Goal: Use online tool/utility: Use online tool/utility

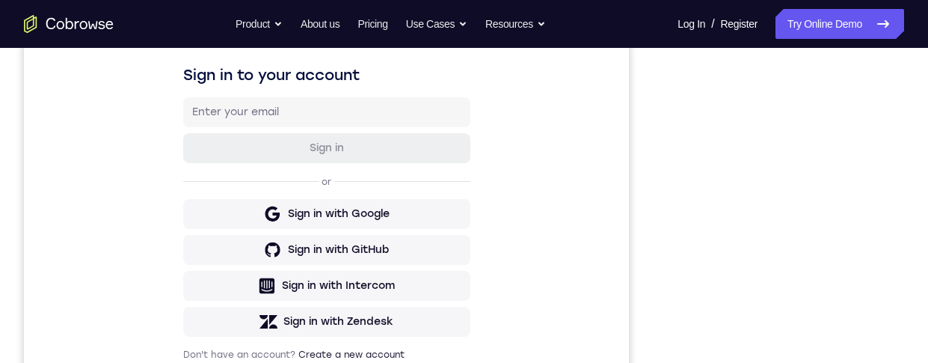
scroll to position [204, 0]
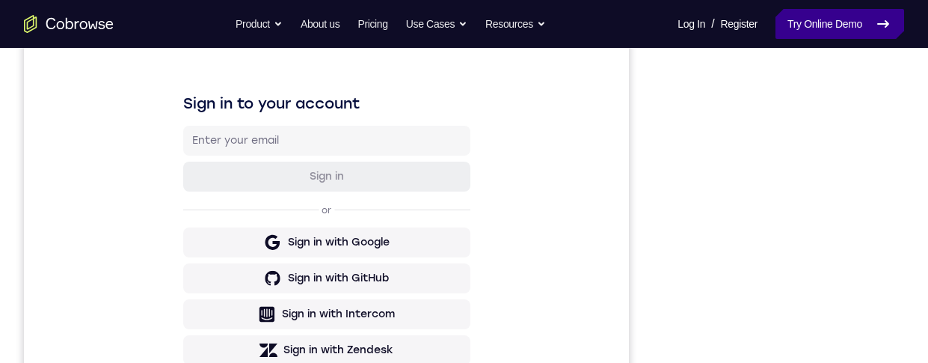
click at [801, 28] on link "Try Online Demo" at bounding box center [839, 24] width 129 height 30
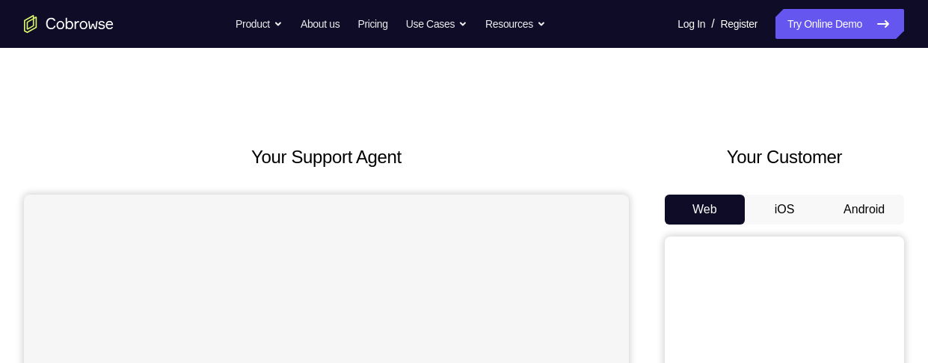
click at [848, 215] on button "Android" at bounding box center [864, 209] width 80 height 30
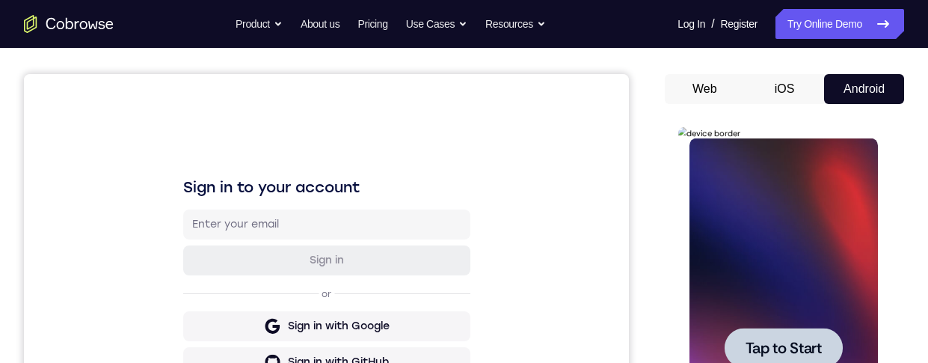
click at [816, 313] on div at bounding box center [782, 347] width 188 height 419
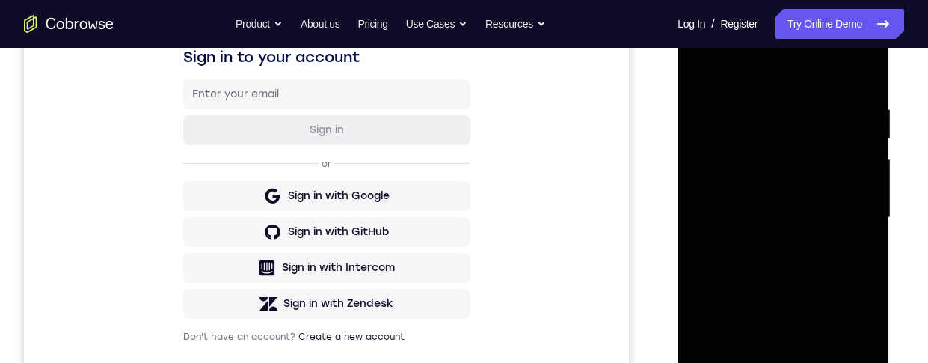
scroll to position [431, 0]
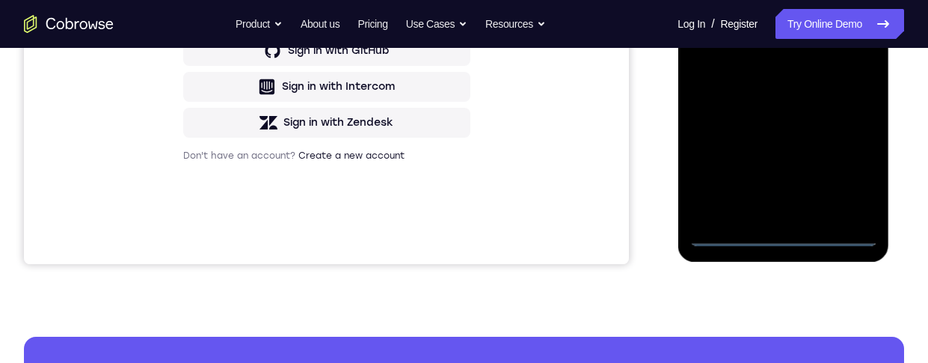
click at [781, 231] on div at bounding box center [782, 36] width 188 height 419
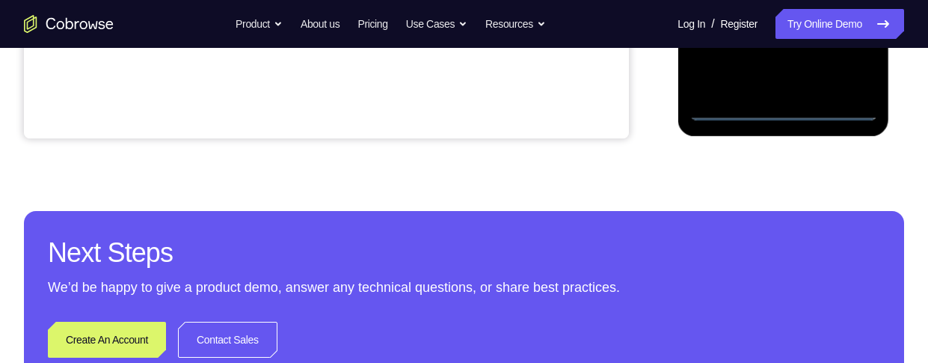
scroll to position [452, 0]
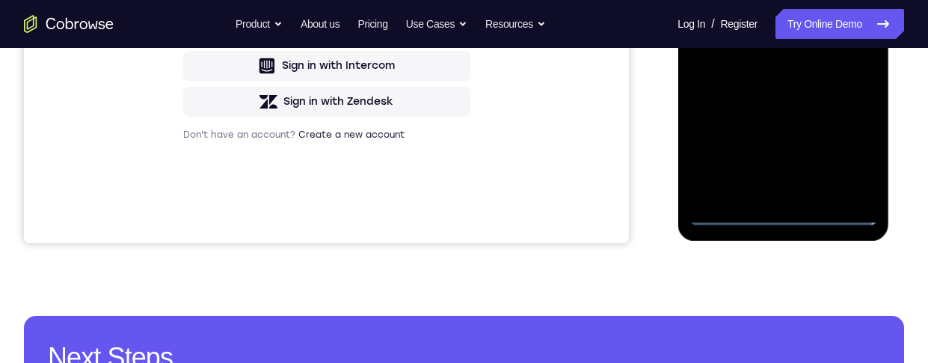
click at [846, 152] on div at bounding box center [782, 15] width 188 height 419
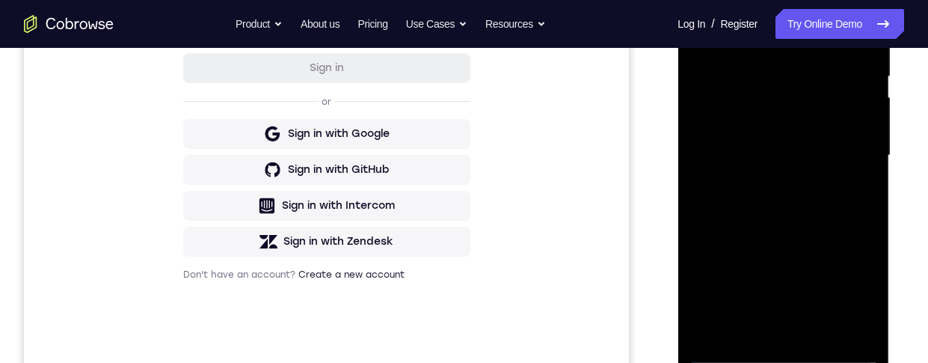
scroll to position [232, 0]
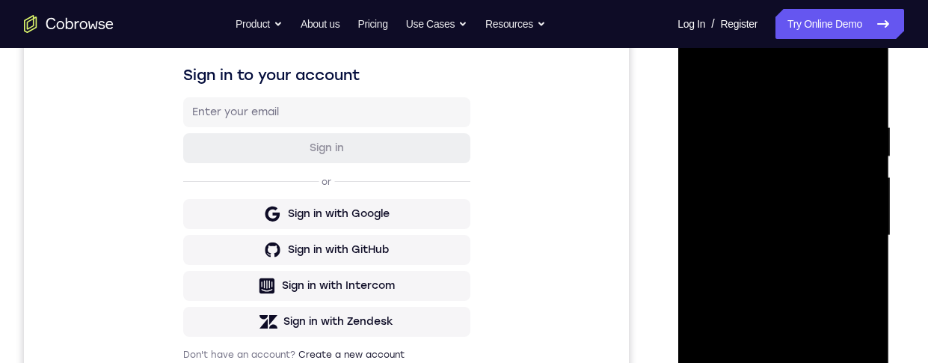
click at [819, 88] on div at bounding box center [782, 235] width 188 height 419
click at [797, 150] on div at bounding box center [782, 235] width 188 height 419
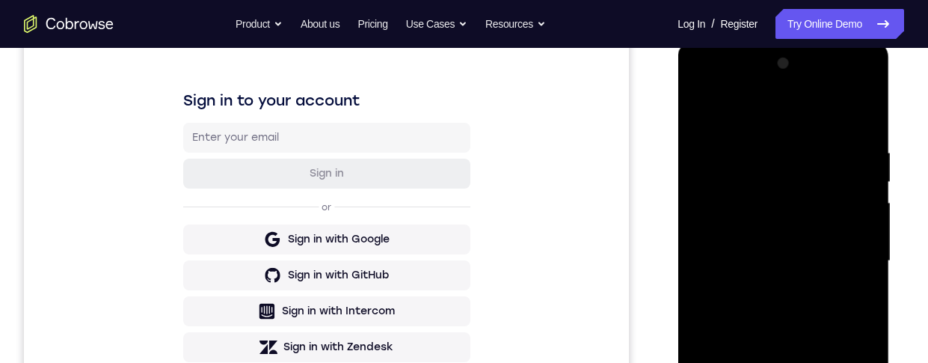
click at [791, 194] on div at bounding box center [782, 261] width 188 height 419
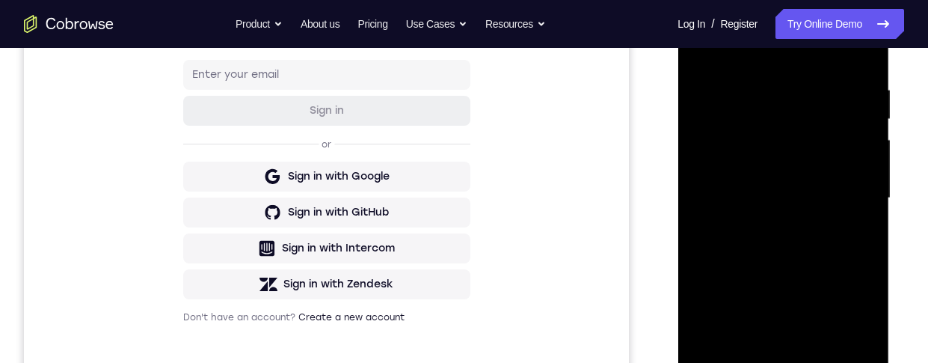
scroll to position [277, 0]
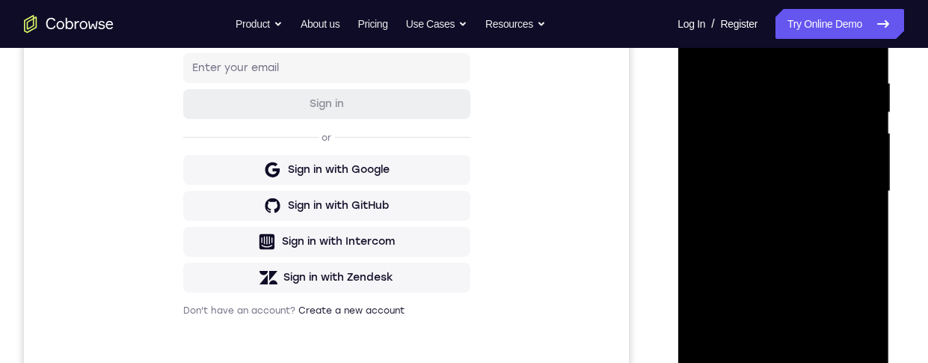
click at [808, 253] on div at bounding box center [782, 191] width 188 height 419
click at [794, 170] on div at bounding box center [782, 191] width 188 height 419
click at [824, 192] on div at bounding box center [782, 191] width 188 height 419
click at [845, 209] on div at bounding box center [782, 191] width 188 height 419
click at [812, 157] on div at bounding box center [782, 191] width 188 height 419
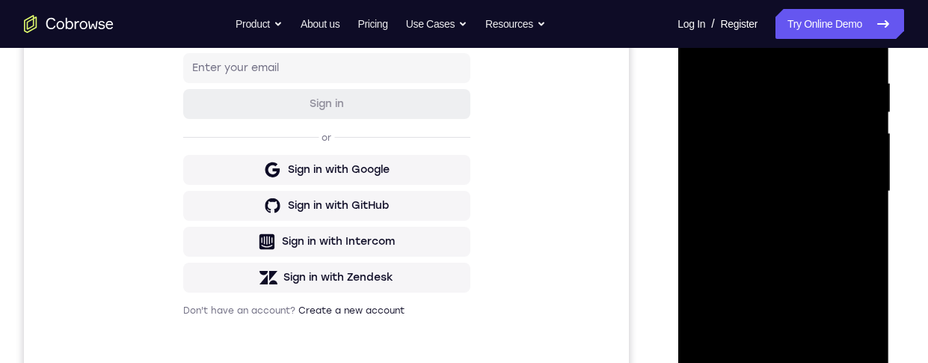
click at [712, 46] on div at bounding box center [782, 191] width 188 height 419
click at [808, 137] on div at bounding box center [782, 191] width 188 height 419
click at [804, 155] on div at bounding box center [782, 191] width 188 height 419
click at [797, 160] on div at bounding box center [782, 191] width 188 height 419
click at [833, 202] on div at bounding box center [782, 191] width 188 height 419
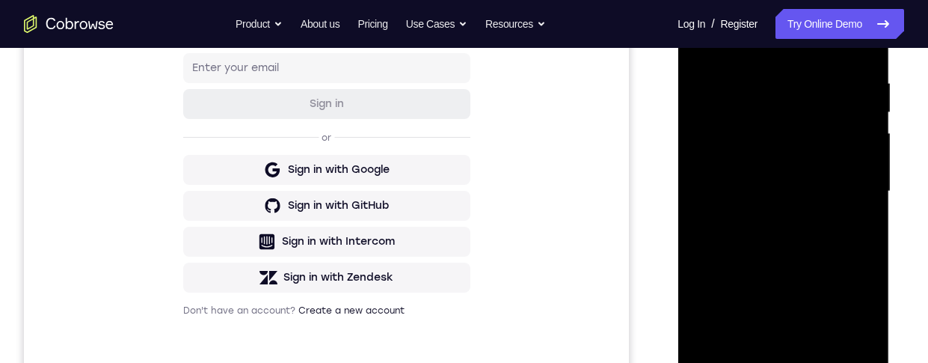
scroll to position [202, 0]
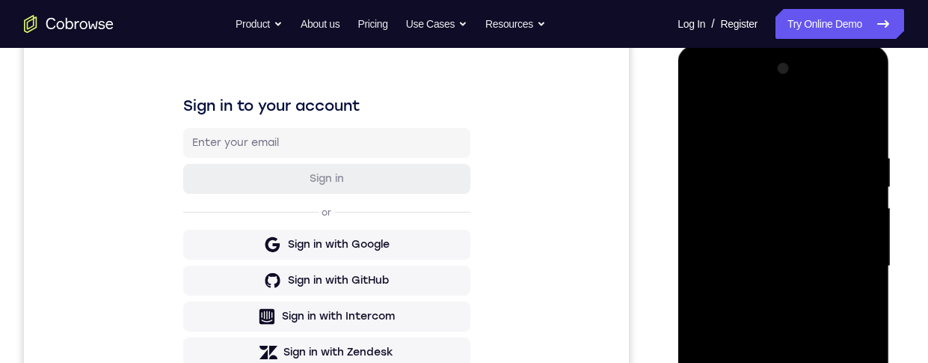
click at [809, 315] on div at bounding box center [782, 266] width 188 height 419
click at [802, 295] on div at bounding box center [782, 266] width 188 height 419
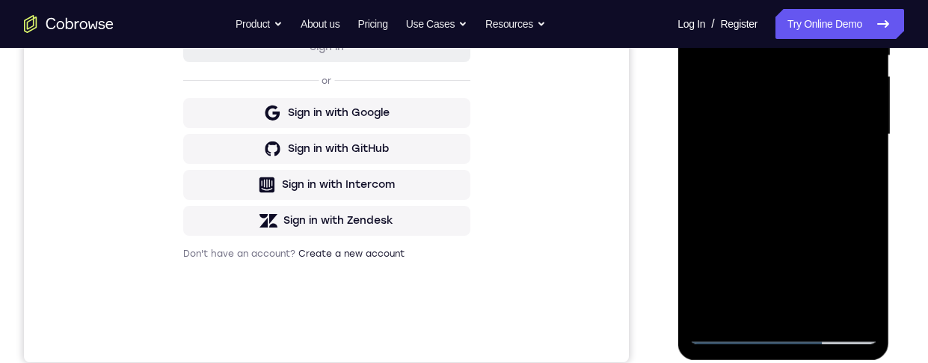
scroll to position [360, 0]
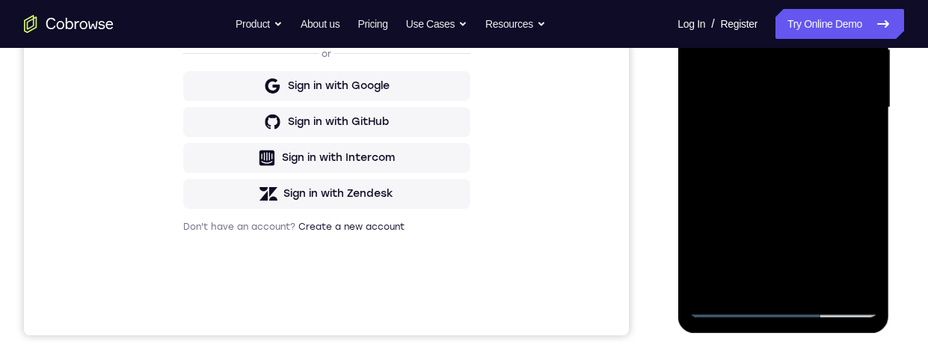
click at [749, 280] on div at bounding box center [782, 107] width 188 height 419
click at [815, 0] on div at bounding box center [782, 107] width 188 height 419
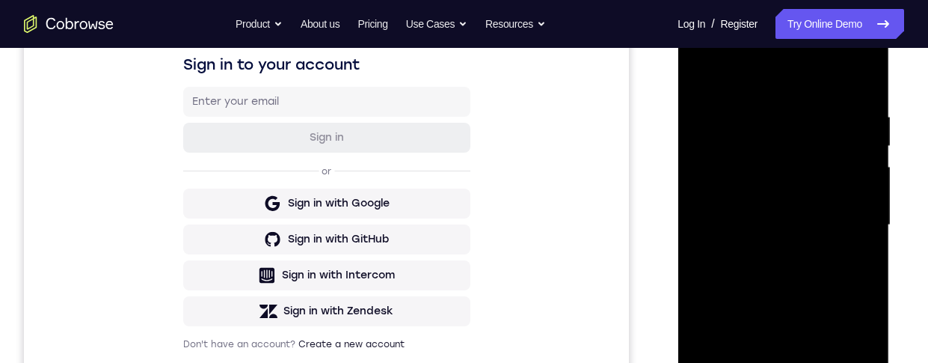
click at [825, 185] on div at bounding box center [782, 225] width 188 height 419
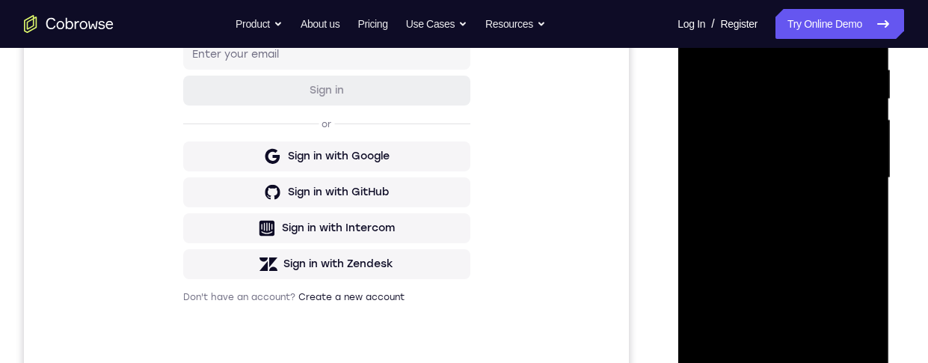
scroll to position [311, 0]
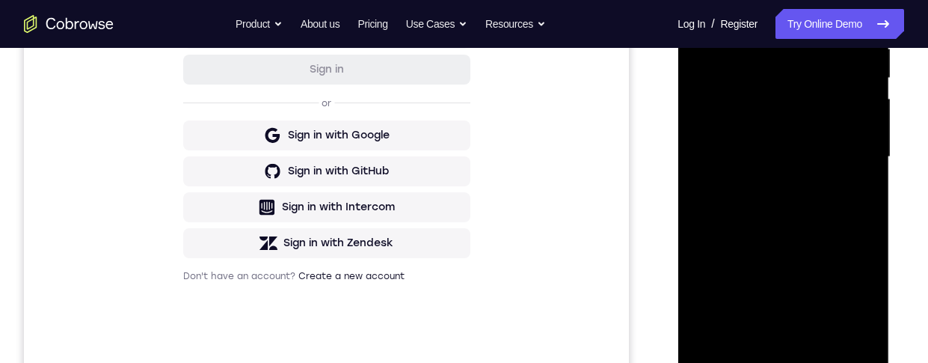
click at [769, 257] on div at bounding box center [782, 157] width 188 height 419
click at [710, 244] on div at bounding box center [782, 157] width 188 height 419
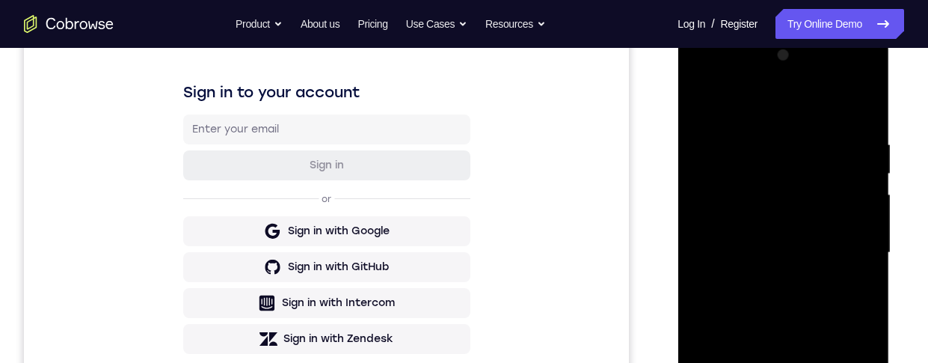
scroll to position [197, 0]
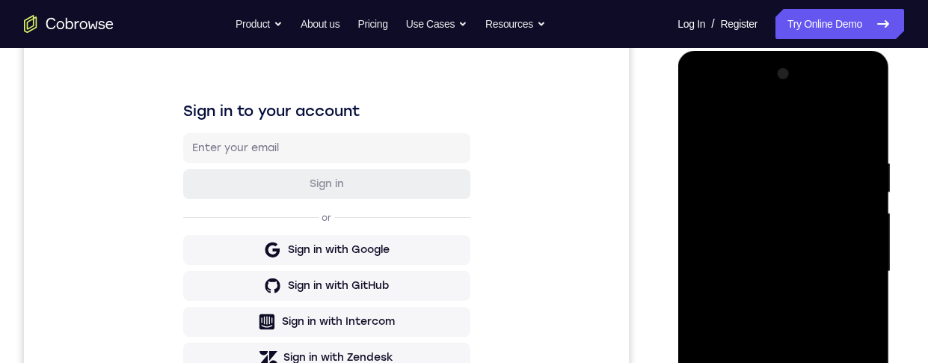
click at [846, 97] on div at bounding box center [782, 271] width 188 height 419
click at [733, 96] on div at bounding box center [782, 271] width 188 height 419
click at [848, 266] on div at bounding box center [782, 271] width 188 height 419
click at [768, 294] on div at bounding box center [782, 271] width 188 height 419
click at [795, 262] on div at bounding box center [782, 271] width 188 height 419
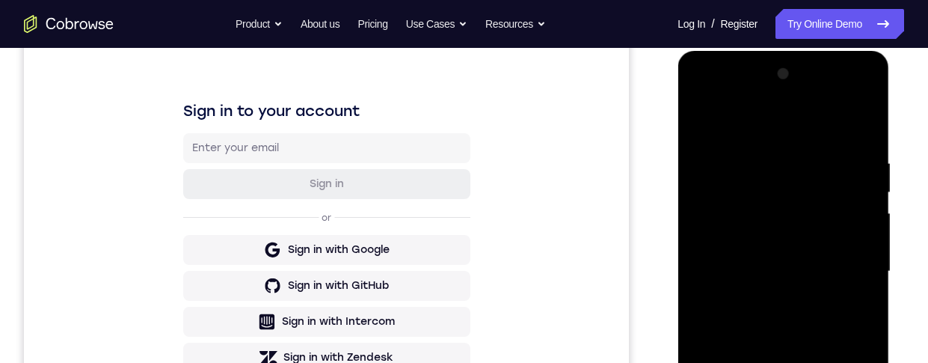
click at [809, 233] on div at bounding box center [782, 271] width 188 height 419
click at [845, 270] on div at bounding box center [782, 271] width 188 height 419
click at [833, 324] on div at bounding box center [782, 271] width 188 height 419
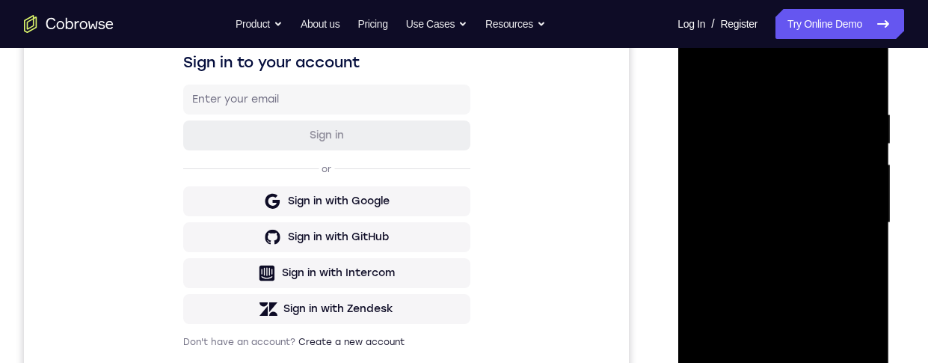
click at [783, 270] on div at bounding box center [782, 222] width 188 height 419
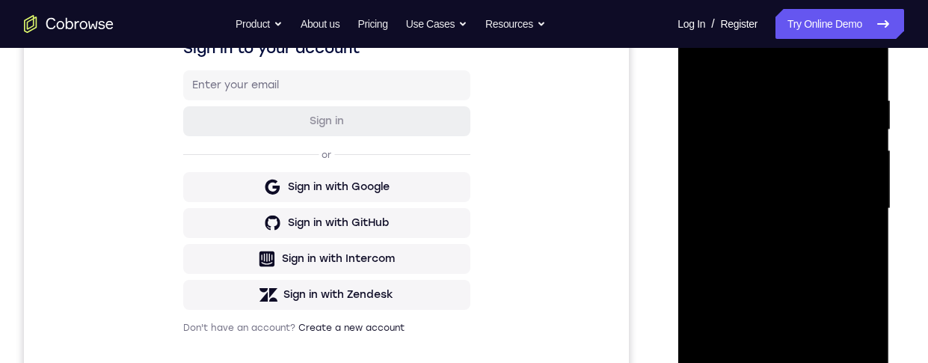
scroll to position [282, 0]
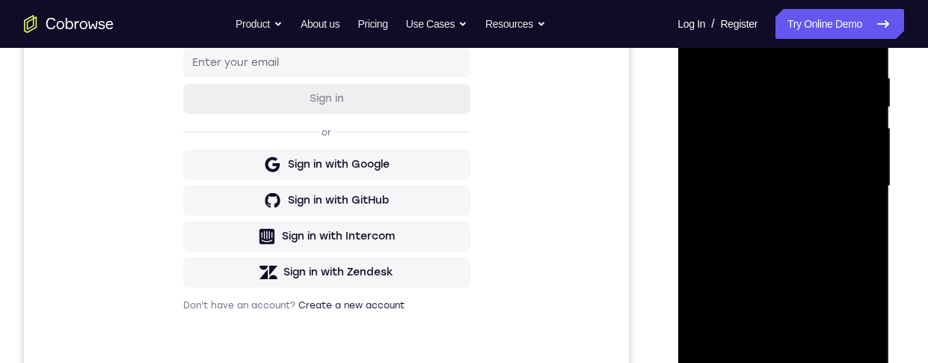
click at [864, 49] on div at bounding box center [782, 186] width 188 height 419
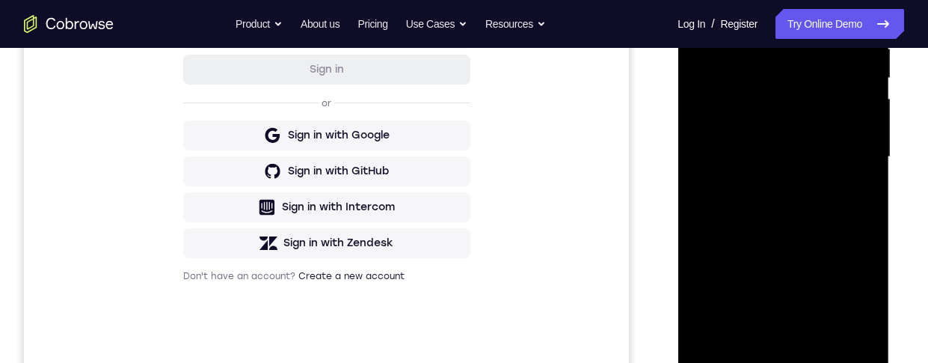
scroll to position [317, 0]
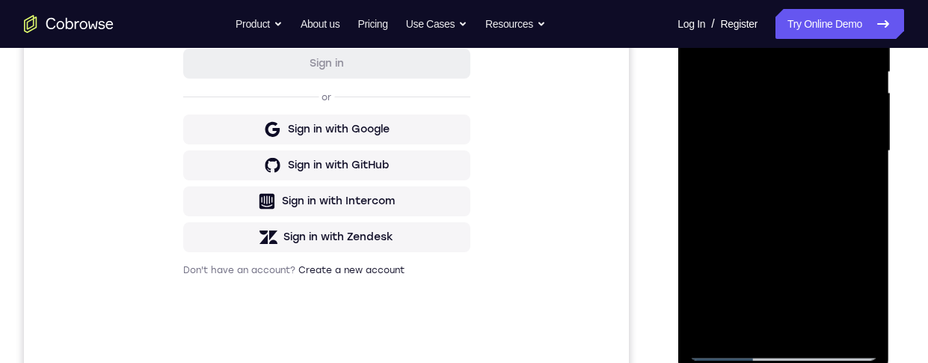
click at [856, 327] on div at bounding box center [782, 151] width 188 height 419
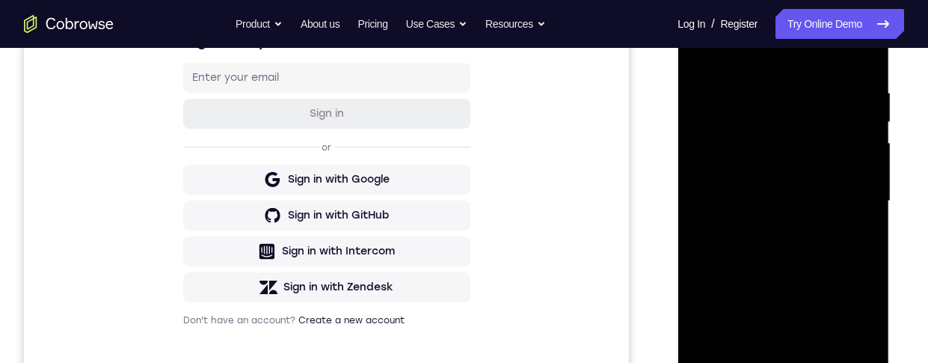
scroll to position [260, 0]
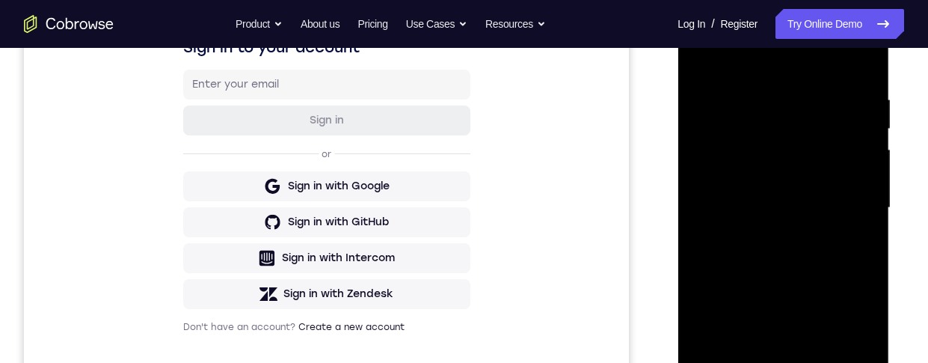
click at [779, 105] on div at bounding box center [782, 208] width 188 height 419
click at [808, 102] on div at bounding box center [782, 208] width 188 height 419
click at [760, 99] on div at bounding box center [782, 208] width 188 height 419
click at [818, 212] on div at bounding box center [782, 208] width 188 height 419
click at [819, 215] on div at bounding box center [782, 208] width 188 height 419
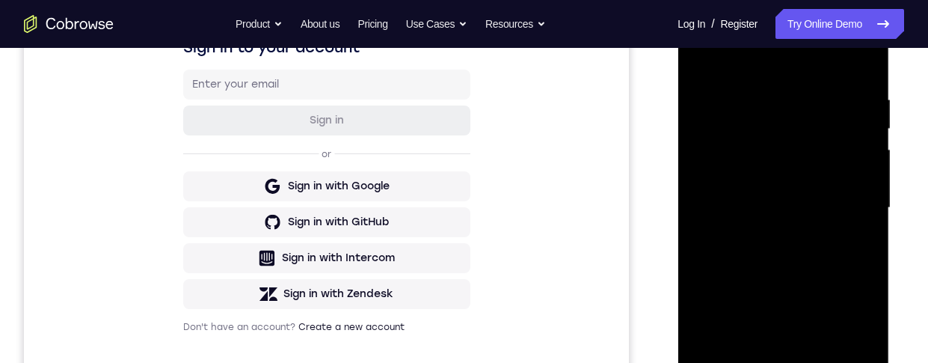
click at [847, 85] on div at bounding box center [782, 208] width 188 height 419
click at [855, 34] on div at bounding box center [782, 208] width 188 height 419
click at [864, 56] on div at bounding box center [782, 208] width 188 height 419
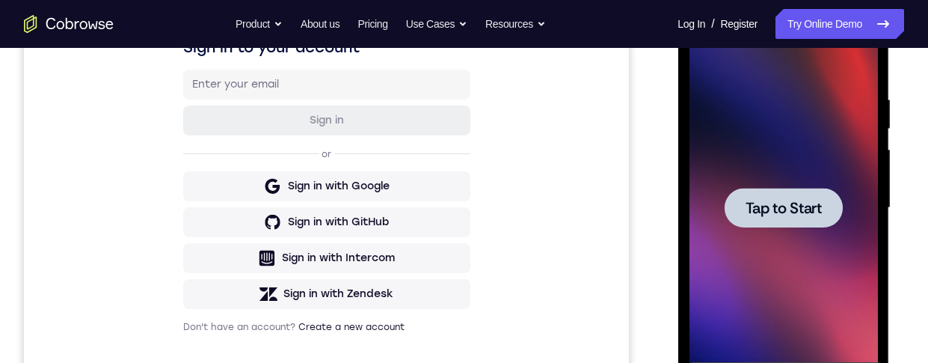
scroll to position [194, 0]
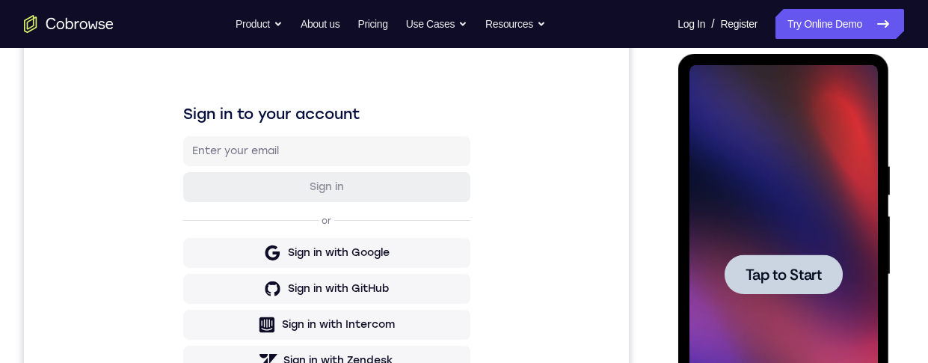
click at [817, 271] on span "Tap to Start" at bounding box center [783, 274] width 76 height 15
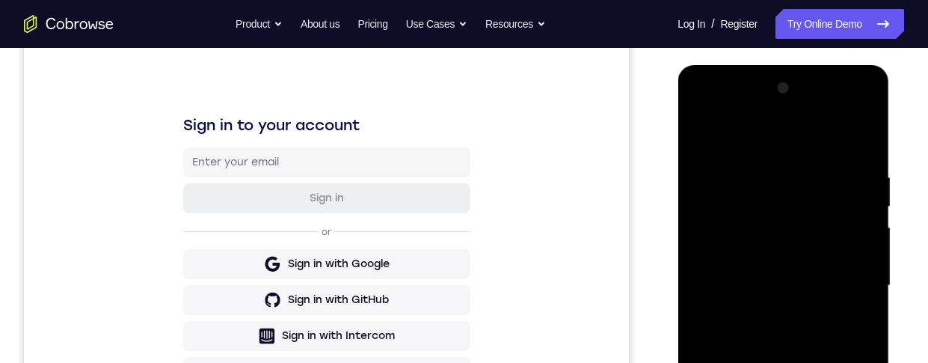
scroll to position [354, 0]
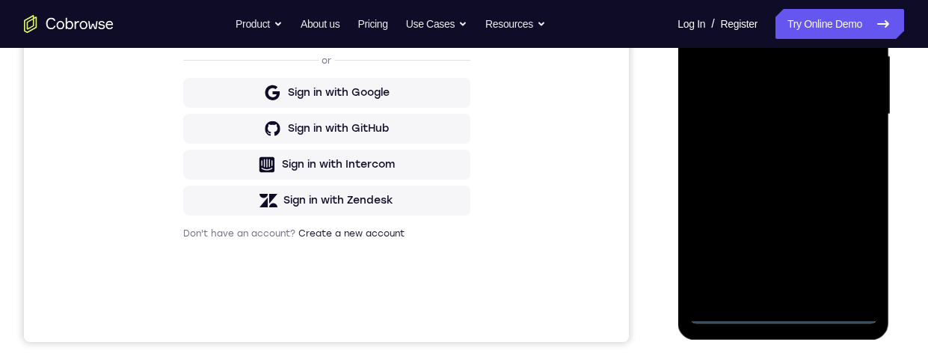
click at [791, 311] on div at bounding box center [782, 114] width 188 height 419
click at [856, 248] on div at bounding box center [782, 114] width 188 height 419
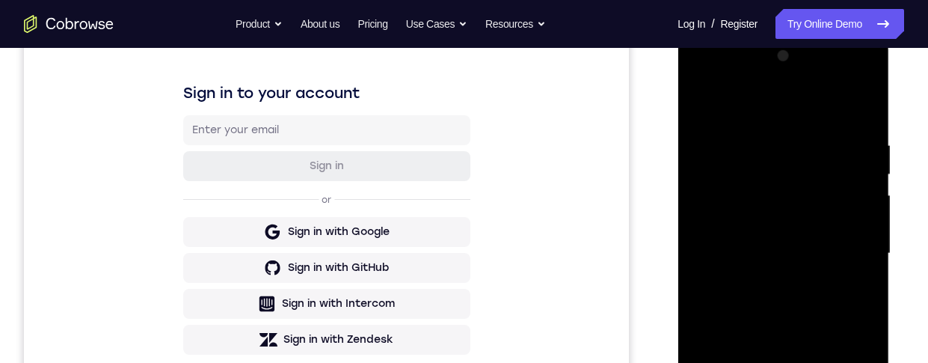
click at [810, 104] on div at bounding box center [782, 253] width 188 height 419
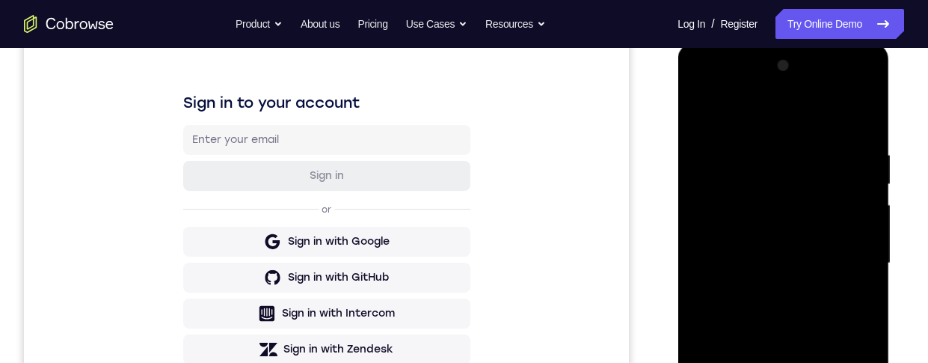
click at [845, 263] on div at bounding box center [782, 263] width 188 height 419
click at [848, 251] on div at bounding box center [782, 263] width 188 height 419
click at [866, 270] on div at bounding box center [782, 263] width 188 height 419
click at [851, 269] on div at bounding box center [782, 263] width 188 height 419
click at [774, 296] on div at bounding box center [782, 263] width 188 height 419
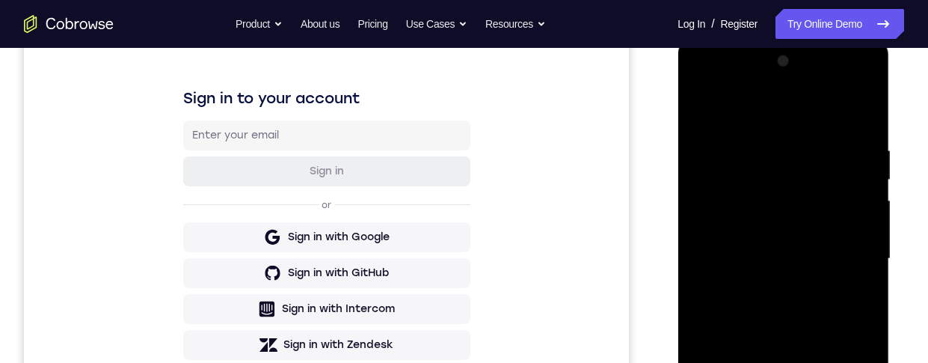
scroll to position [203, 0]
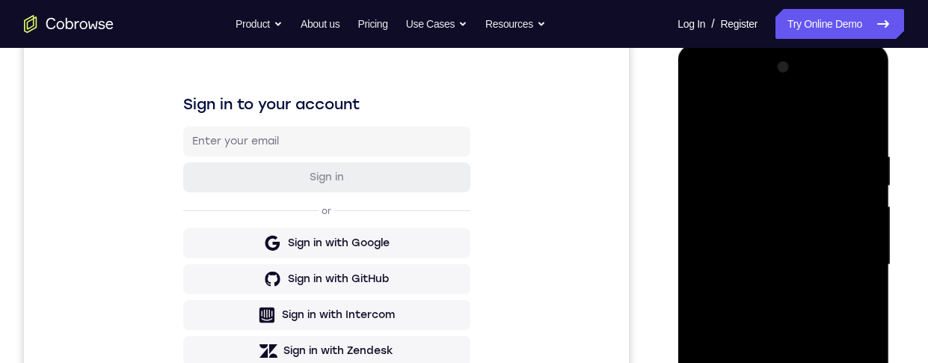
click at [819, 256] on div at bounding box center [782, 264] width 188 height 419
click at [812, 226] on div at bounding box center [782, 264] width 188 height 419
click at [836, 267] on div at bounding box center [782, 264] width 188 height 419
click at [845, 322] on div at bounding box center [782, 264] width 188 height 419
click at [786, 303] on div at bounding box center [782, 264] width 188 height 419
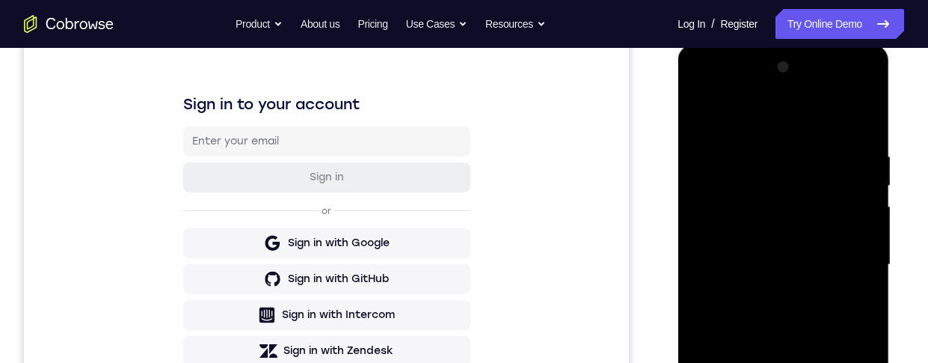
click at [847, 86] on div at bounding box center [782, 264] width 188 height 419
click at [742, 90] on div at bounding box center [782, 264] width 188 height 419
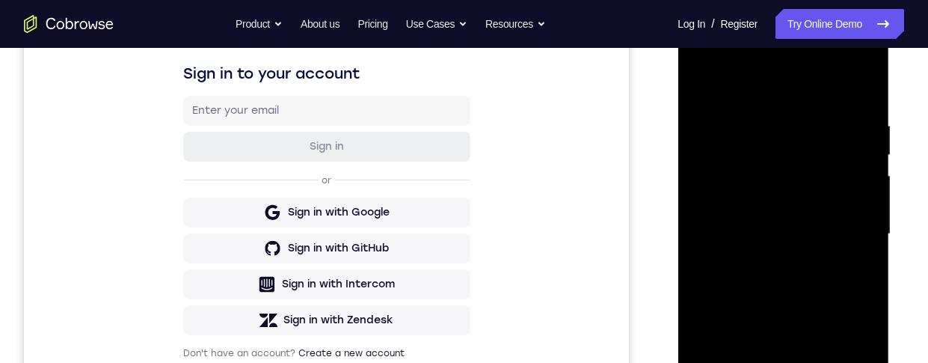
click at [812, 152] on div at bounding box center [782, 234] width 188 height 419
click at [810, 196] on div at bounding box center [782, 234] width 188 height 419
click at [790, 171] on div at bounding box center [782, 234] width 188 height 419
click at [813, 295] on div at bounding box center [782, 234] width 188 height 419
click at [804, 206] on div at bounding box center [782, 234] width 188 height 419
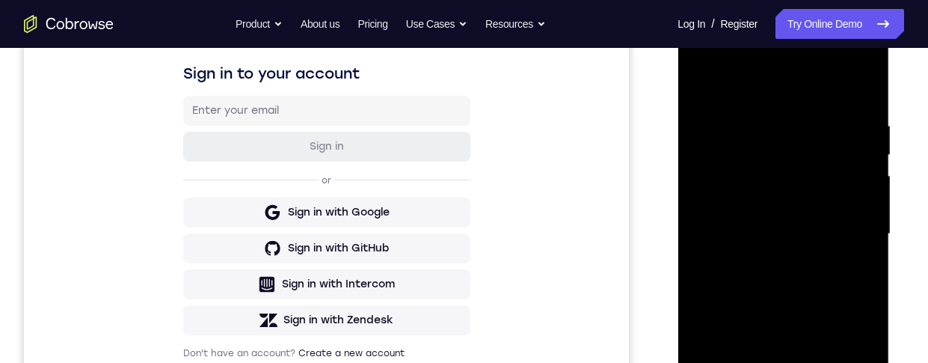
click at [806, 210] on div at bounding box center [782, 234] width 188 height 419
click at [812, 235] on div at bounding box center [782, 234] width 188 height 419
click at [826, 173] on div at bounding box center [782, 234] width 188 height 419
click at [810, 279] on div at bounding box center [782, 234] width 188 height 419
click at [807, 262] on div at bounding box center [782, 234] width 188 height 419
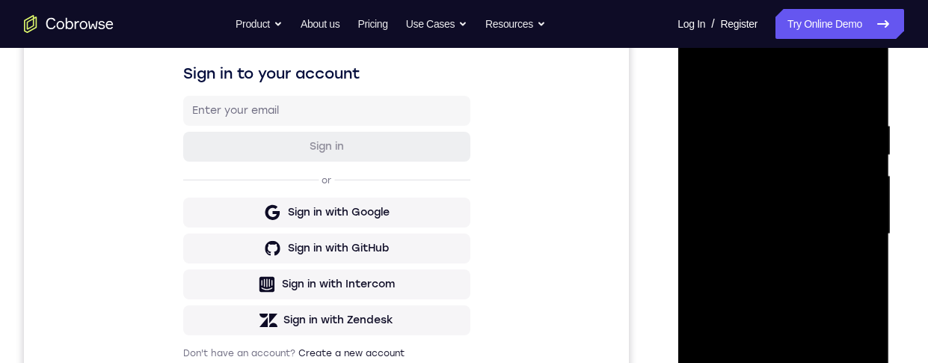
click at [758, 318] on div at bounding box center [782, 234] width 188 height 419
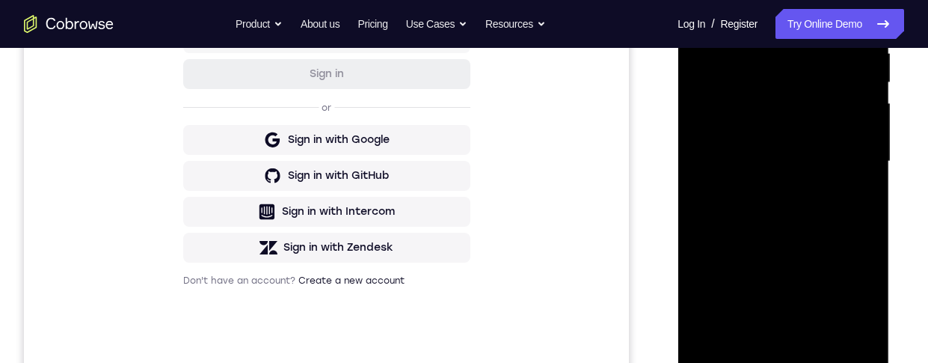
click at [712, 239] on div at bounding box center [782, 161] width 188 height 419
click at [846, 0] on div at bounding box center [782, 160] width 188 height 419
click at [800, 19] on div at bounding box center [782, 160] width 188 height 419
click at [863, 32] on div at bounding box center [782, 160] width 188 height 419
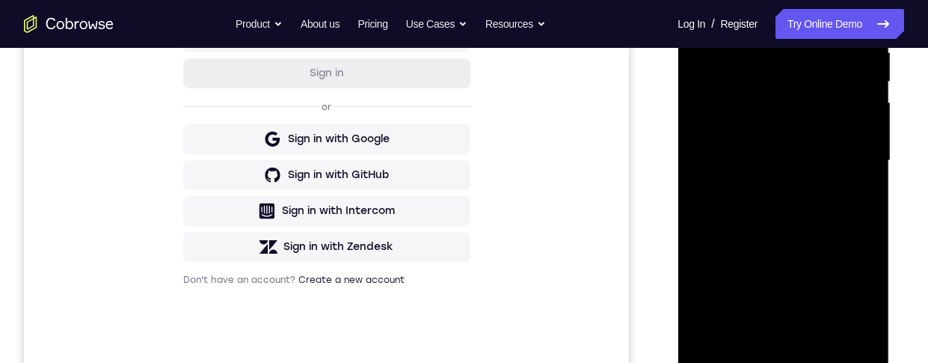
scroll to position [320, 0]
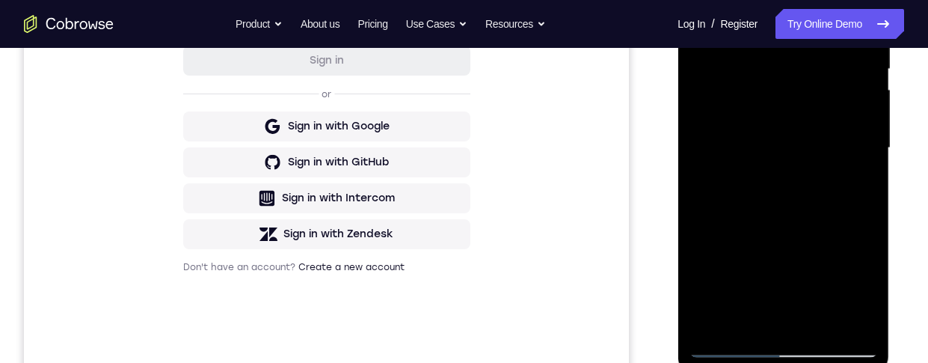
click at [860, 328] on div at bounding box center [782, 148] width 188 height 419
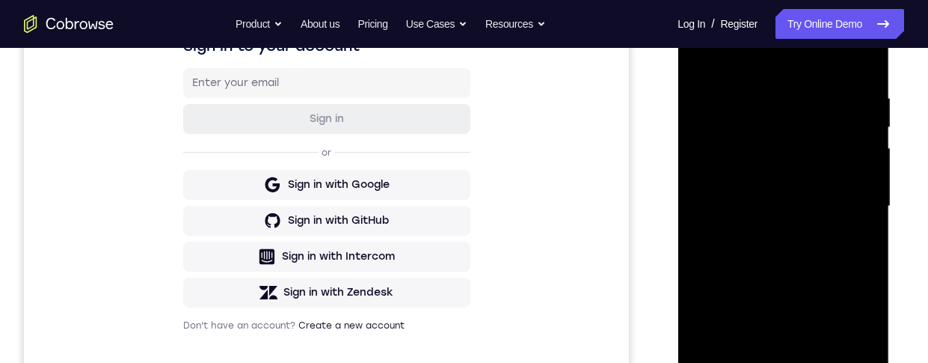
scroll to position [260, 0]
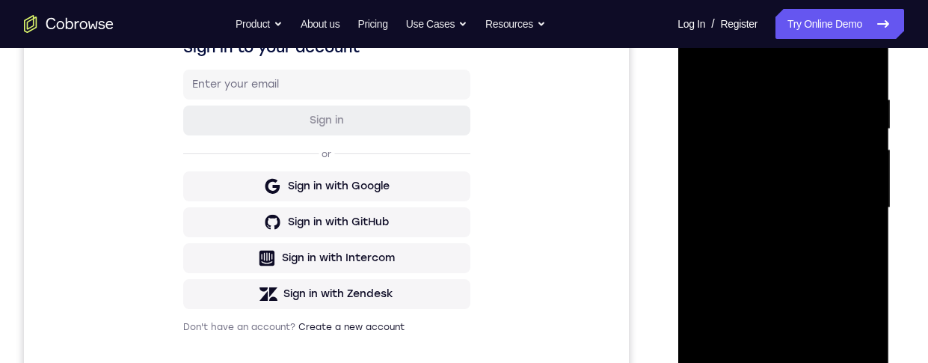
click at [780, 108] on div at bounding box center [782, 208] width 188 height 419
click at [784, 103] on div at bounding box center [782, 208] width 188 height 419
click at [760, 99] on div at bounding box center [782, 208] width 188 height 419
click at [810, 213] on div at bounding box center [782, 208] width 188 height 419
click at [816, 217] on div at bounding box center [782, 208] width 188 height 419
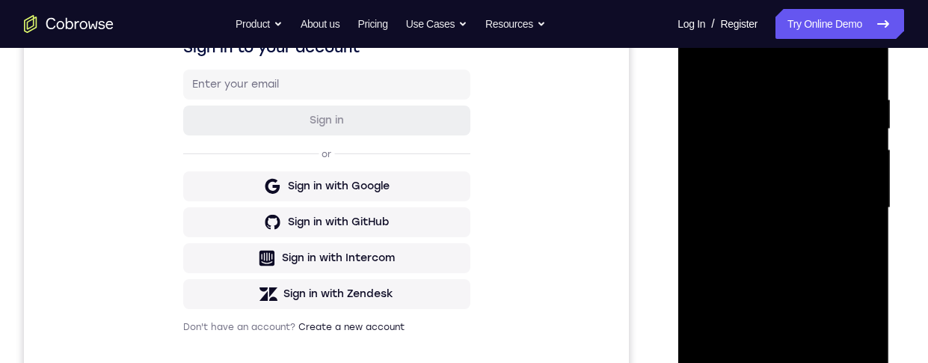
click at [843, 82] on div at bounding box center [782, 208] width 188 height 419
click at [854, 36] on div at bounding box center [782, 208] width 188 height 419
click at [865, 52] on div at bounding box center [782, 208] width 188 height 419
click at [710, 54] on div at bounding box center [782, 208] width 188 height 419
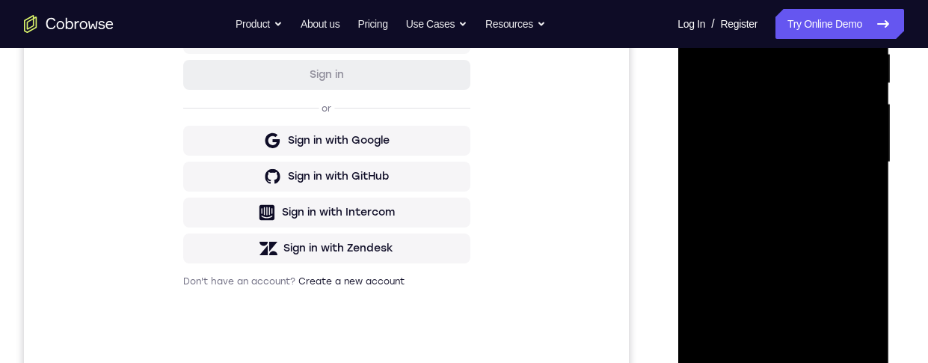
scroll to position [330, 0]
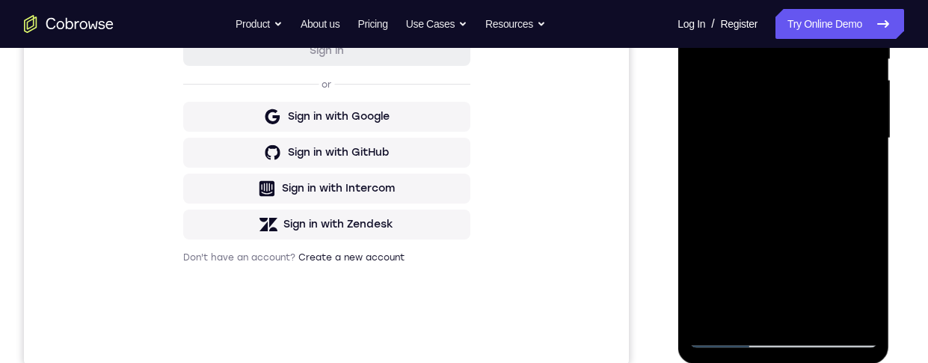
click at [715, 316] on div at bounding box center [782, 138] width 188 height 419
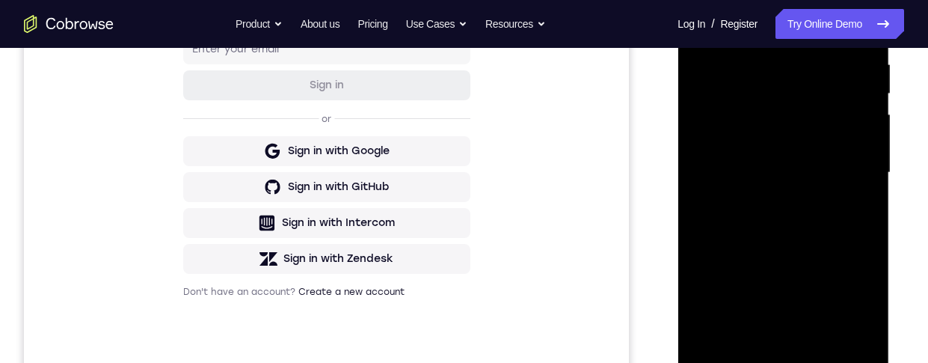
scroll to position [264, 0]
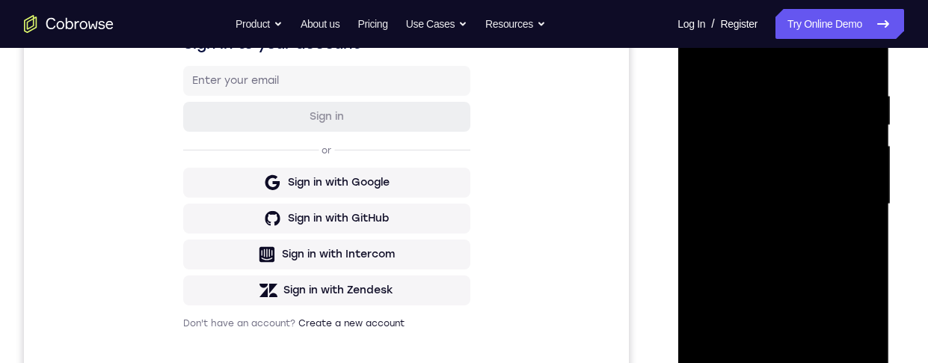
click at [813, 87] on div at bounding box center [782, 204] width 188 height 419
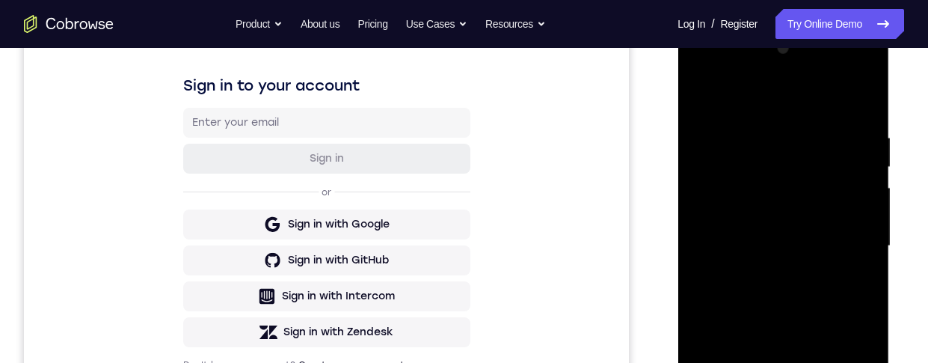
scroll to position [216, 0]
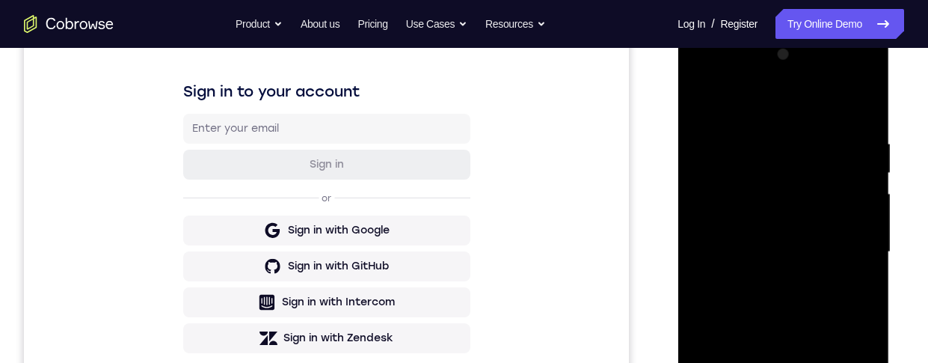
click at [857, 108] on div at bounding box center [782, 252] width 188 height 419
click at [762, 138] on div at bounding box center [782, 252] width 188 height 419
click at [854, 111] on div at bounding box center [782, 252] width 188 height 419
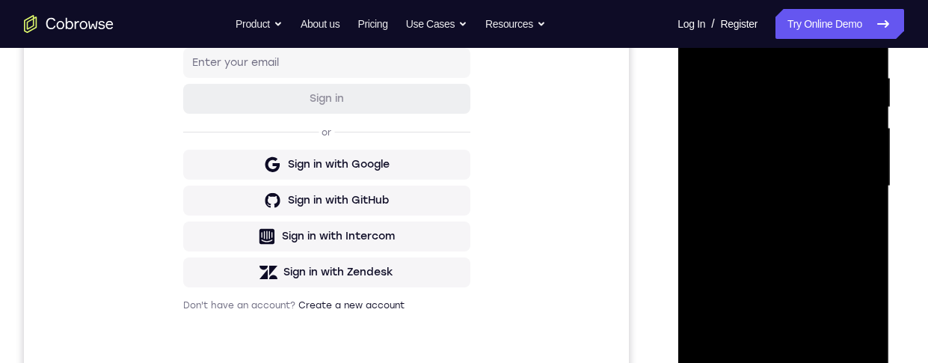
scroll to position [285, 0]
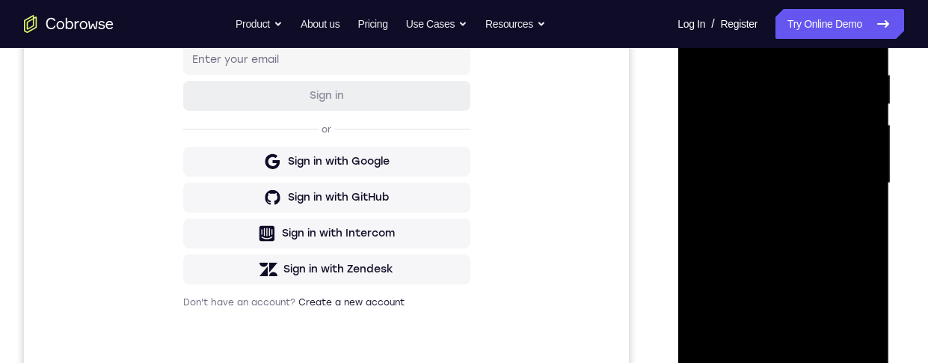
click at [869, 182] on div at bounding box center [782, 183] width 188 height 419
click at [869, 189] on div at bounding box center [782, 183] width 188 height 419
click at [867, 190] on div at bounding box center [782, 183] width 188 height 419
click at [868, 189] on div at bounding box center [782, 183] width 188 height 419
click at [862, 188] on div at bounding box center [782, 183] width 188 height 419
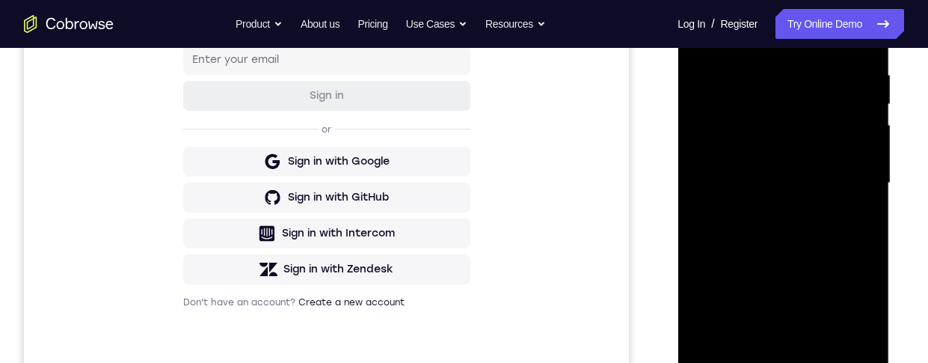
click at [870, 187] on div at bounding box center [782, 183] width 188 height 419
click at [872, 188] on div at bounding box center [782, 183] width 188 height 419
click at [875, 189] on div at bounding box center [782, 183] width 188 height 419
click at [866, 194] on div at bounding box center [782, 183] width 188 height 419
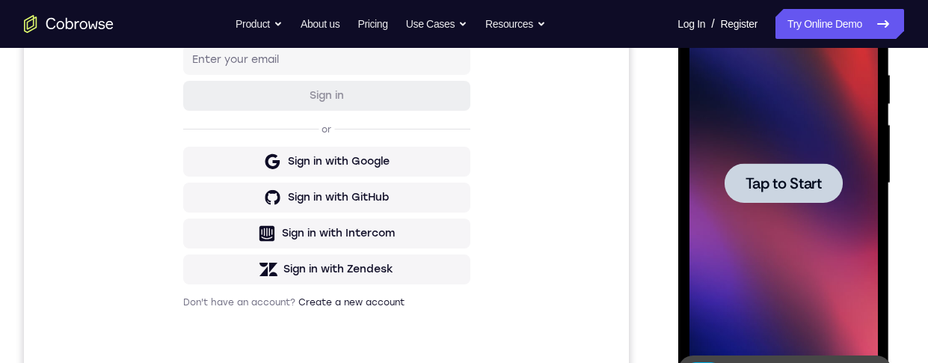
click at [811, 186] on span "Tap to Start" at bounding box center [783, 183] width 76 height 15
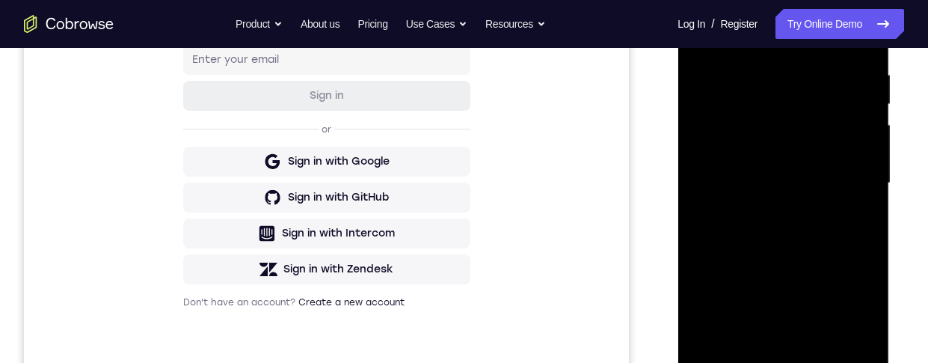
scroll to position [372, 0]
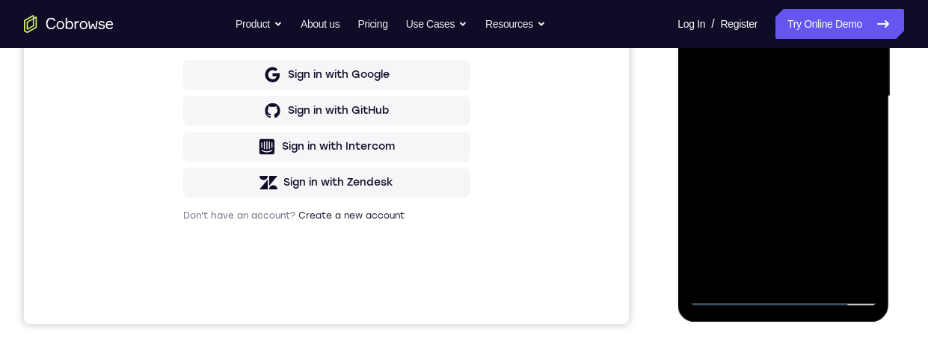
click at [786, 298] on div at bounding box center [782, 96] width 188 height 419
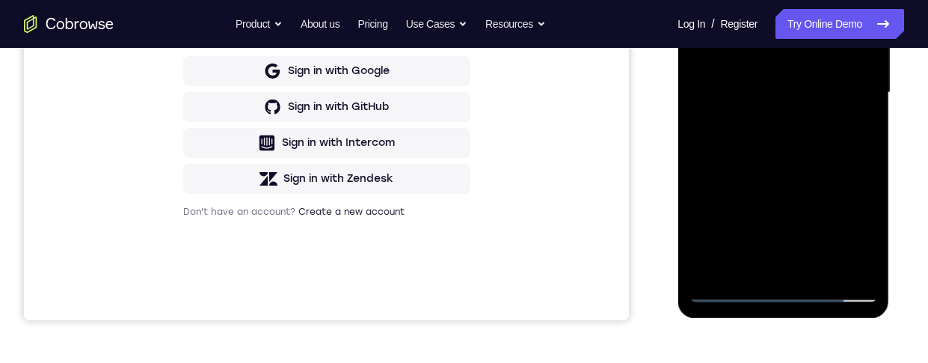
click at [721, 76] on div at bounding box center [782, 92] width 188 height 419
click at [827, 106] on div at bounding box center [782, 92] width 188 height 419
click at [816, 262] on div at bounding box center [782, 92] width 188 height 419
click at [828, 45] on div at bounding box center [782, 92] width 188 height 419
click at [816, 104] on div at bounding box center [782, 92] width 188 height 419
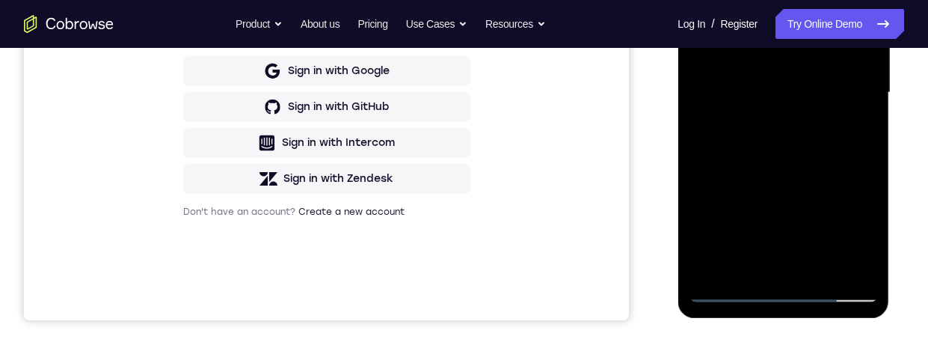
scroll to position [224, 0]
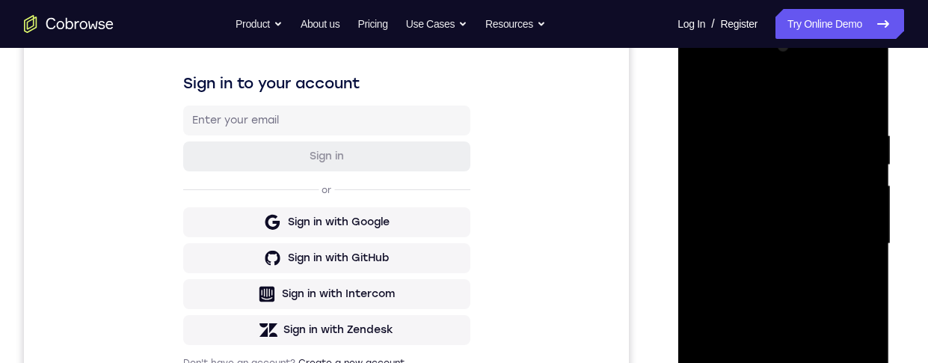
click at [833, 141] on div at bounding box center [782, 243] width 188 height 419
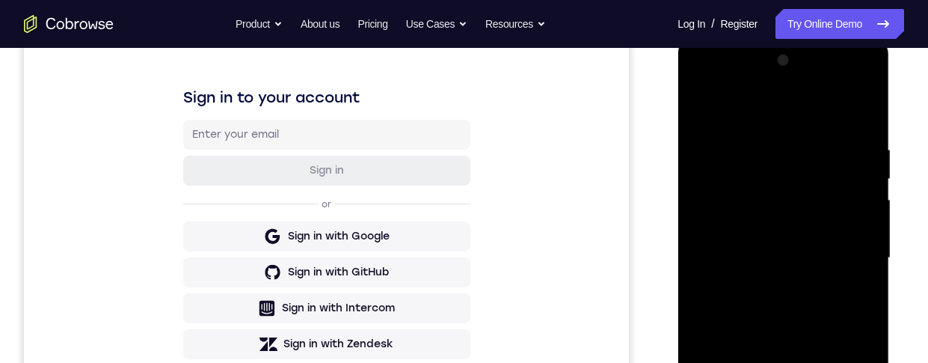
click at [852, 295] on div at bounding box center [782, 258] width 188 height 419
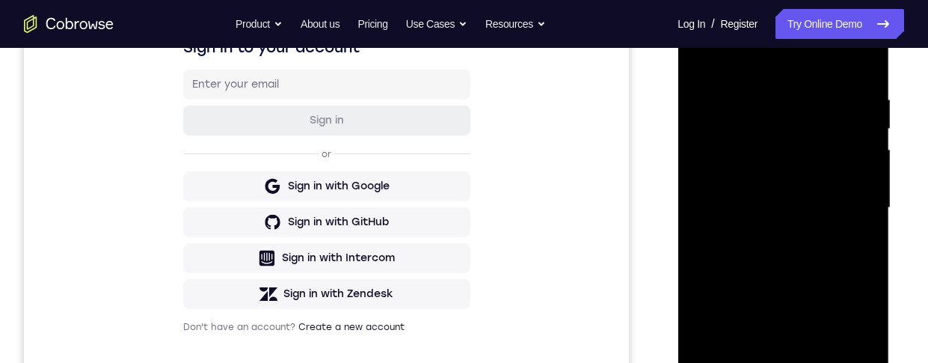
scroll to position [297, 0]
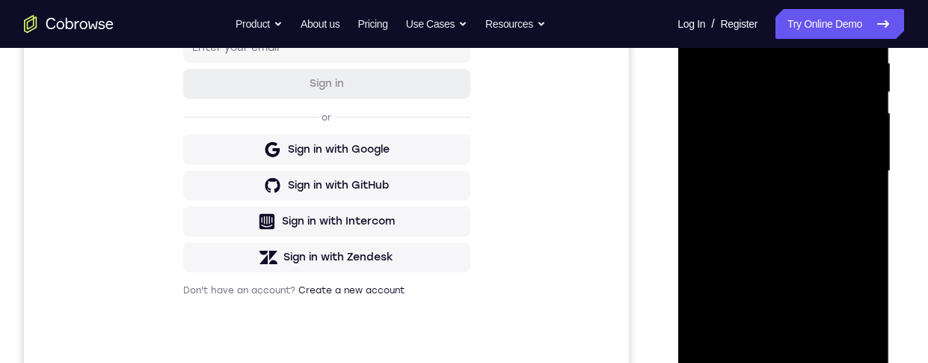
click at [861, 335] on div at bounding box center [782, 171] width 188 height 419
click at [857, 207] on div at bounding box center [782, 171] width 188 height 419
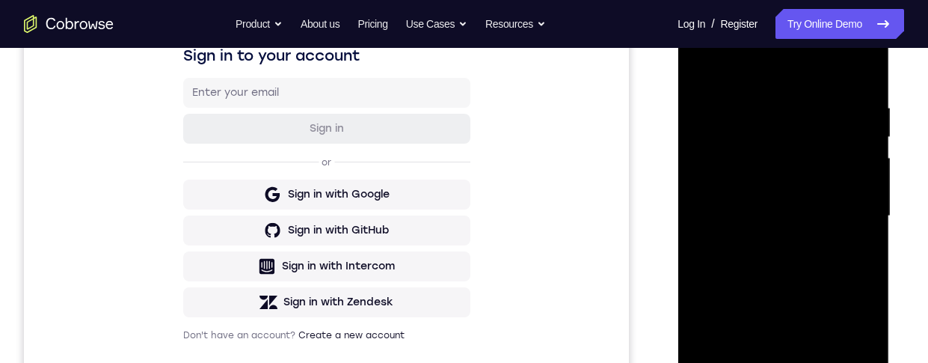
scroll to position [255, 0]
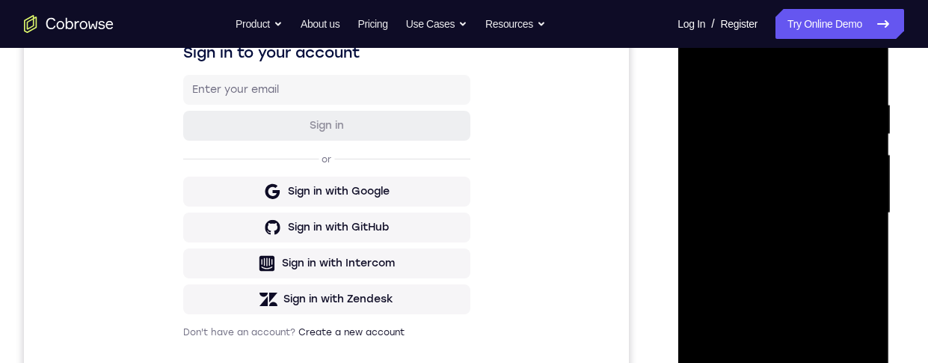
click at [864, 362] on div at bounding box center [782, 213] width 188 height 419
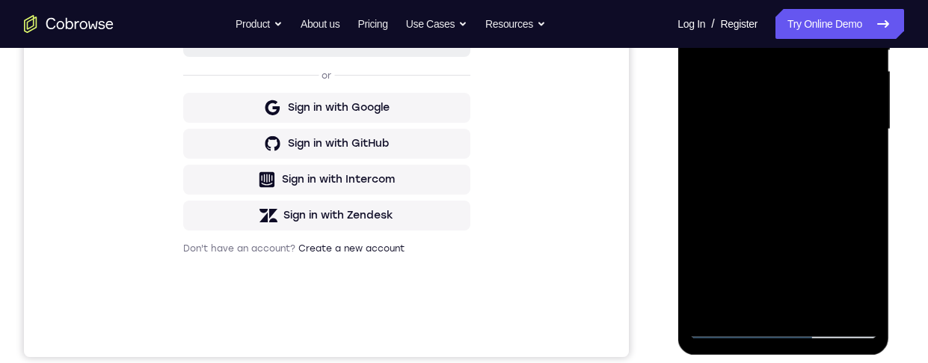
click at [858, 302] on div at bounding box center [782, 129] width 188 height 419
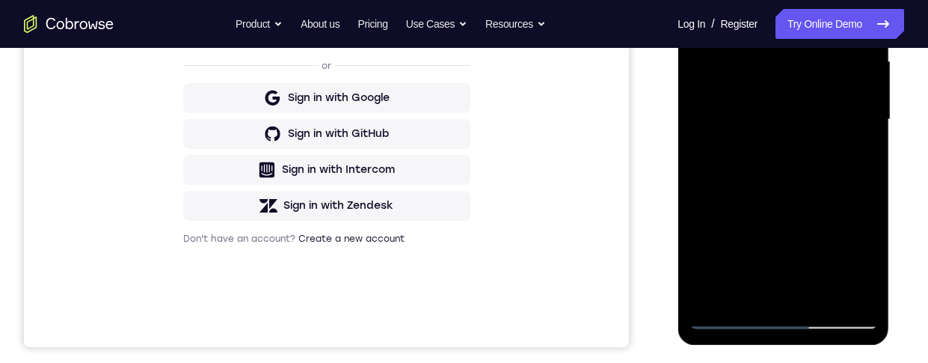
click at [834, 290] on div at bounding box center [782, 119] width 188 height 419
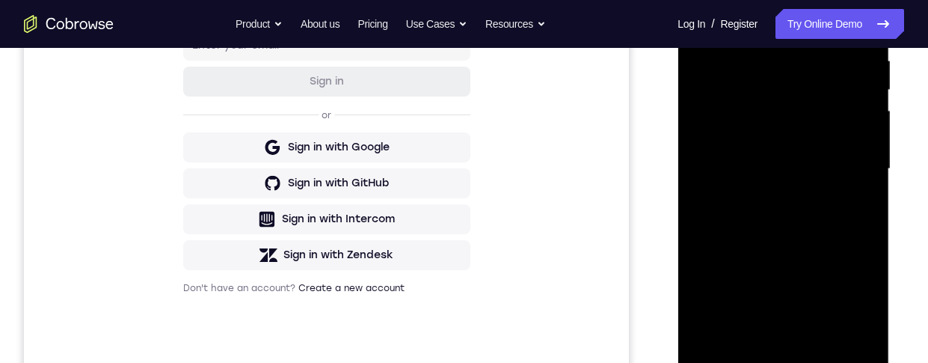
click at [856, 160] on div at bounding box center [782, 169] width 188 height 419
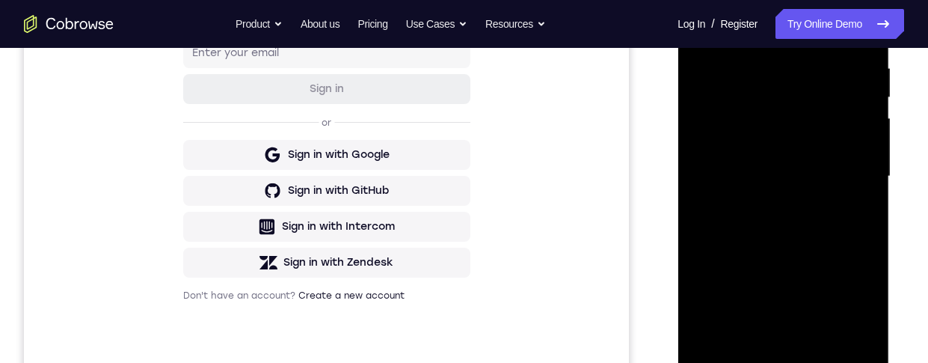
scroll to position [231, 0]
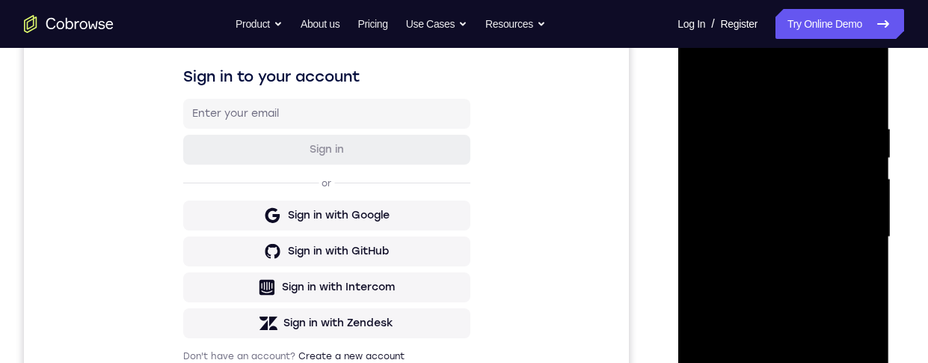
click at [718, 66] on div at bounding box center [782, 237] width 188 height 419
click at [816, 333] on div at bounding box center [782, 237] width 188 height 419
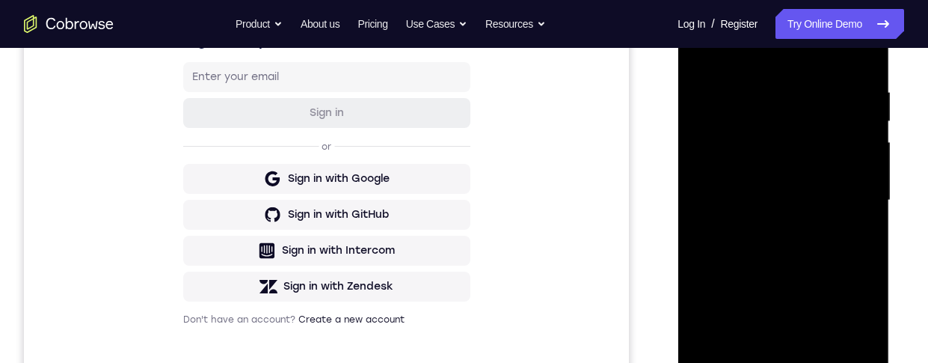
scroll to position [268, 0]
click at [821, 183] on div at bounding box center [782, 199] width 188 height 419
click at [814, 308] on div at bounding box center [782, 199] width 188 height 419
click at [818, 208] on div at bounding box center [782, 199] width 188 height 419
click at [821, 215] on div at bounding box center [782, 199] width 188 height 419
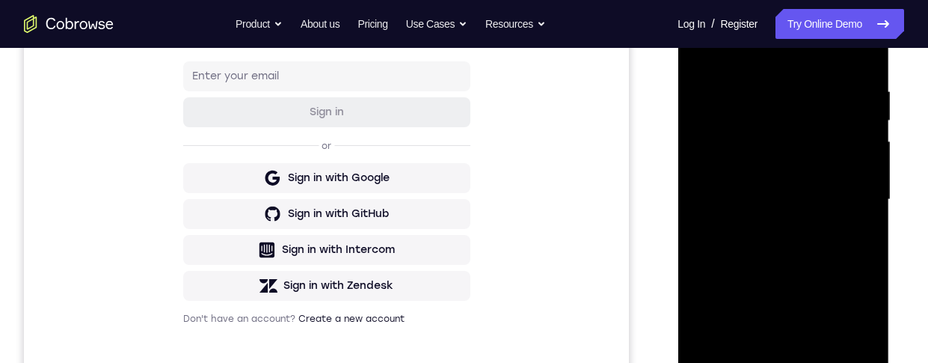
click at [842, 246] on div at bounding box center [782, 199] width 188 height 419
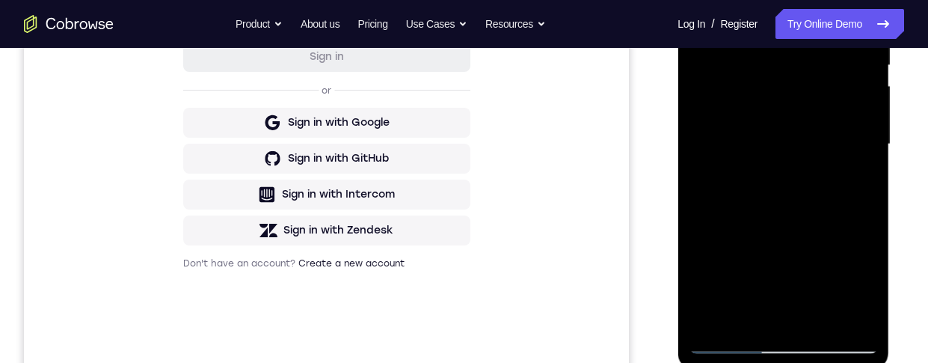
click at [845, 308] on div at bounding box center [782, 144] width 188 height 419
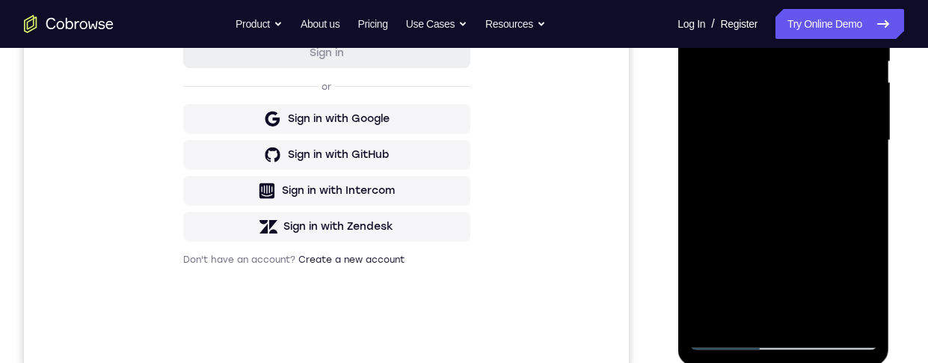
click at [794, 99] on div at bounding box center [782, 140] width 188 height 419
click at [819, 161] on div at bounding box center [782, 140] width 188 height 419
click at [819, 155] on div at bounding box center [782, 140] width 188 height 419
click at [807, 71] on div at bounding box center [782, 140] width 188 height 419
click at [822, 51] on div at bounding box center [782, 140] width 188 height 419
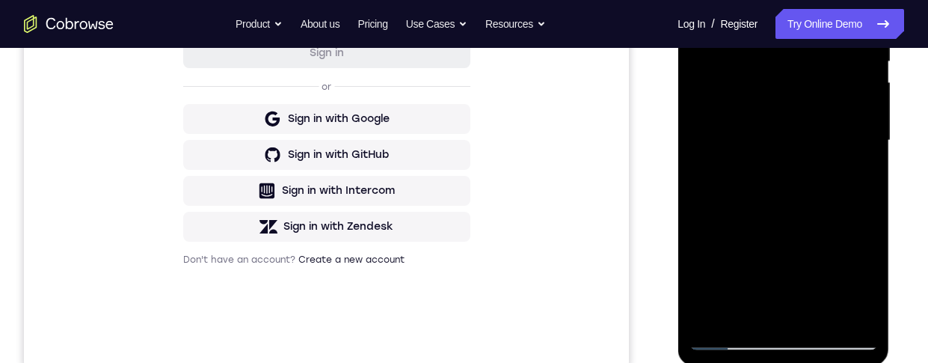
click at [842, 292] on div at bounding box center [782, 140] width 188 height 419
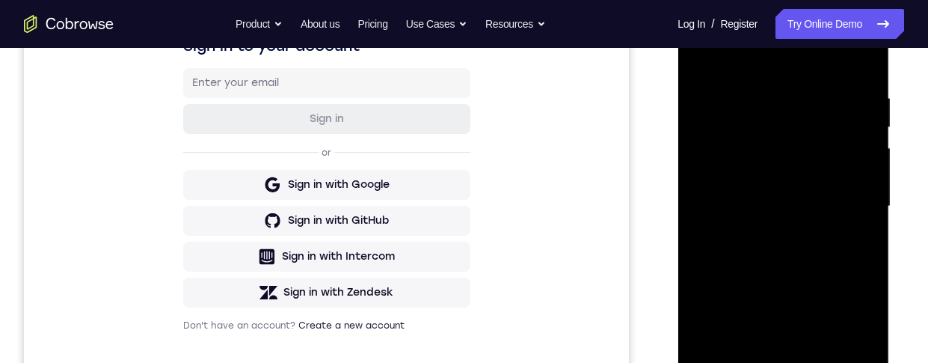
scroll to position [257, 0]
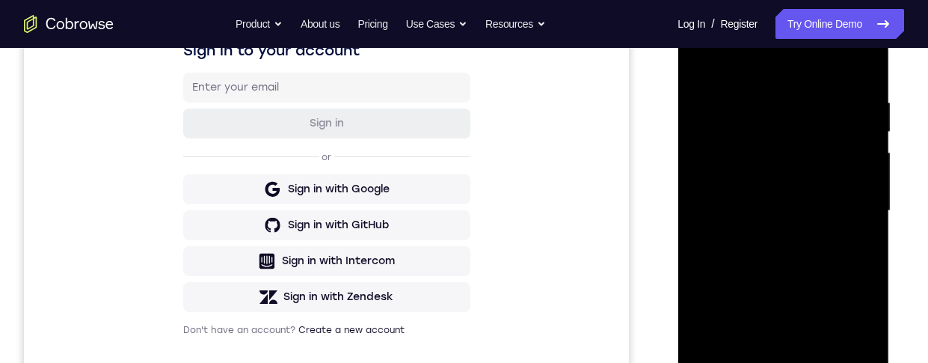
click at [826, 143] on div at bounding box center [782, 210] width 188 height 419
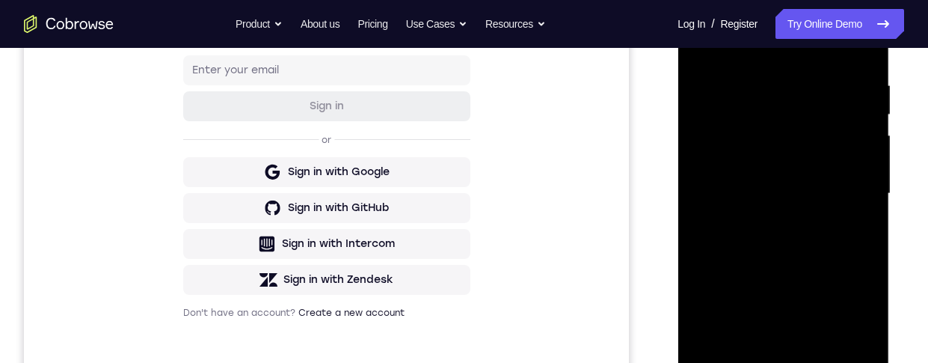
scroll to position [254, 0]
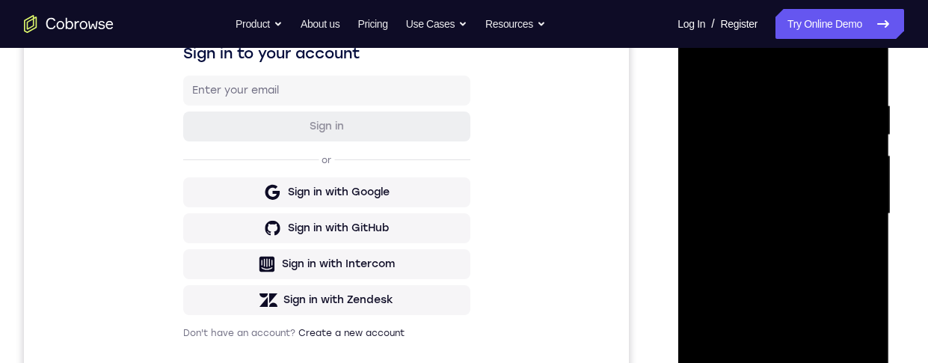
click at [808, 113] on div at bounding box center [782, 213] width 188 height 419
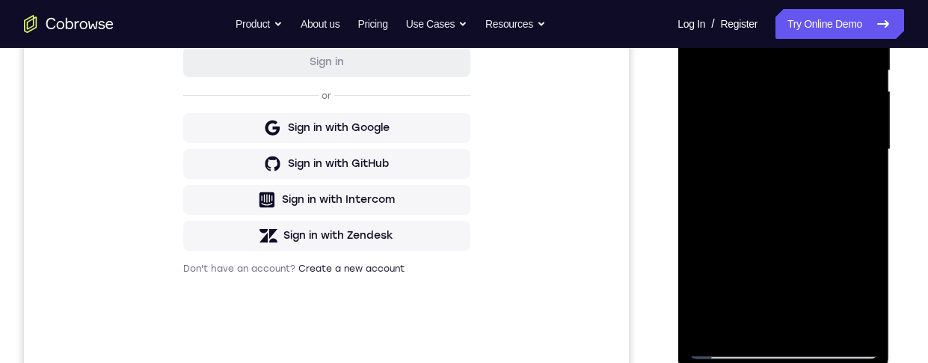
scroll to position [326, 0]
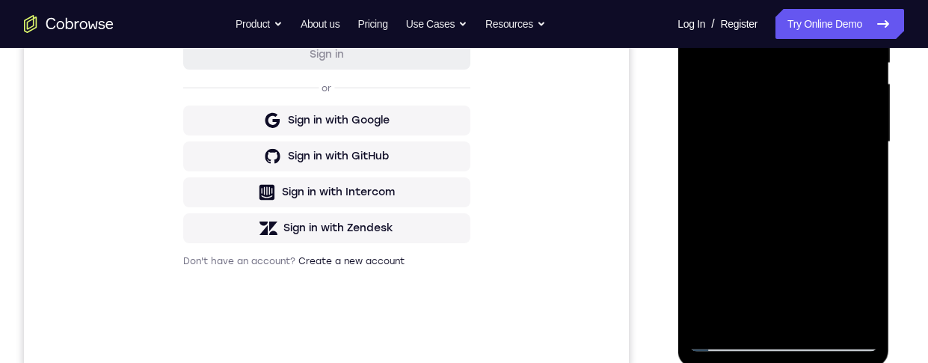
click at [868, 302] on div at bounding box center [782, 142] width 188 height 419
click at [712, 317] on div at bounding box center [782, 142] width 188 height 419
click at [707, 0] on div at bounding box center [782, 142] width 188 height 419
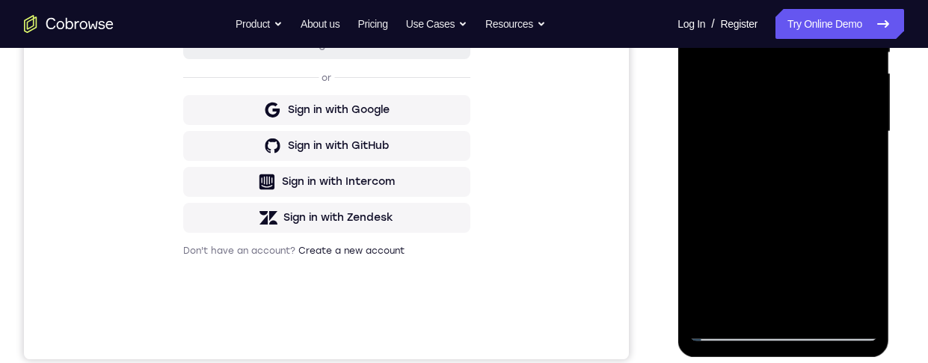
scroll to position [335, 0]
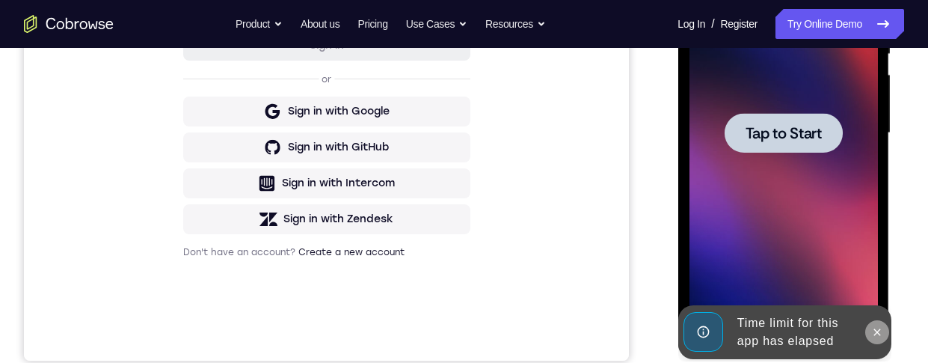
click at [879, 336] on icon at bounding box center [876, 332] width 12 height 12
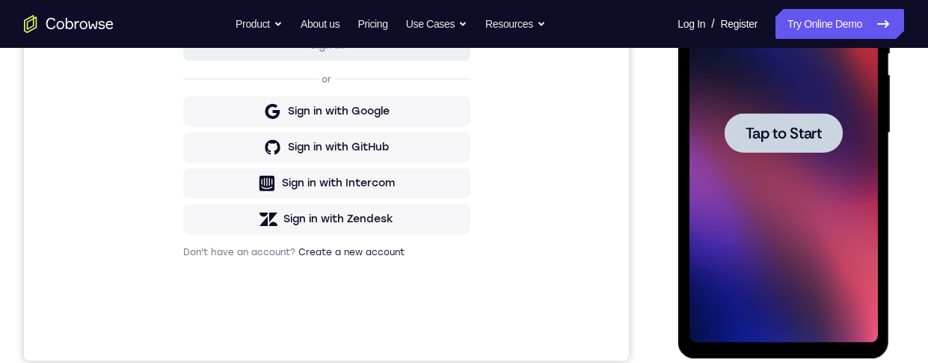
click at [819, 132] on span "Tap to Start" at bounding box center [783, 133] width 76 height 15
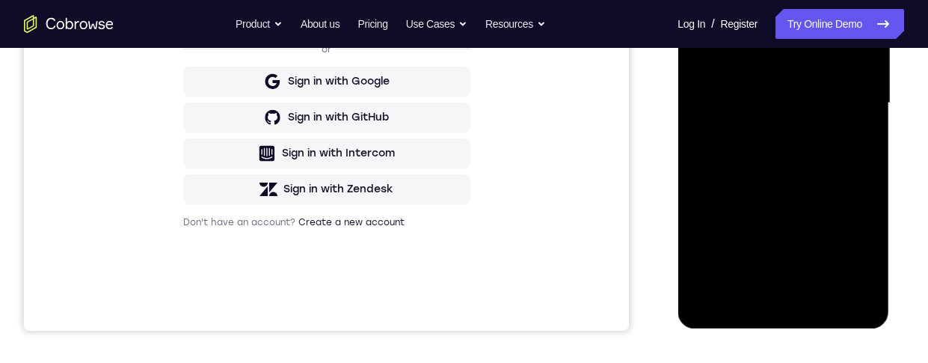
scroll to position [386, 0]
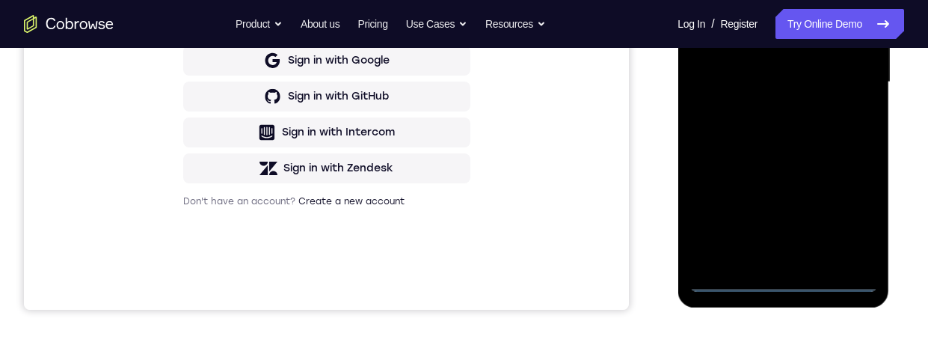
click at [786, 283] on div at bounding box center [782, 82] width 188 height 419
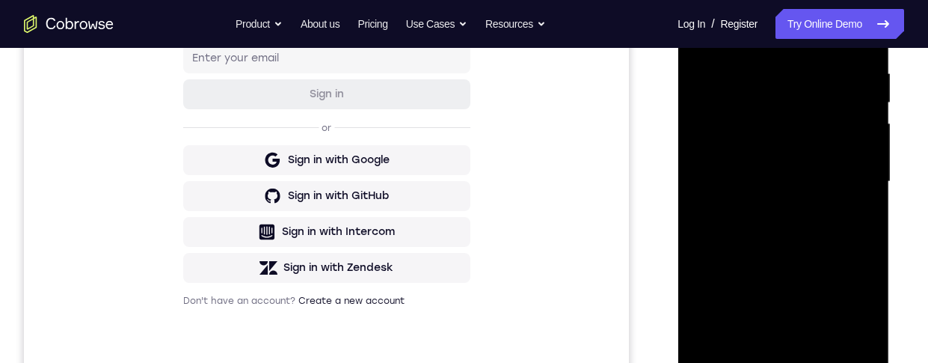
click at [723, 164] on div at bounding box center [782, 181] width 188 height 419
click at [827, 197] on div at bounding box center [782, 181] width 188 height 419
click at [757, 362] on div at bounding box center [782, 181] width 188 height 419
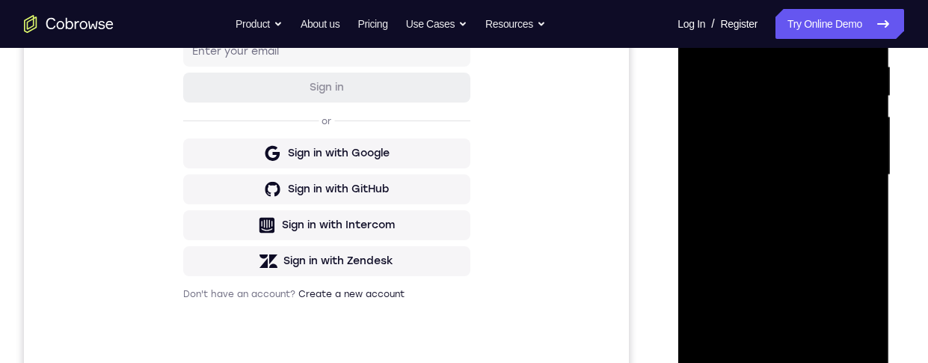
click at [819, 128] on div at bounding box center [782, 175] width 188 height 419
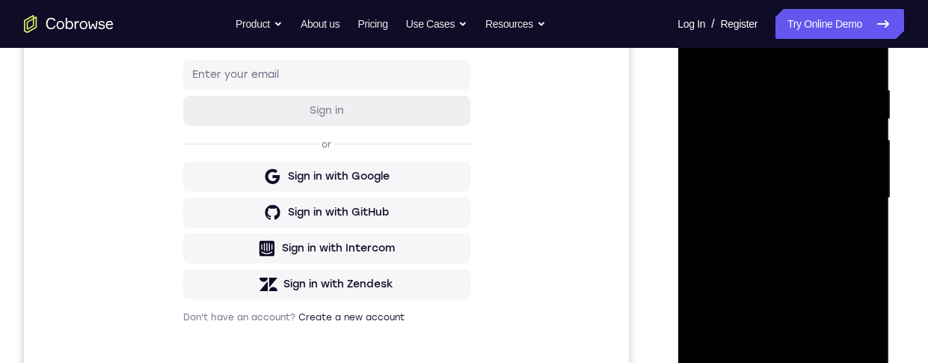
click at [791, 215] on div at bounding box center [782, 198] width 188 height 419
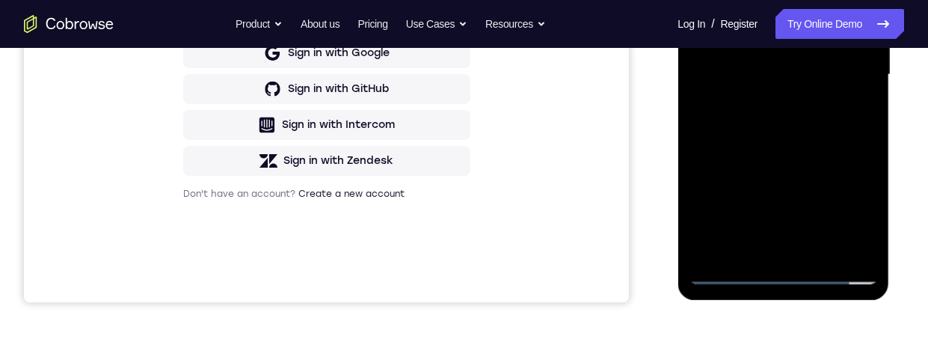
click at [836, 200] on div at bounding box center [782, 74] width 188 height 419
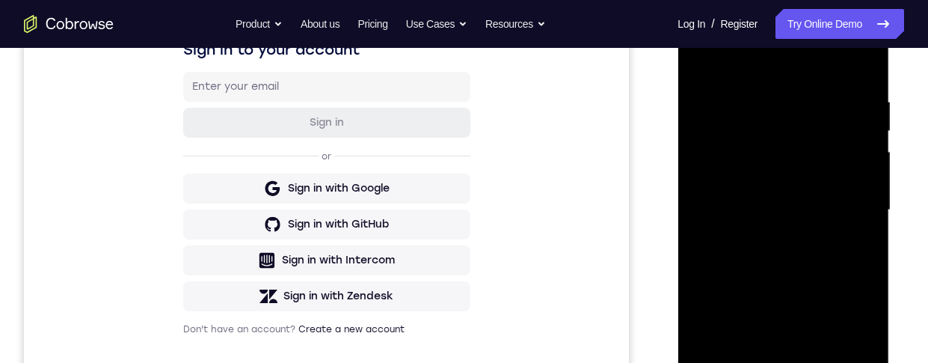
scroll to position [329, 0]
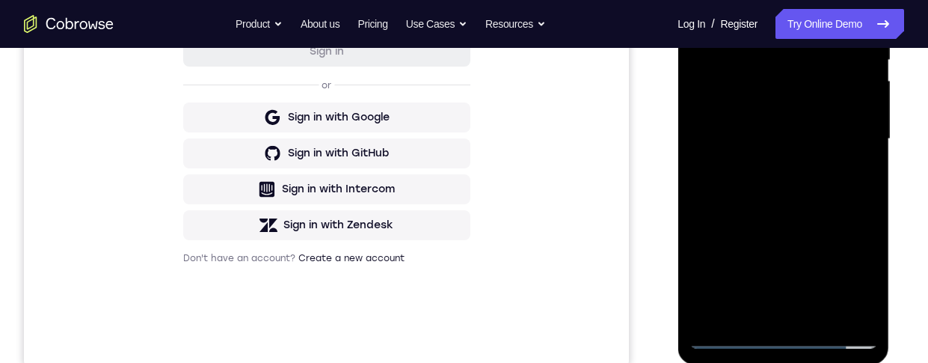
click at [728, 333] on div at bounding box center [782, 139] width 188 height 419
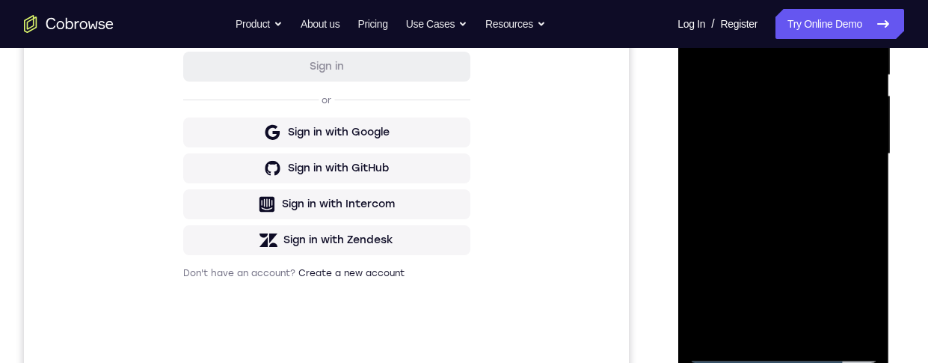
scroll to position [295, 0]
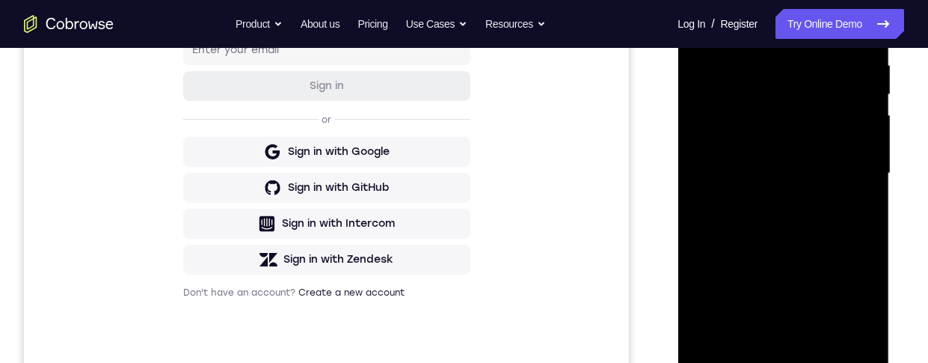
click at [859, 342] on div at bounding box center [782, 173] width 188 height 419
click at [854, 210] on div at bounding box center [782, 173] width 188 height 419
click at [857, 336] on div at bounding box center [782, 173] width 188 height 419
click at [844, 349] on div at bounding box center [782, 173] width 188 height 419
click at [840, 120] on div at bounding box center [782, 173] width 188 height 419
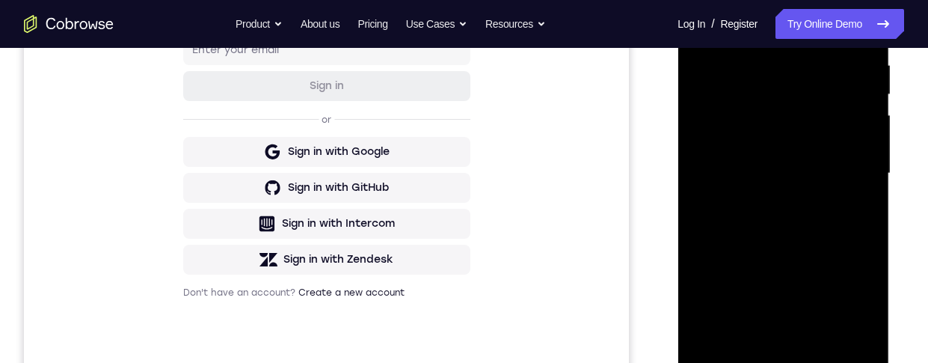
scroll to position [309, 0]
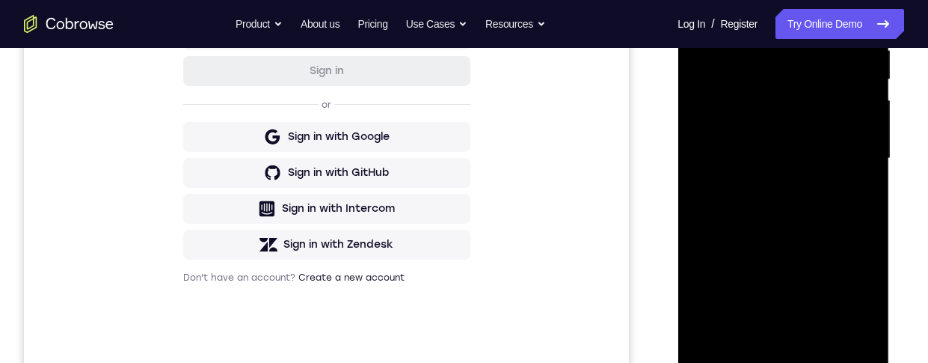
click at [855, 322] on div at bounding box center [782, 158] width 188 height 419
click at [848, 327] on div at bounding box center [782, 158] width 188 height 419
click at [781, 333] on div at bounding box center [782, 158] width 188 height 419
click at [849, 143] on div at bounding box center [782, 158] width 188 height 419
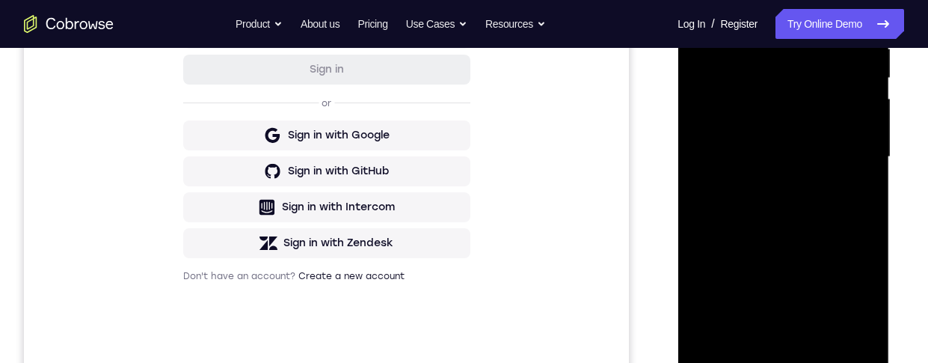
scroll to position [247, 0]
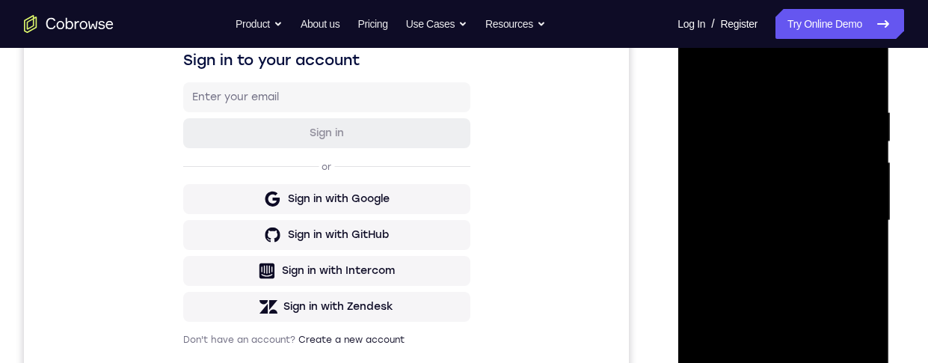
click at [700, 52] on div at bounding box center [782, 220] width 188 height 419
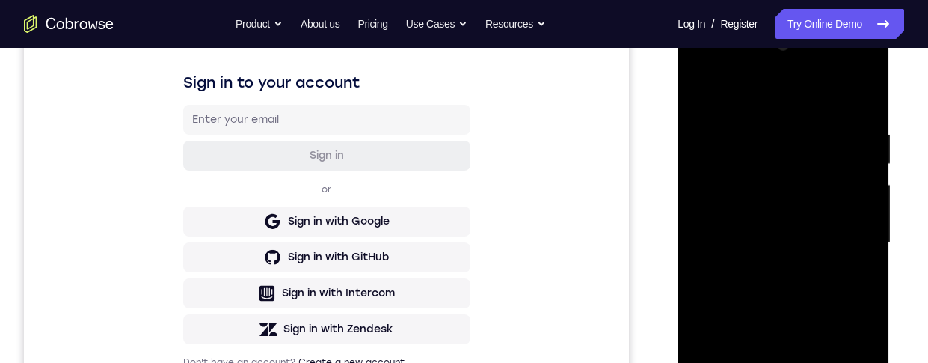
click at [812, 232] on div at bounding box center [782, 243] width 188 height 419
click at [818, 182] on div at bounding box center [782, 243] width 188 height 419
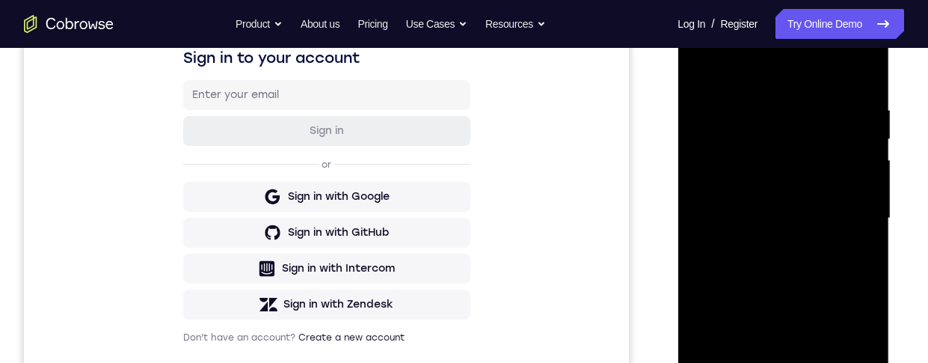
scroll to position [310, 0]
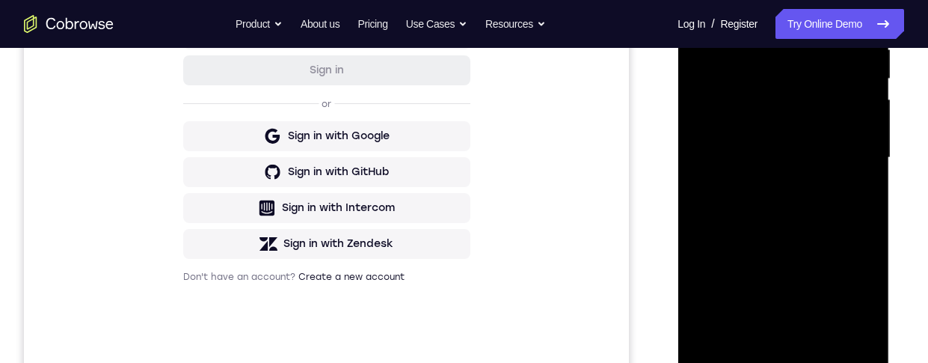
click at [727, 299] on div at bounding box center [782, 157] width 188 height 419
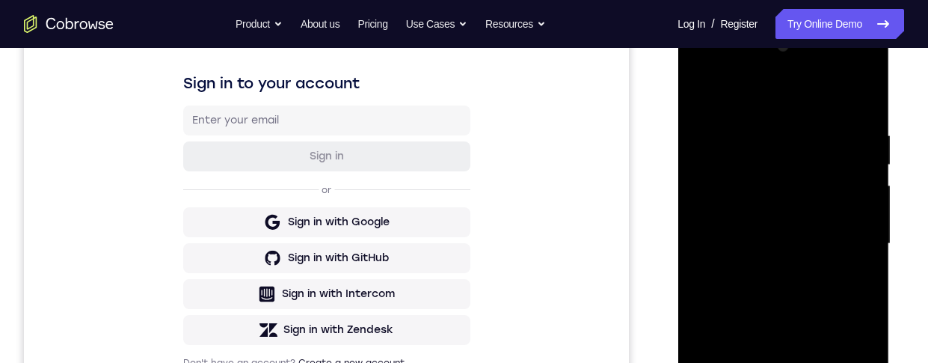
scroll to position [215, 0]
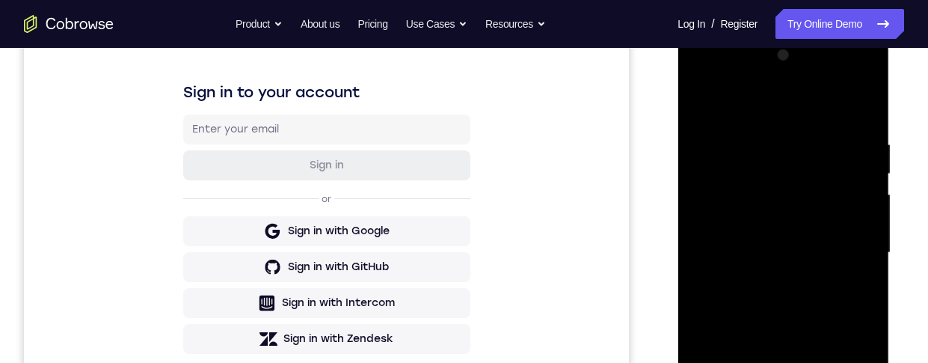
click at [845, 81] on div at bounding box center [782, 252] width 188 height 419
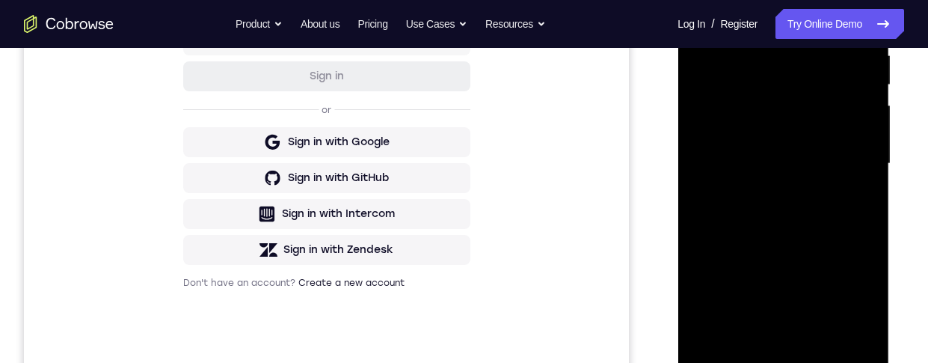
scroll to position [289, 0]
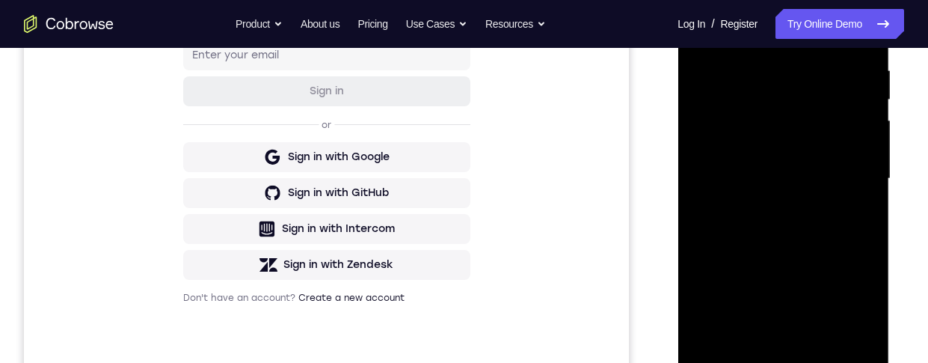
click at [702, 9] on div at bounding box center [782, 178] width 188 height 419
click at [819, 106] on div at bounding box center [782, 178] width 188 height 419
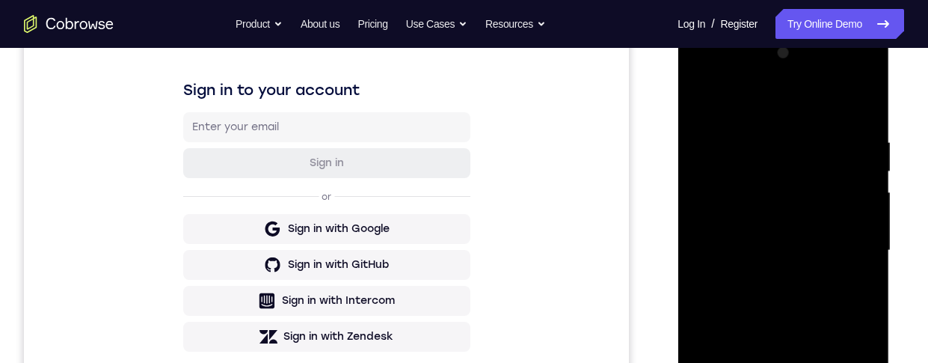
scroll to position [247, 0]
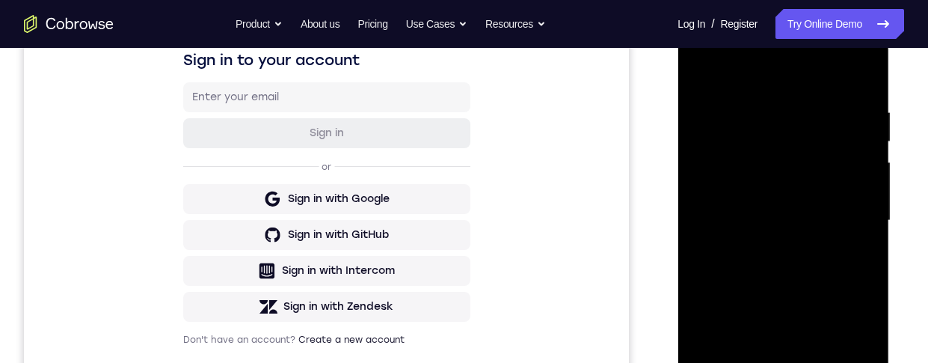
click at [810, 255] on div at bounding box center [782, 220] width 188 height 419
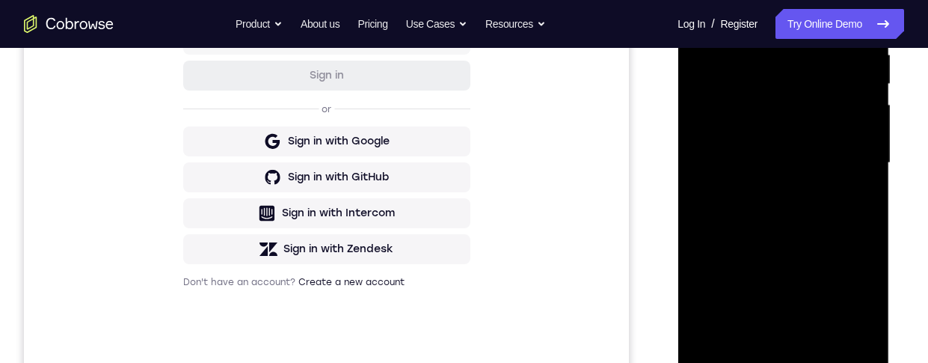
scroll to position [342, 0]
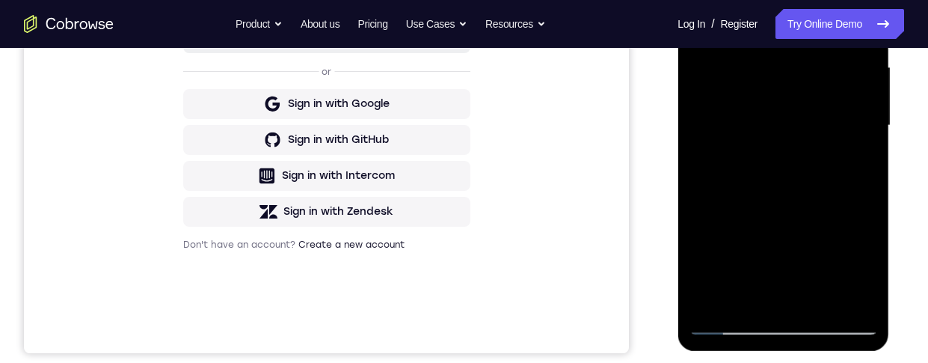
click at [736, 271] on div at bounding box center [782, 125] width 188 height 419
click at [847, 0] on div at bounding box center [782, 125] width 188 height 419
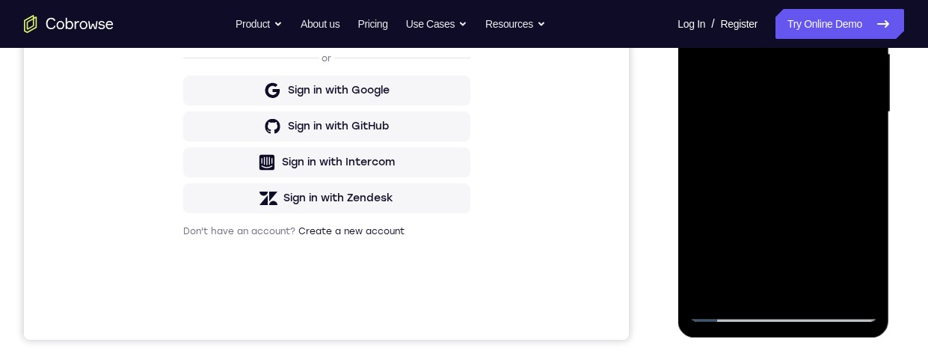
scroll to position [368, 0]
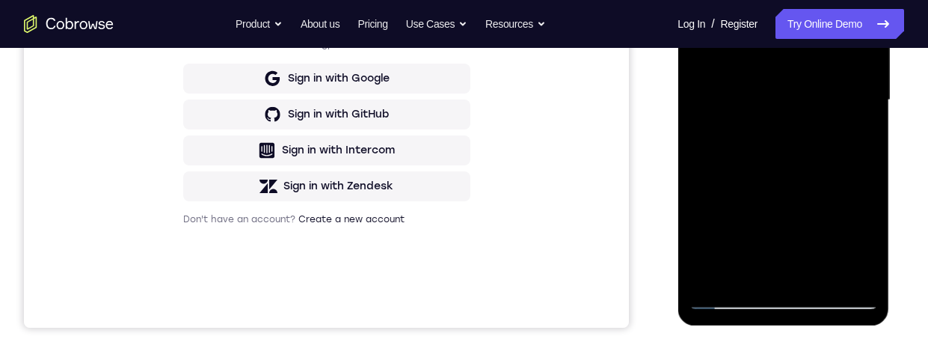
click at [729, 295] on div at bounding box center [782, 100] width 188 height 419
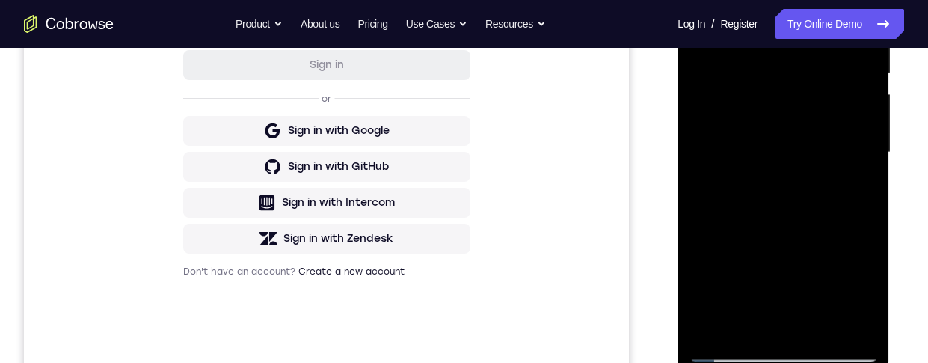
scroll to position [331, 0]
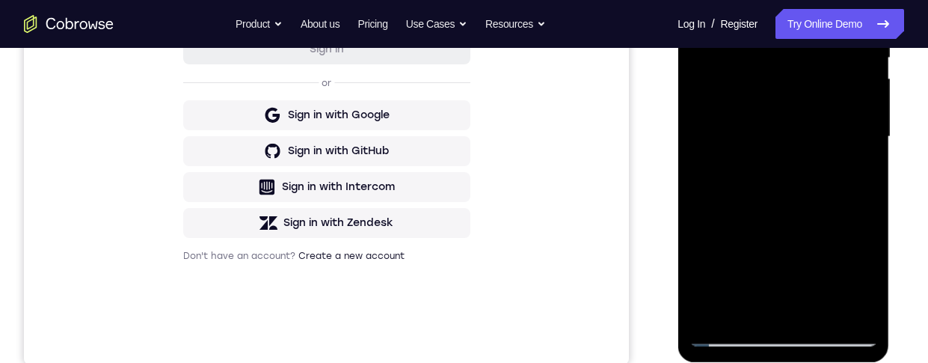
click at [825, 195] on div at bounding box center [782, 136] width 188 height 419
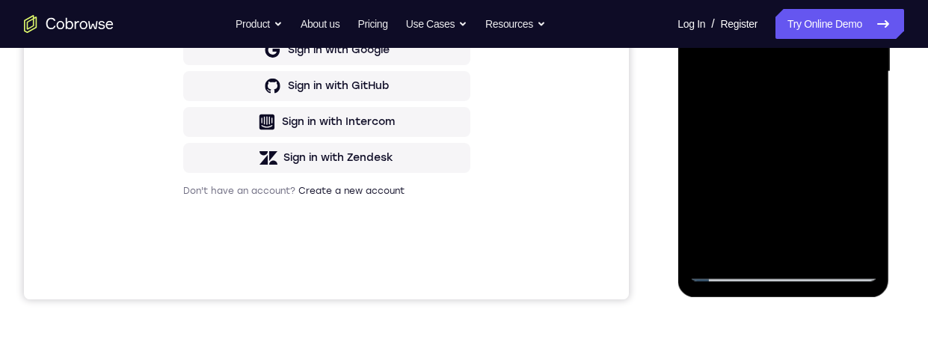
scroll to position [446, 0]
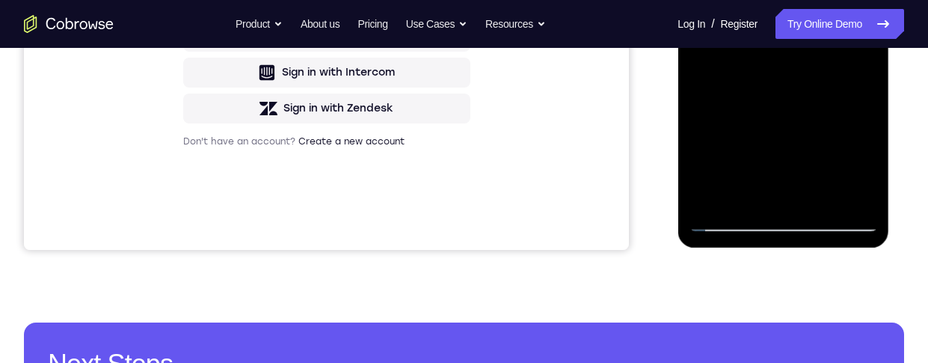
click at [730, 219] on div at bounding box center [782, 22] width 188 height 419
click at [726, 217] on div at bounding box center [782, 22] width 188 height 419
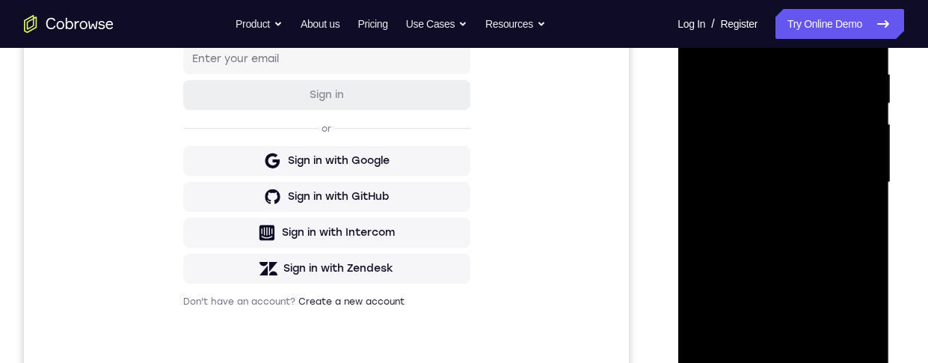
scroll to position [248, 0]
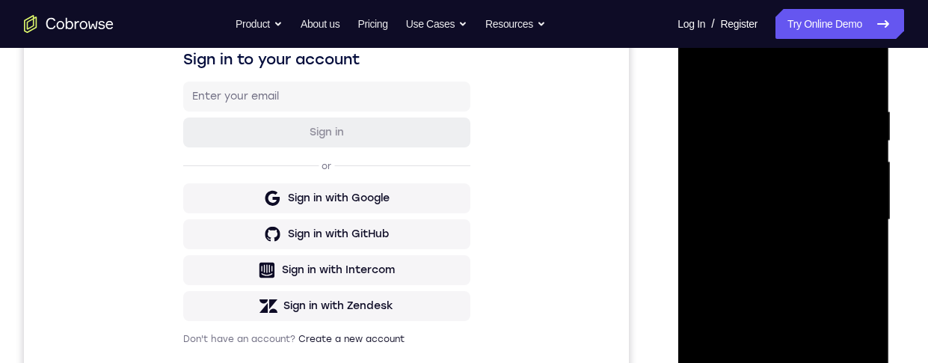
click at [718, 49] on div at bounding box center [782, 219] width 188 height 419
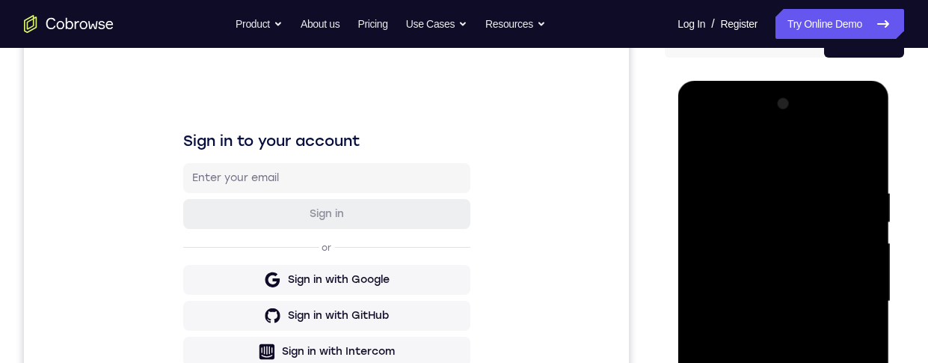
scroll to position [197, 0]
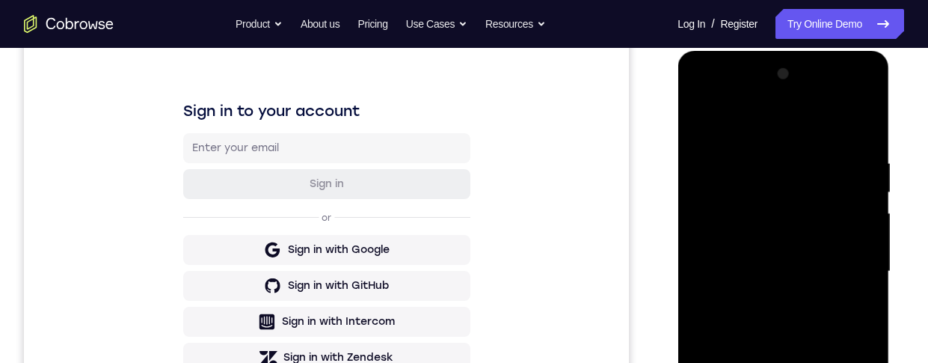
click at [778, 166] on div at bounding box center [782, 271] width 188 height 419
click at [828, 180] on div at bounding box center [782, 272] width 188 height 419
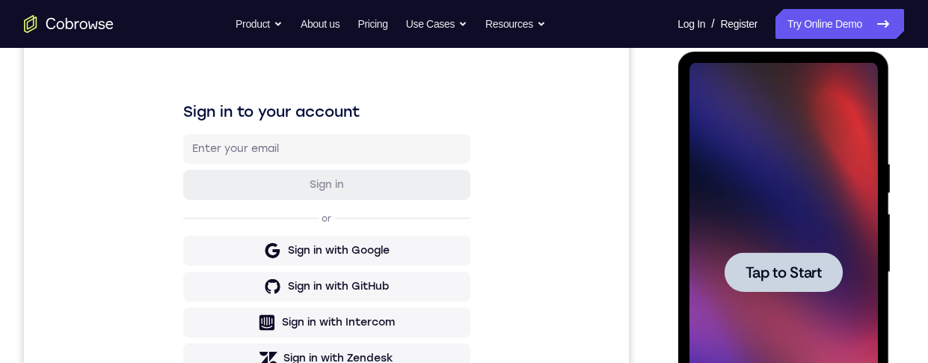
scroll to position [268, 0]
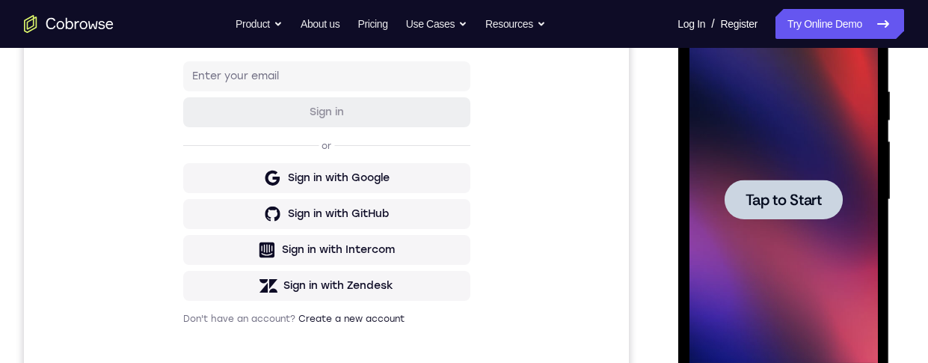
click at [805, 196] on span "Tap to Start" at bounding box center [783, 199] width 76 height 15
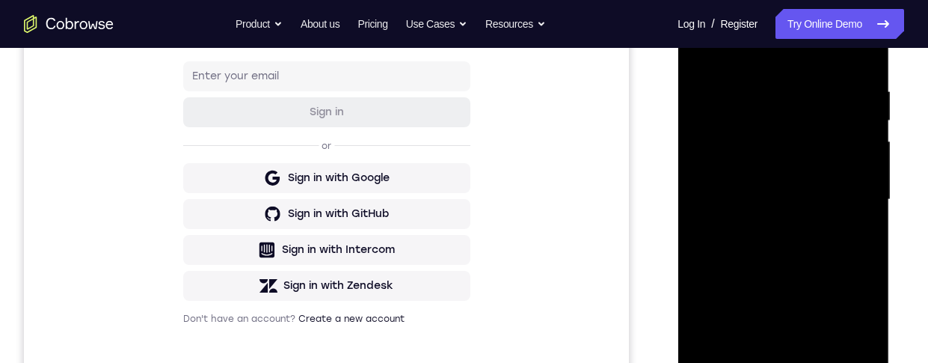
scroll to position [441, 0]
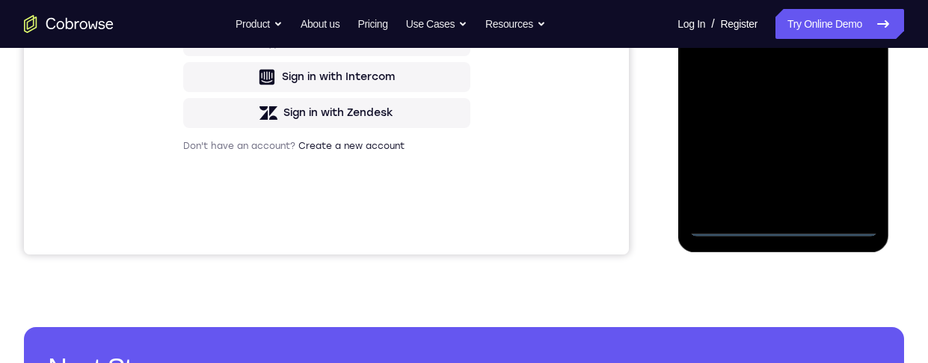
click at [786, 231] on div at bounding box center [782, 27] width 188 height 419
click at [783, 229] on div at bounding box center [782, 27] width 188 height 419
click at [721, 7] on div at bounding box center [782, 27] width 188 height 419
click at [811, 40] on div at bounding box center [782, 27] width 188 height 419
click at [807, 198] on div at bounding box center [782, 27] width 188 height 419
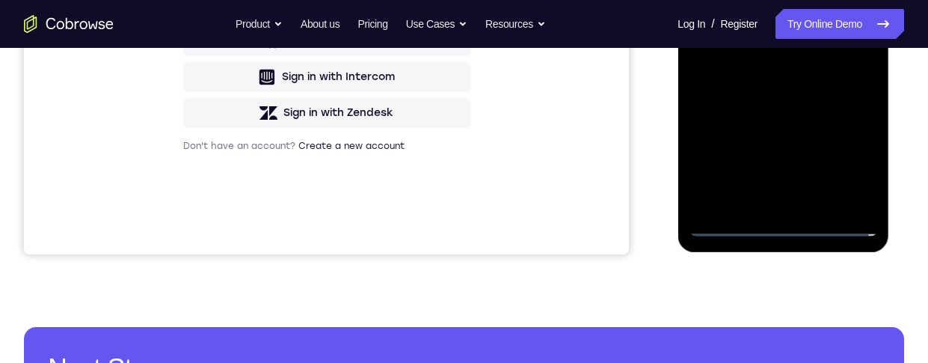
scroll to position [349, 0]
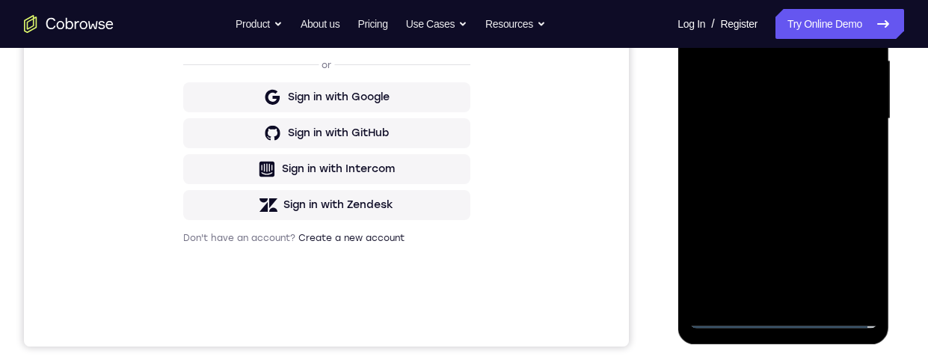
click at [789, 63] on div at bounding box center [782, 119] width 188 height 419
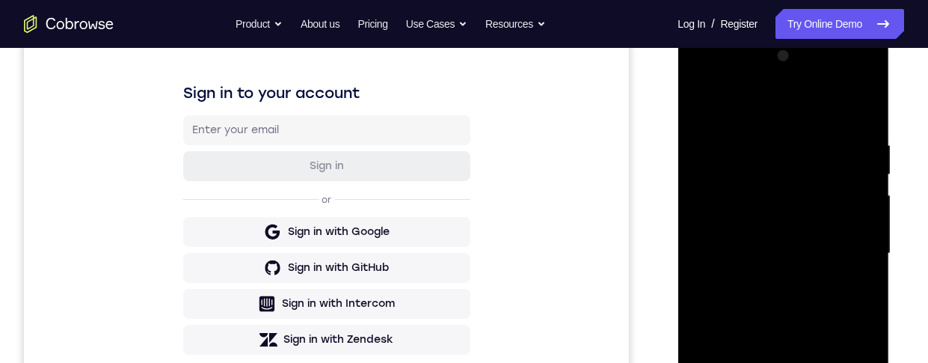
click at [787, 250] on div at bounding box center [782, 253] width 188 height 419
click at [785, 153] on div at bounding box center [782, 253] width 188 height 419
click at [850, 292] on div at bounding box center [782, 253] width 188 height 419
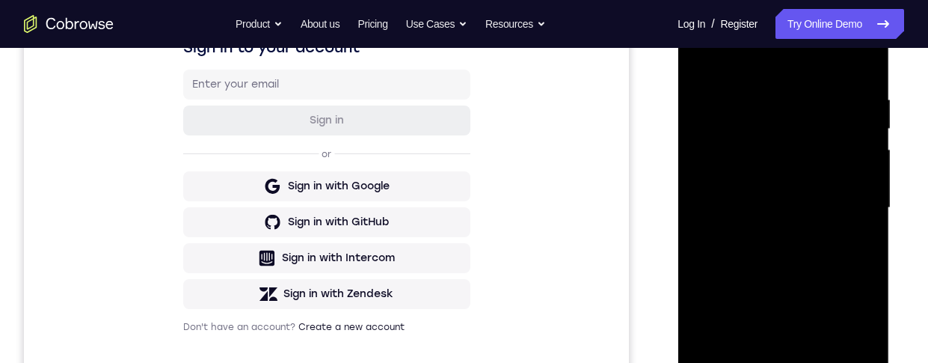
scroll to position [318, 0]
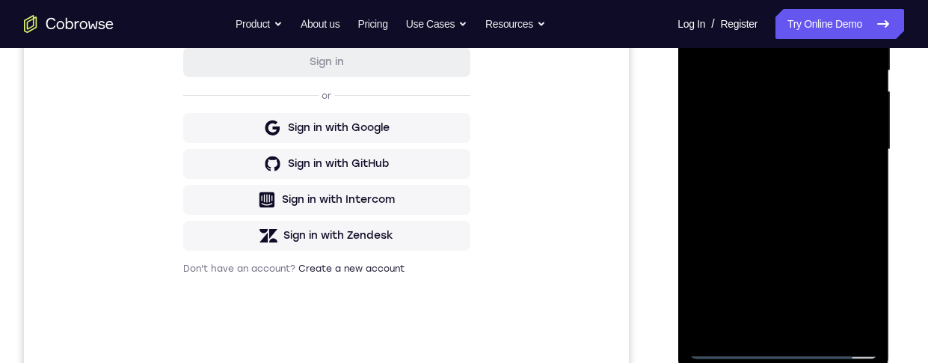
click at [857, 315] on div at bounding box center [782, 149] width 188 height 419
click at [866, 289] on div at bounding box center [782, 149] width 188 height 419
click at [849, 180] on div at bounding box center [782, 149] width 188 height 419
click at [888, 164] on div at bounding box center [783, 153] width 213 height 449
click at [857, 318] on div at bounding box center [782, 149] width 188 height 419
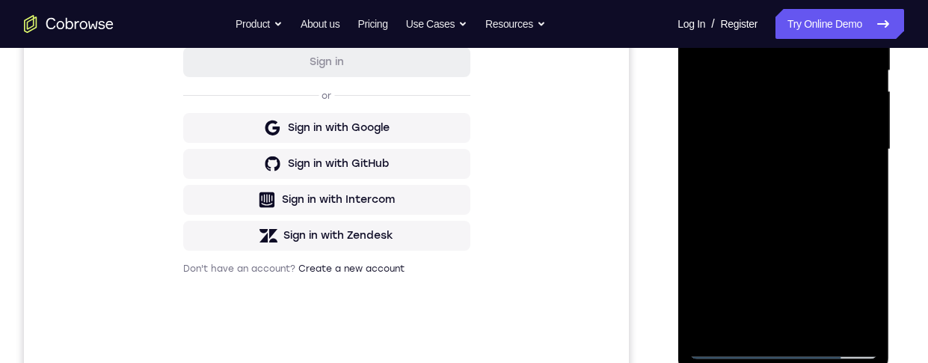
click at [852, 318] on div at bounding box center [782, 149] width 188 height 419
click at [860, 319] on div at bounding box center [782, 149] width 188 height 419
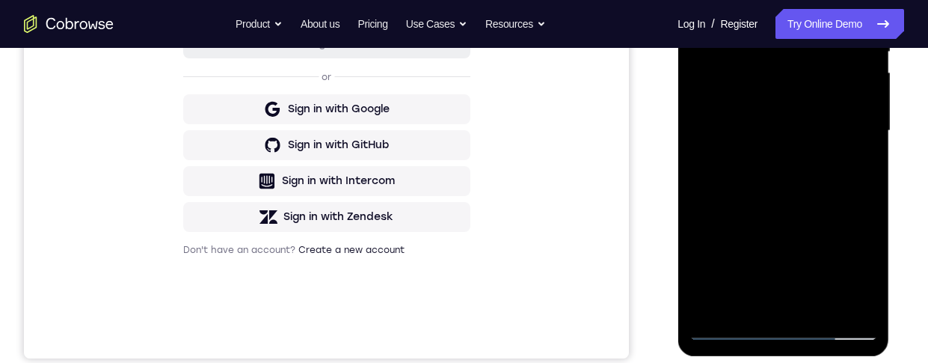
click at [834, 303] on div at bounding box center [782, 131] width 188 height 419
click at [849, 120] on div at bounding box center [782, 131] width 188 height 419
click at [714, 0] on div at bounding box center [782, 131] width 188 height 419
click at [794, 29] on div at bounding box center [782, 131] width 188 height 419
click at [825, 40] on div at bounding box center [782, 131] width 188 height 419
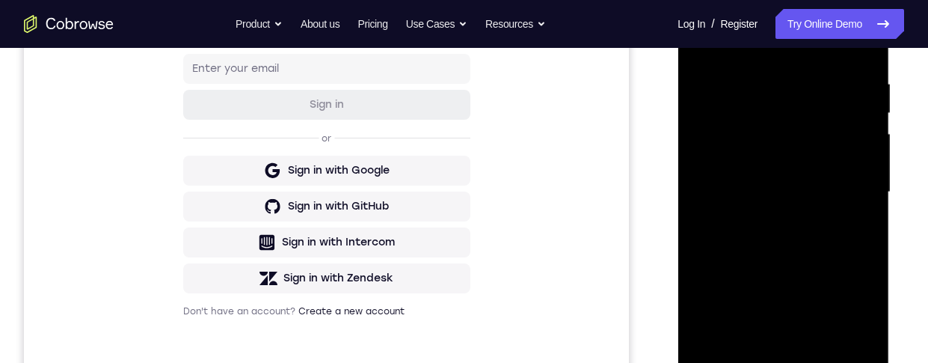
scroll to position [304, 0]
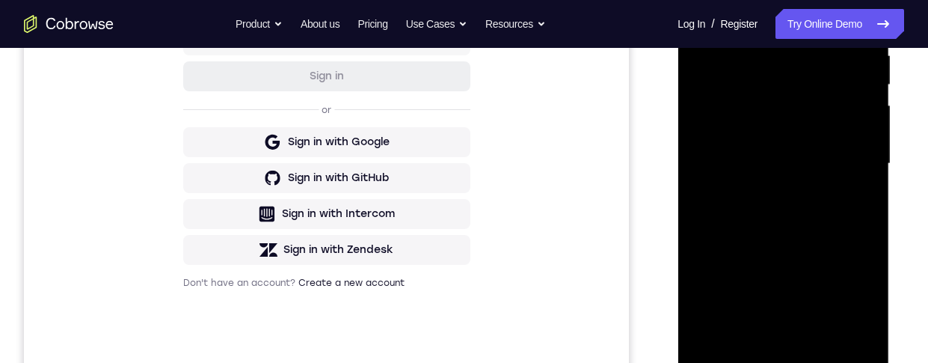
click at [819, 308] on div at bounding box center [782, 163] width 188 height 419
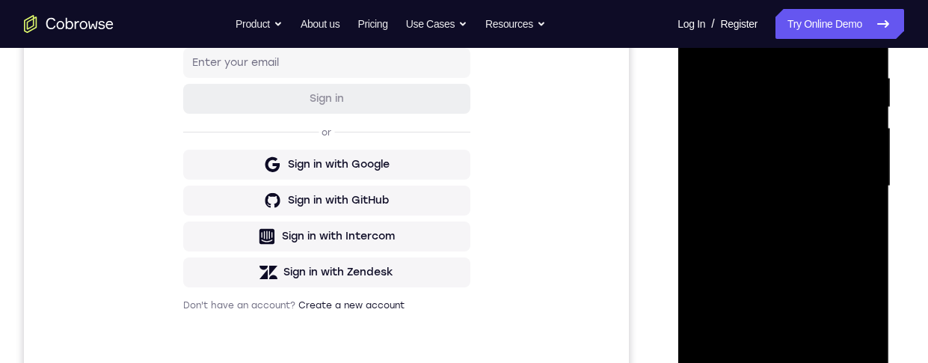
scroll to position [253, 0]
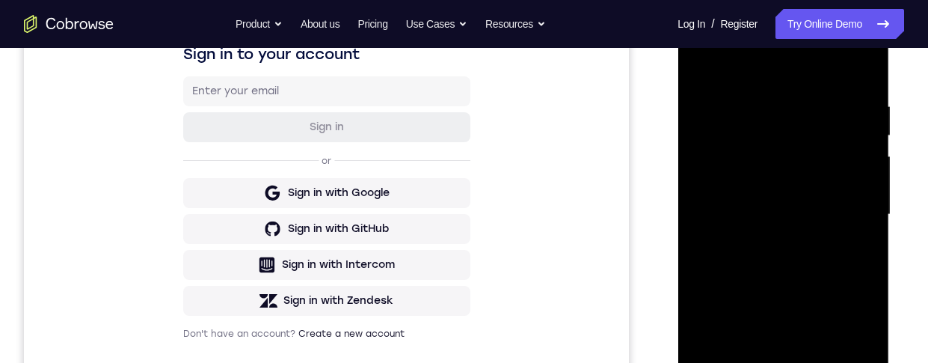
click at [706, 48] on div at bounding box center [782, 214] width 188 height 419
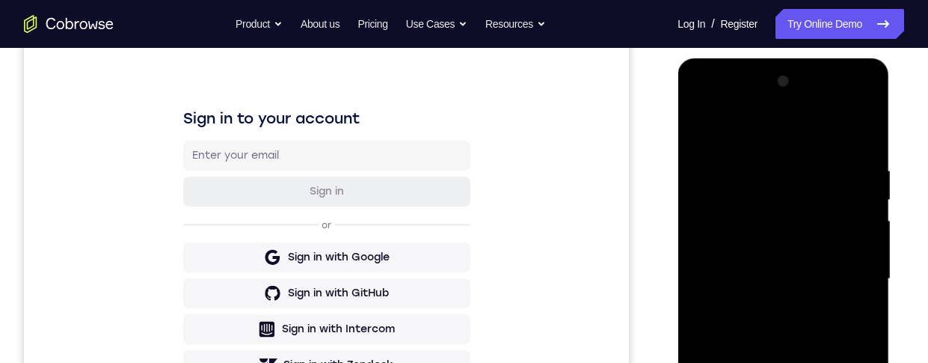
click at [816, 192] on div at bounding box center [782, 279] width 188 height 419
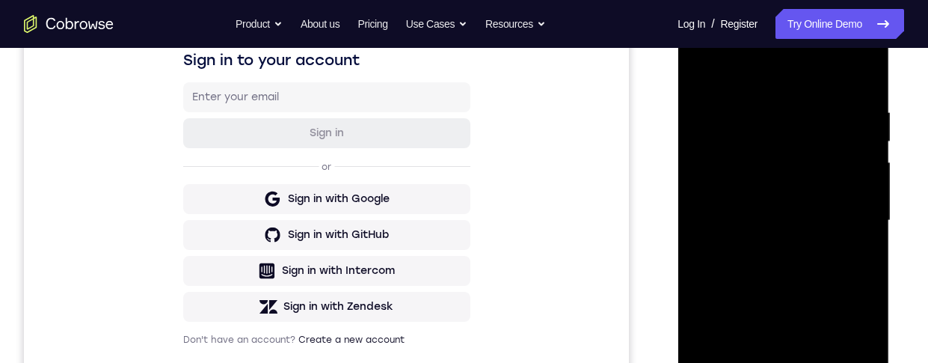
click at [826, 274] on div at bounding box center [782, 220] width 188 height 419
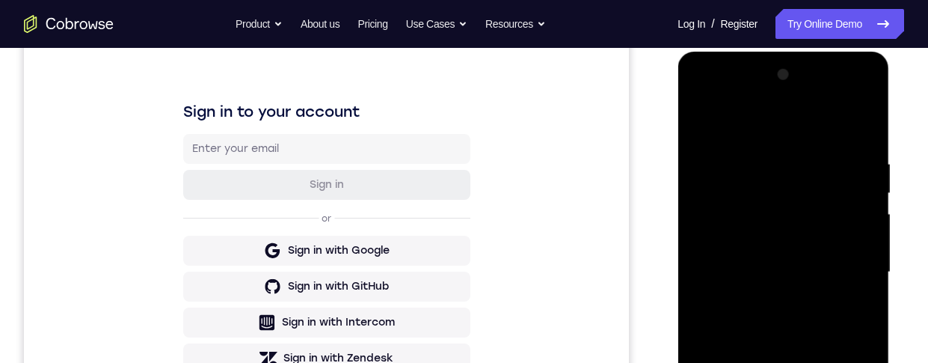
scroll to position [180, 0]
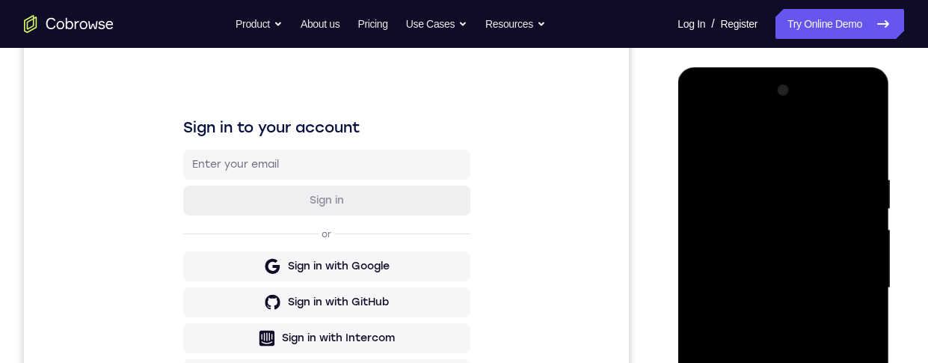
click at [804, 140] on div at bounding box center [782, 287] width 188 height 419
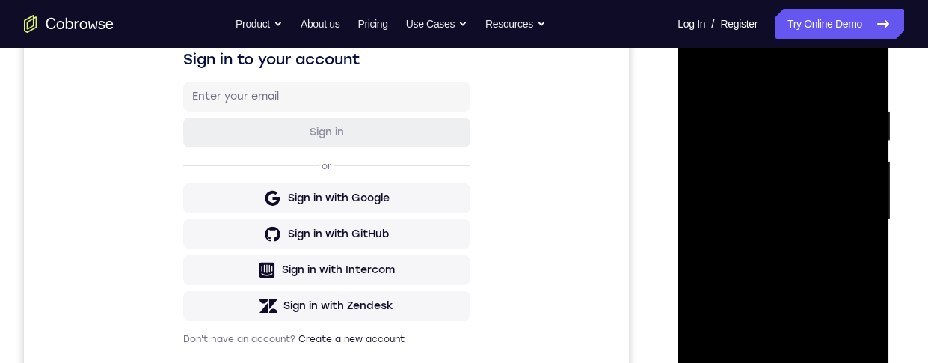
click at [792, 203] on div at bounding box center [782, 219] width 188 height 419
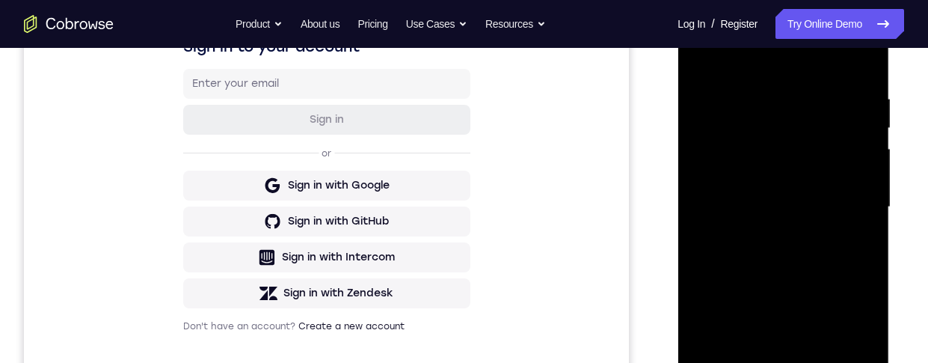
scroll to position [310, 0]
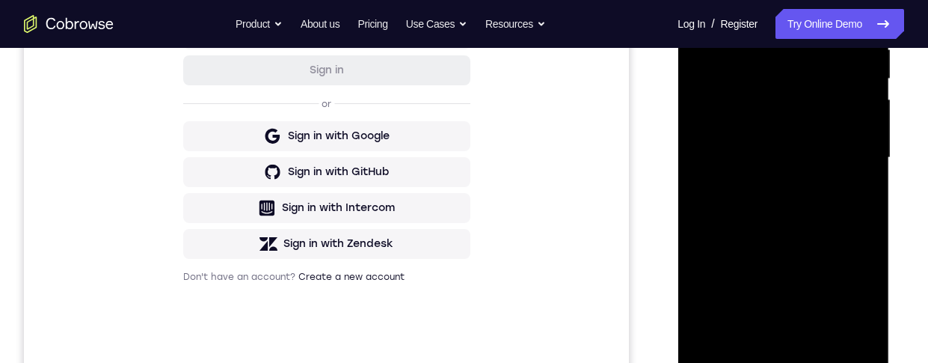
click at [845, 307] on div at bounding box center [782, 157] width 188 height 419
click at [887, 214] on div at bounding box center [783, 160] width 212 height 446
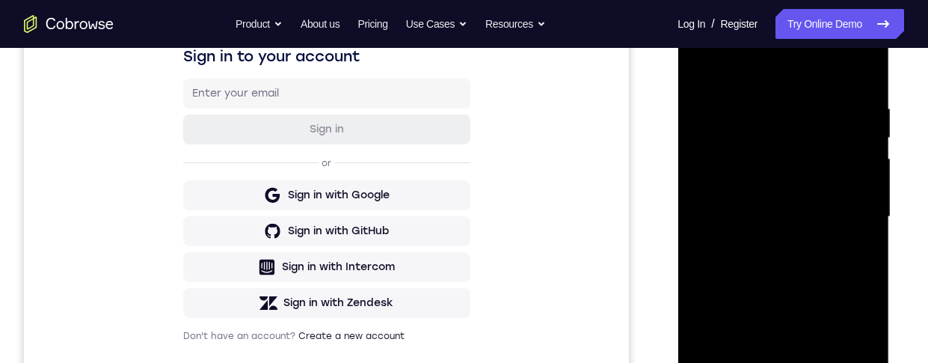
scroll to position [250, 0]
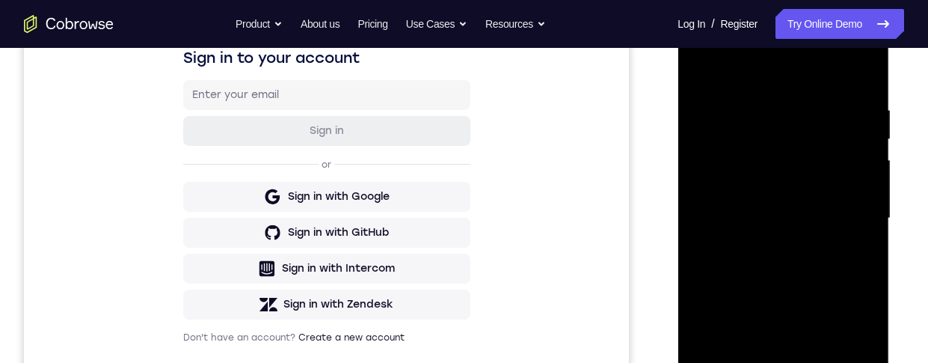
click at [802, 170] on div at bounding box center [782, 218] width 188 height 419
click at [712, 171] on div at bounding box center [782, 218] width 188 height 419
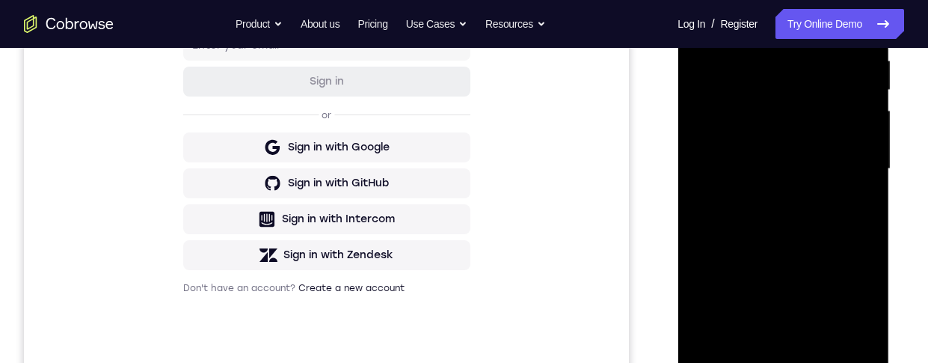
scroll to position [348, 0]
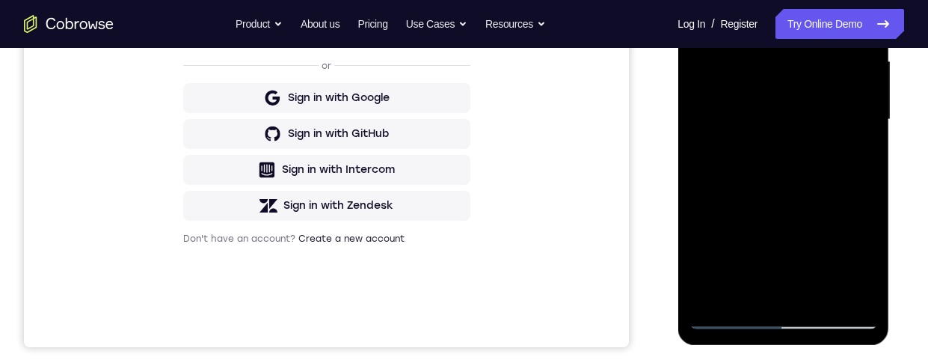
click at [833, 143] on div at bounding box center [782, 119] width 188 height 419
click at [734, 83] on div at bounding box center [782, 119] width 188 height 419
click at [814, 133] on div at bounding box center [782, 119] width 188 height 419
click at [858, 287] on div at bounding box center [782, 119] width 188 height 419
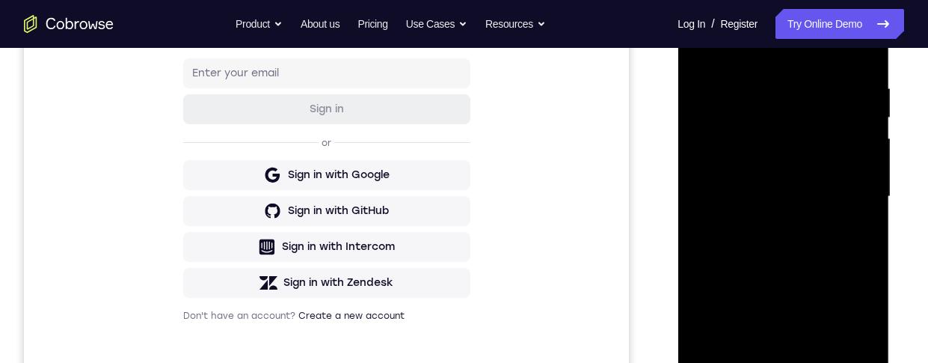
scroll to position [271, 0]
click at [825, 218] on div at bounding box center [782, 197] width 188 height 419
click at [822, 252] on div at bounding box center [782, 197] width 188 height 419
click at [832, 226] on div at bounding box center [782, 197] width 188 height 419
click at [795, 227] on div at bounding box center [782, 197] width 188 height 419
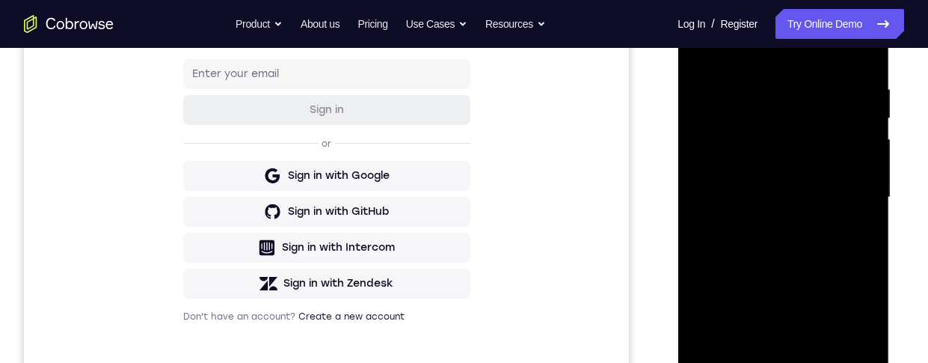
click at [830, 179] on div at bounding box center [782, 197] width 188 height 419
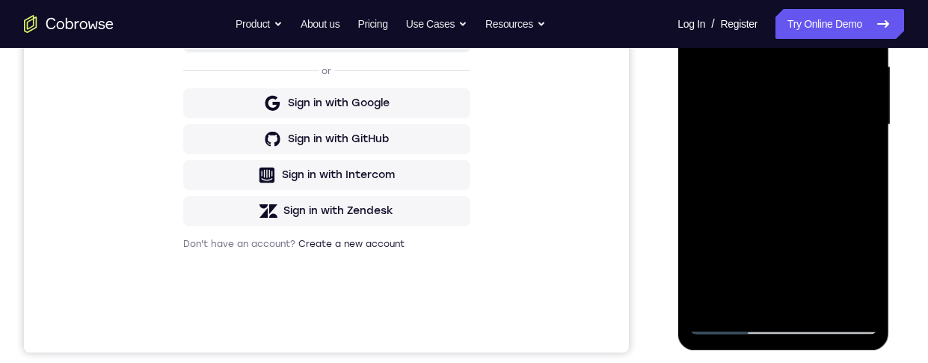
click at [860, 300] on div at bounding box center [782, 125] width 188 height 419
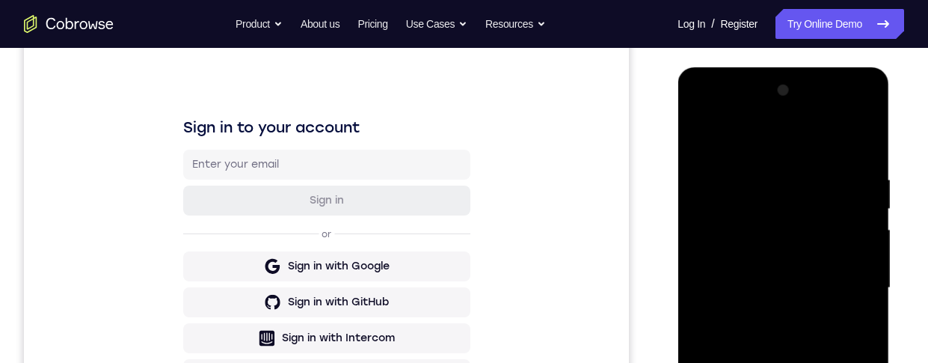
scroll to position [299, 0]
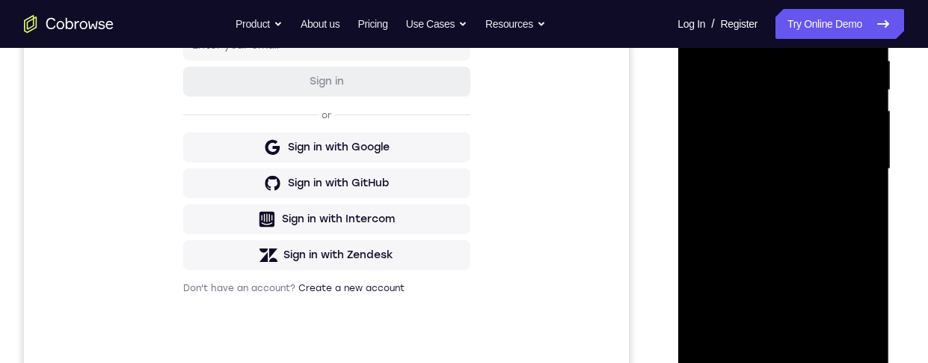
click at [779, 362] on div at bounding box center [782, 169] width 188 height 419
click at [724, 156] on div at bounding box center [782, 169] width 188 height 419
click at [702, 0] on div at bounding box center [782, 169] width 188 height 419
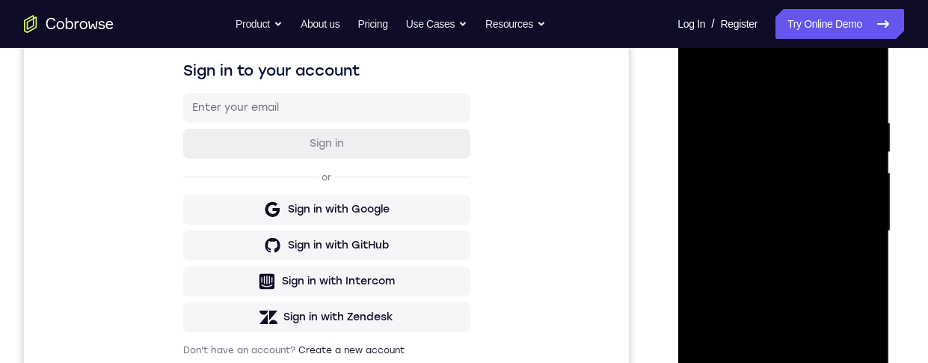
scroll to position [199, 0]
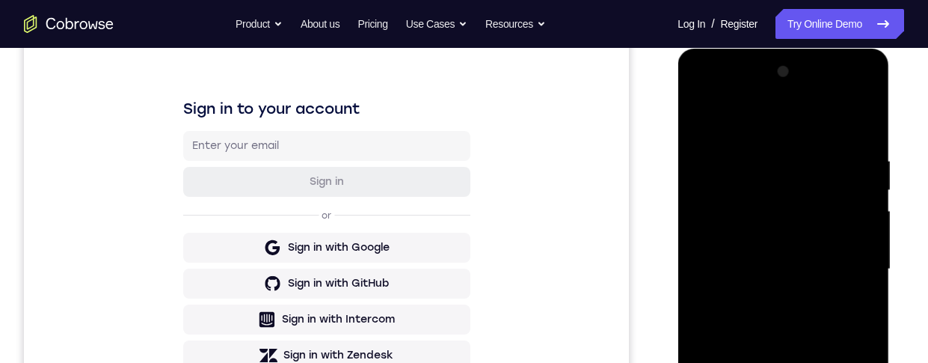
click at [705, 98] on div at bounding box center [782, 269] width 188 height 419
click at [820, 164] on div at bounding box center [782, 269] width 188 height 419
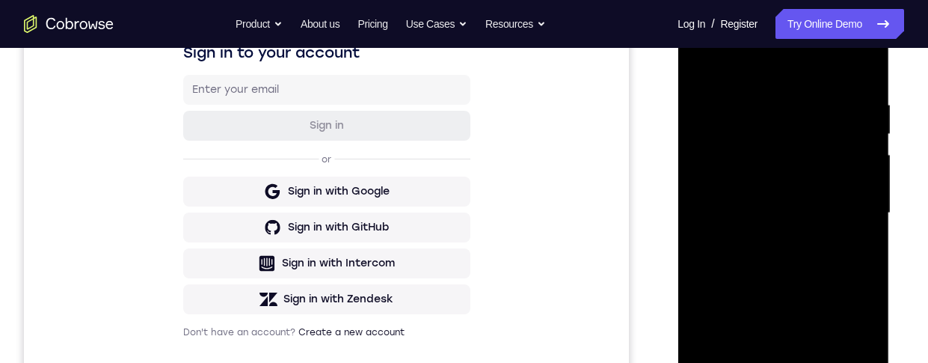
click at [823, 281] on div at bounding box center [782, 213] width 188 height 419
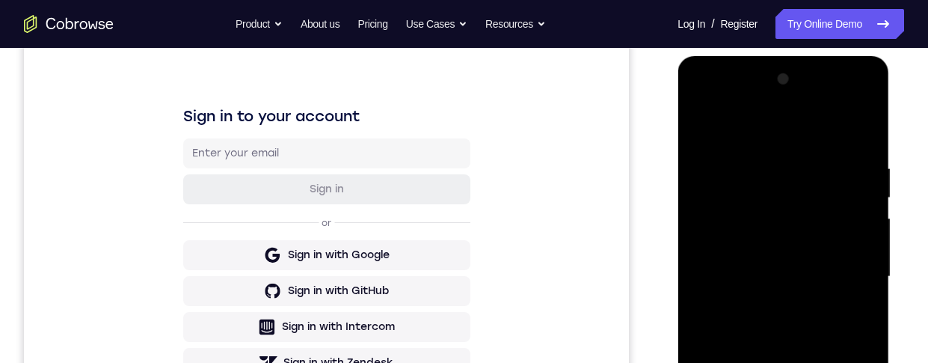
scroll to position [219, 0]
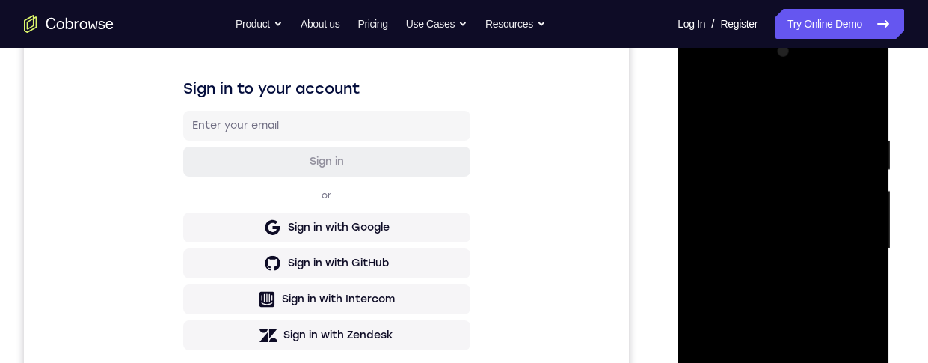
click at [812, 336] on div at bounding box center [782, 249] width 188 height 419
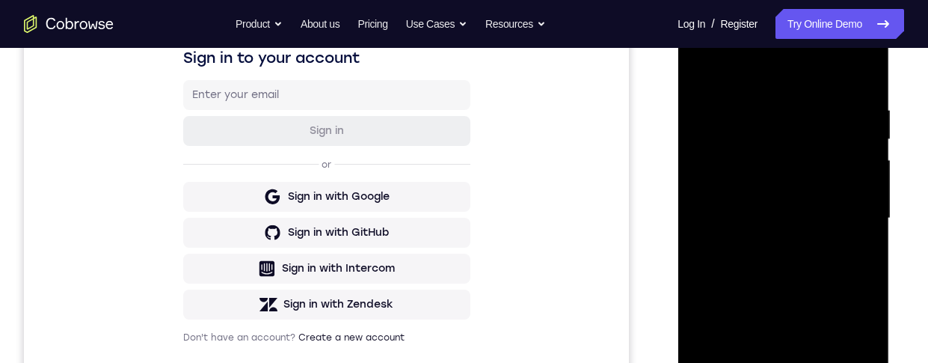
click at [829, 229] on div at bounding box center [782, 218] width 188 height 419
click at [857, 302] on div at bounding box center [782, 218] width 188 height 419
click at [854, 306] on div at bounding box center [782, 218] width 188 height 419
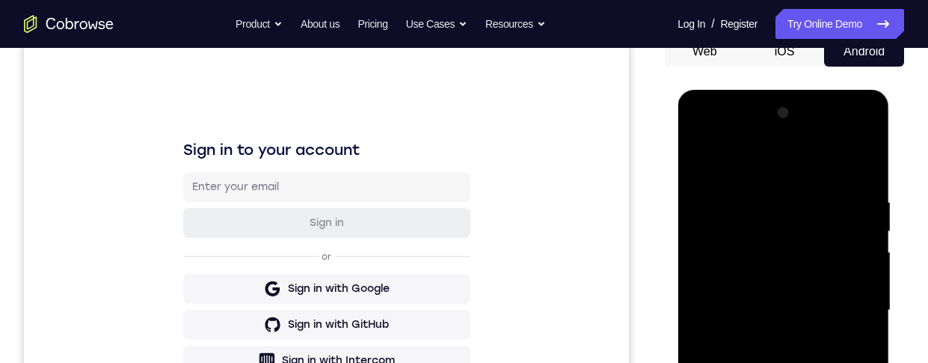
click at [702, 135] on div at bounding box center [782, 310] width 188 height 419
click at [708, 135] on div at bounding box center [782, 310] width 188 height 419
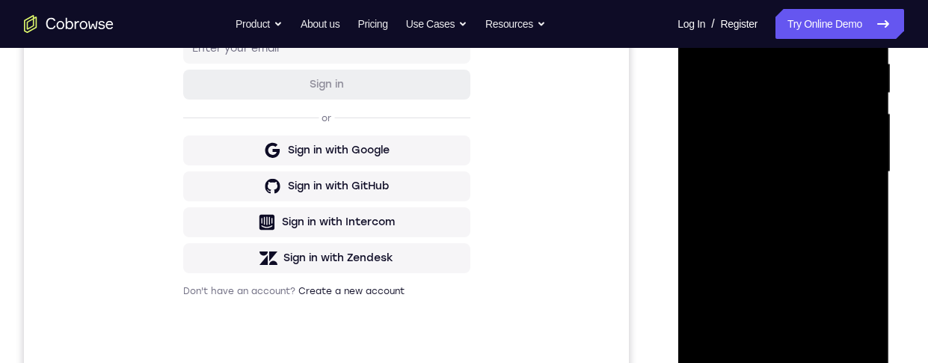
scroll to position [297, 0]
click at [825, 289] on div at bounding box center [782, 171] width 188 height 419
click at [826, 153] on div at bounding box center [782, 171] width 188 height 419
click at [793, 147] on div at bounding box center [782, 171] width 188 height 419
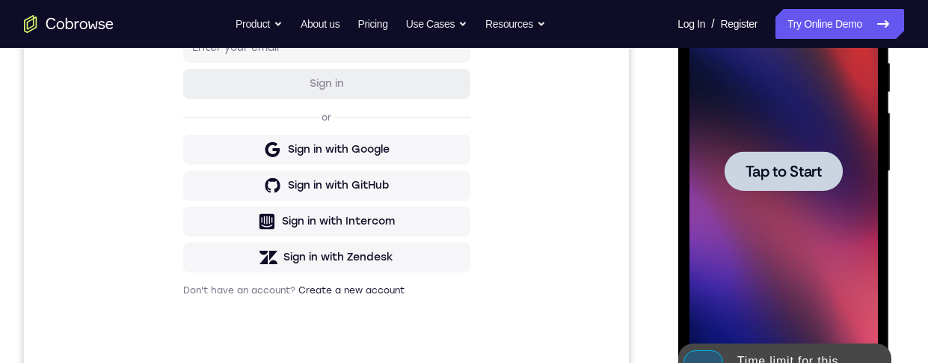
scroll to position [200, 0]
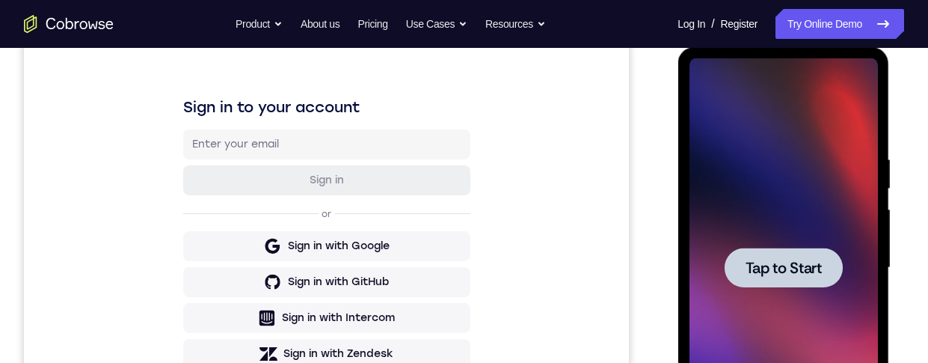
click at [816, 262] on span "Tap to Start" at bounding box center [783, 267] width 76 height 15
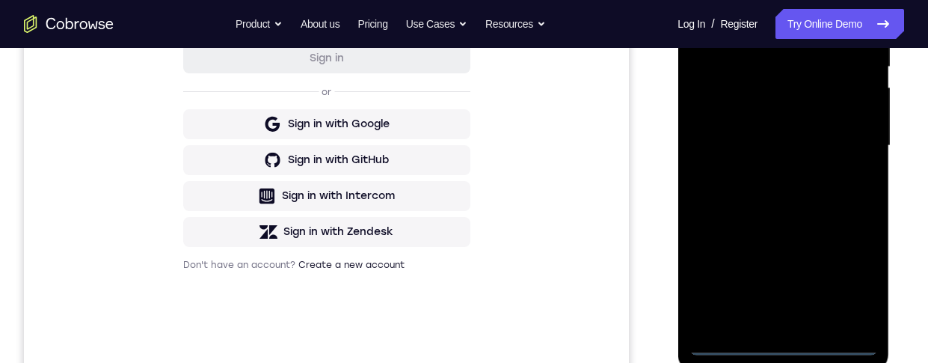
scroll to position [327, 0]
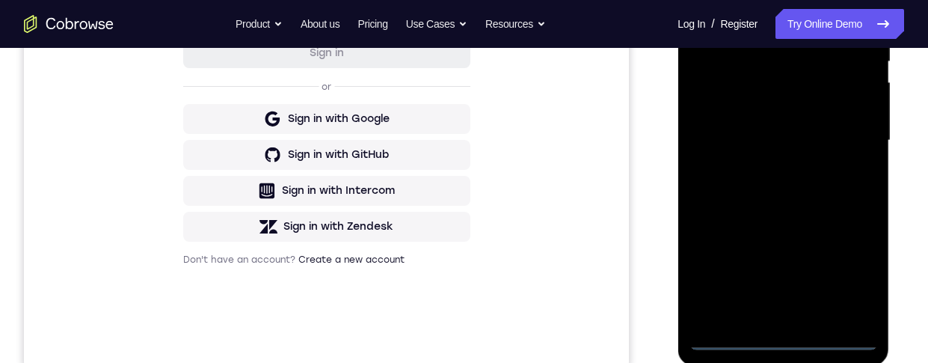
click at [783, 346] on div at bounding box center [782, 140] width 188 height 419
click at [783, 333] on div at bounding box center [782, 140] width 188 height 419
click at [848, 282] on div at bounding box center [782, 140] width 188 height 419
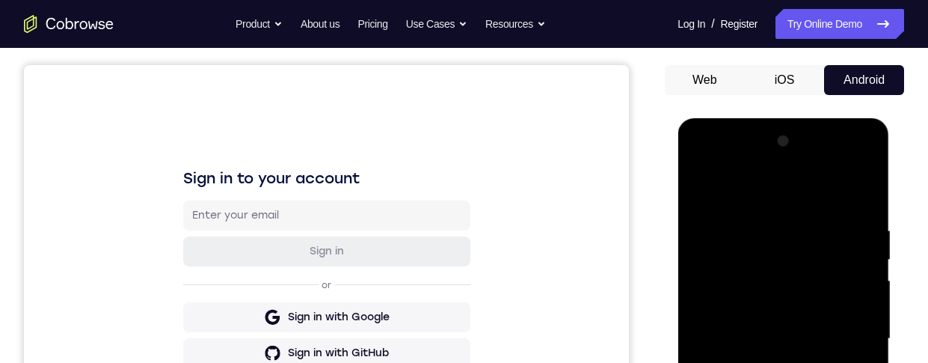
scroll to position [129, 0]
click at [811, 203] on div at bounding box center [782, 339] width 188 height 419
click at [852, 332] on div at bounding box center [782, 339] width 188 height 419
click at [647, 169] on div "Your Support Agent Your Customer Web iOS Android" at bounding box center [464, 291] width 880 height 552
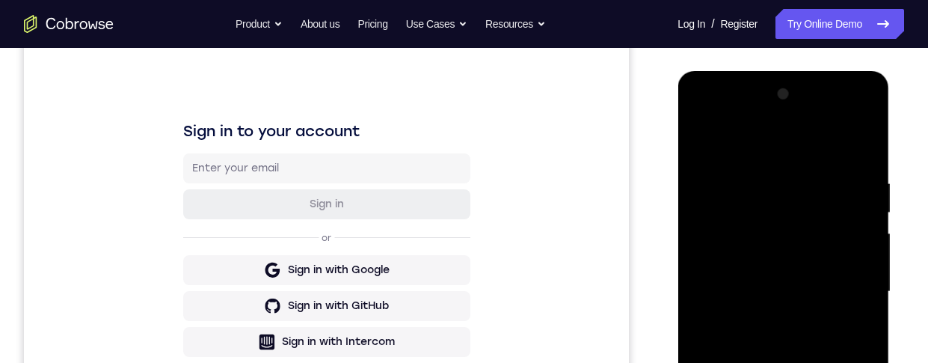
scroll to position [358, 0]
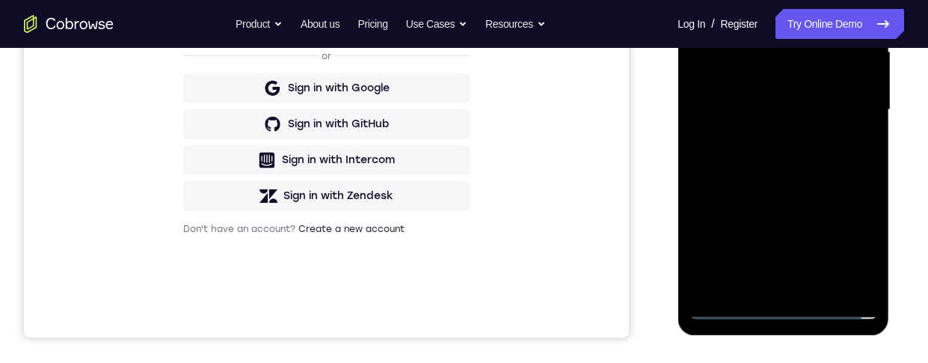
click at [765, 286] on div at bounding box center [782, 110] width 188 height 419
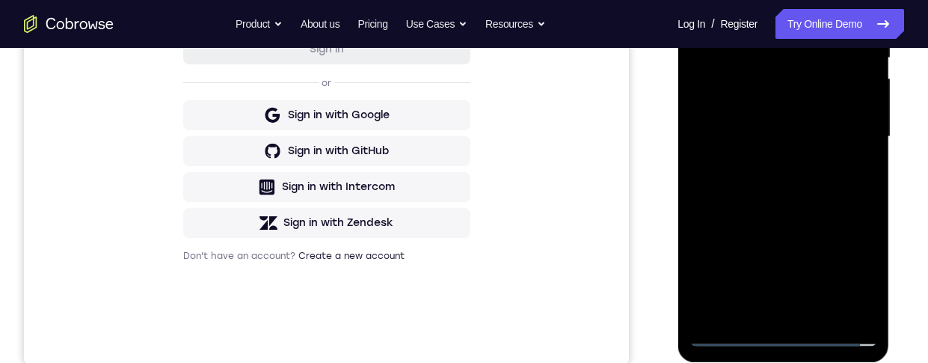
scroll to position [235, 0]
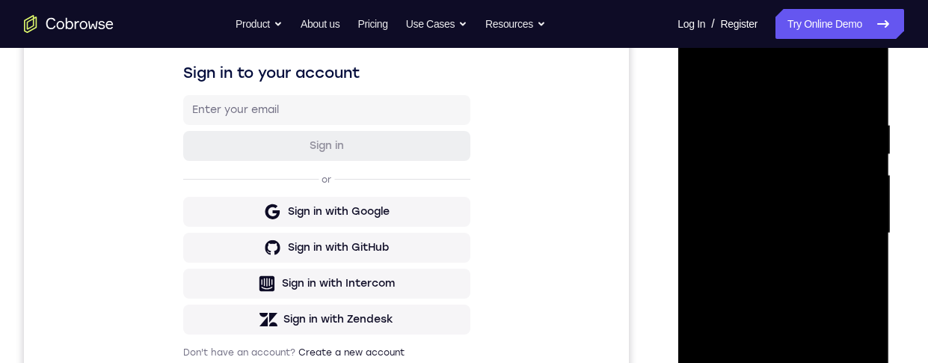
click at [828, 219] on div at bounding box center [782, 233] width 188 height 419
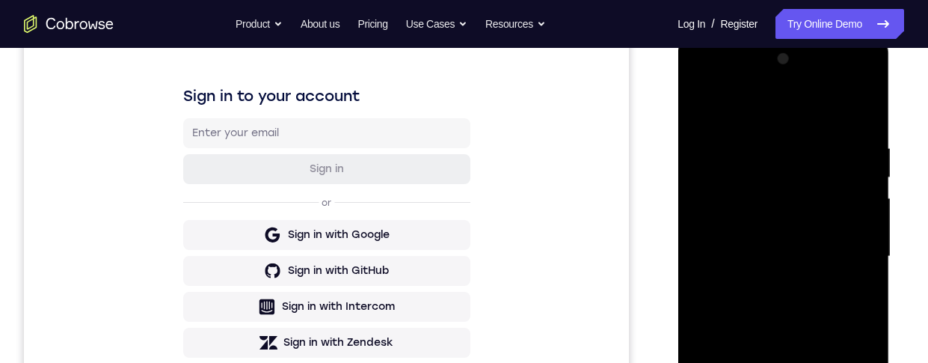
click at [824, 225] on div at bounding box center [782, 256] width 188 height 419
click at [831, 253] on div at bounding box center [782, 256] width 188 height 419
click at [811, 305] on div at bounding box center [782, 256] width 188 height 419
click at [831, 308] on div at bounding box center [782, 256] width 188 height 419
click at [861, 122] on div at bounding box center [782, 256] width 188 height 419
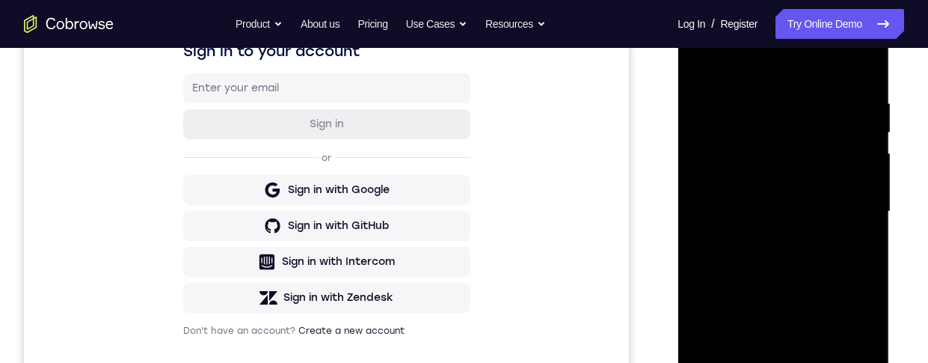
scroll to position [258, 0]
click at [867, 236] on div at bounding box center [782, 210] width 188 height 419
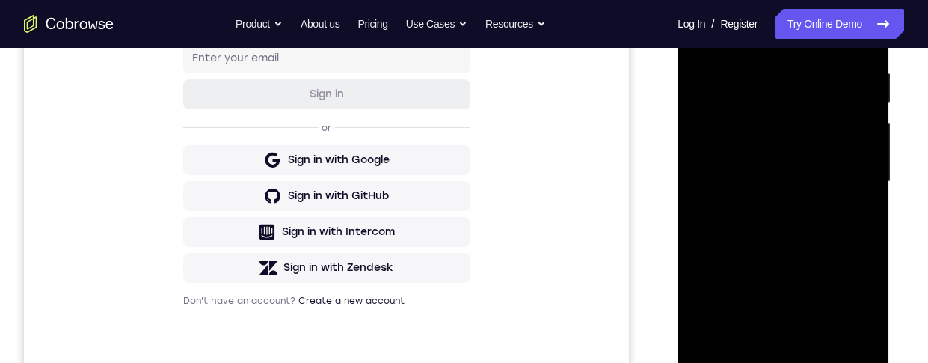
scroll to position [295, 0]
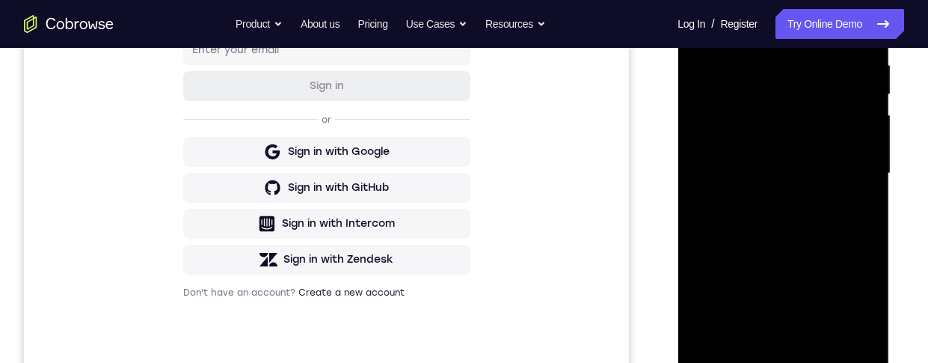
click at [865, 202] on div at bounding box center [782, 173] width 188 height 419
click at [866, 201] on div at bounding box center [782, 173] width 188 height 419
click at [866, 199] on div at bounding box center [782, 173] width 188 height 419
click at [864, 201] on div at bounding box center [782, 173] width 188 height 419
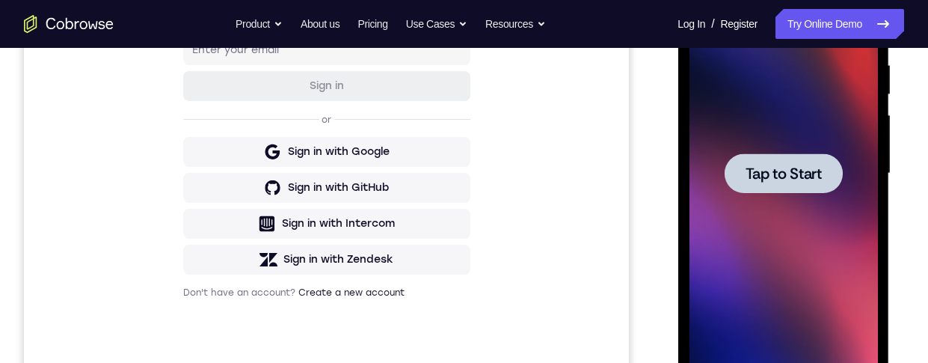
click at [794, 190] on div at bounding box center [783, 173] width 118 height 40
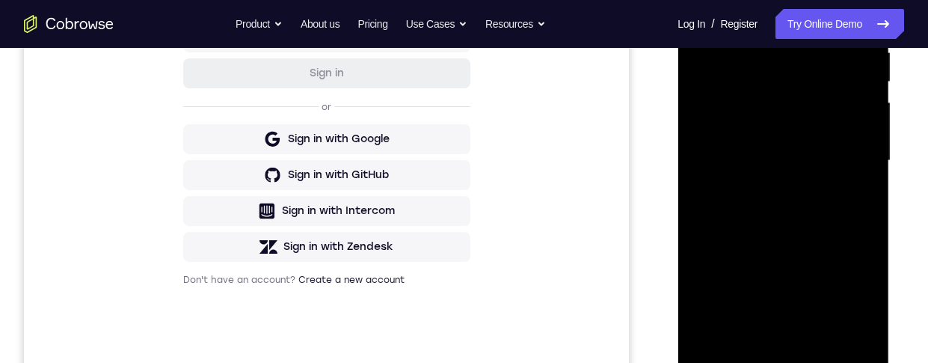
scroll to position [376, 0]
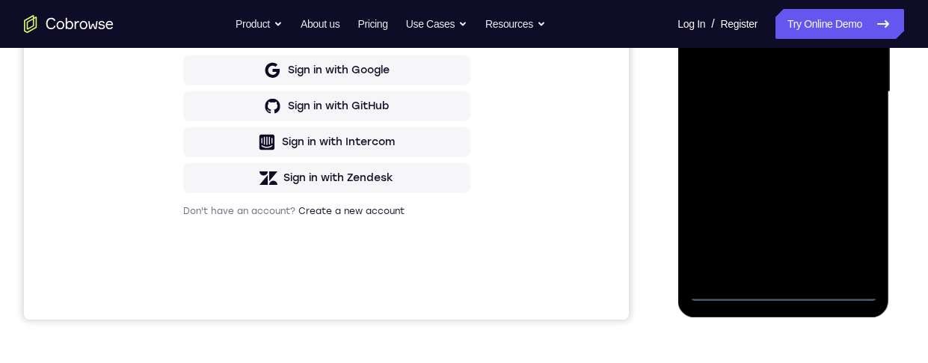
click at [780, 296] on div at bounding box center [782, 92] width 188 height 419
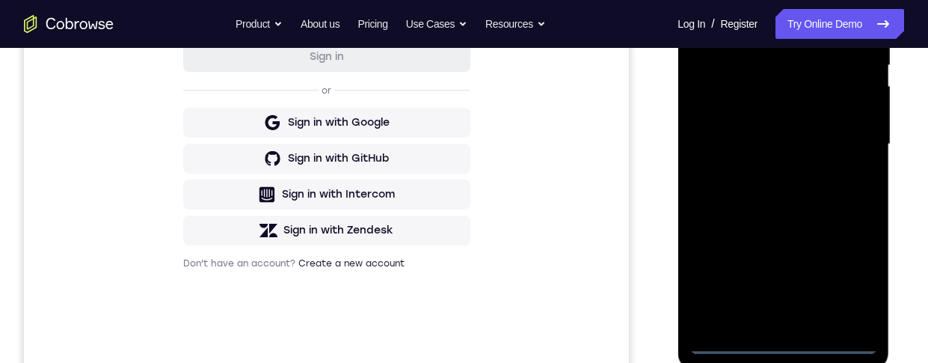
click at [843, 284] on div at bounding box center [782, 144] width 188 height 419
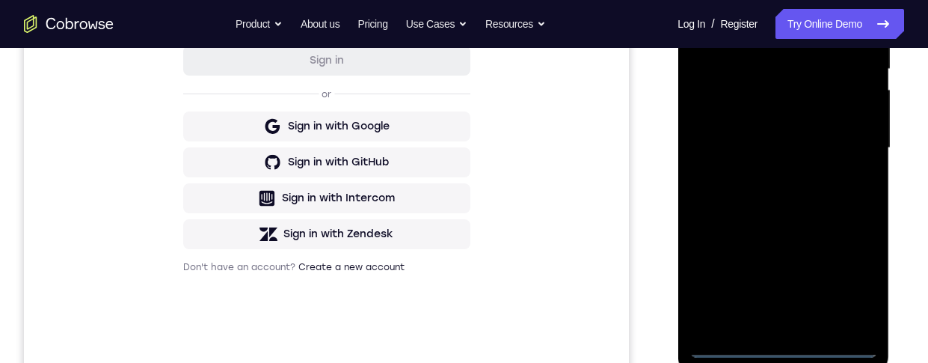
scroll to position [241, 0]
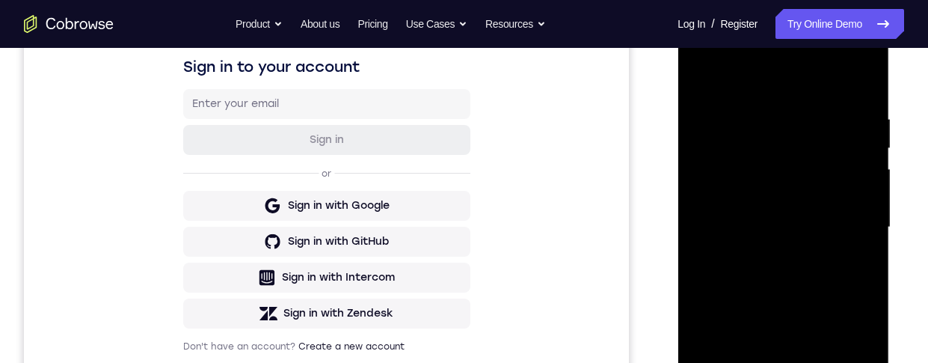
click at [828, 73] on div at bounding box center [782, 227] width 188 height 419
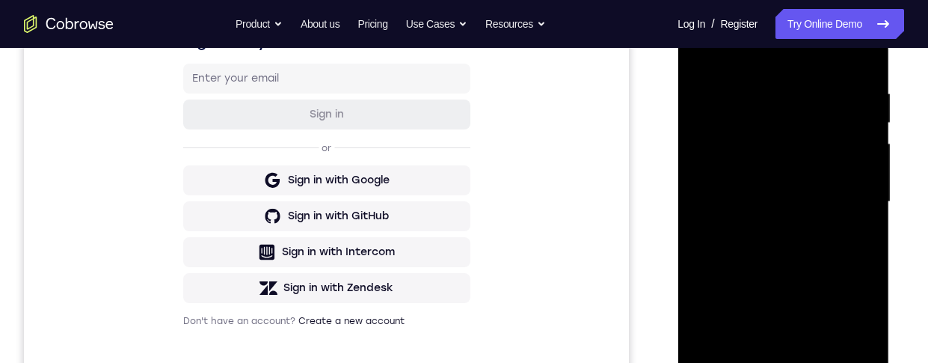
scroll to position [223, 0]
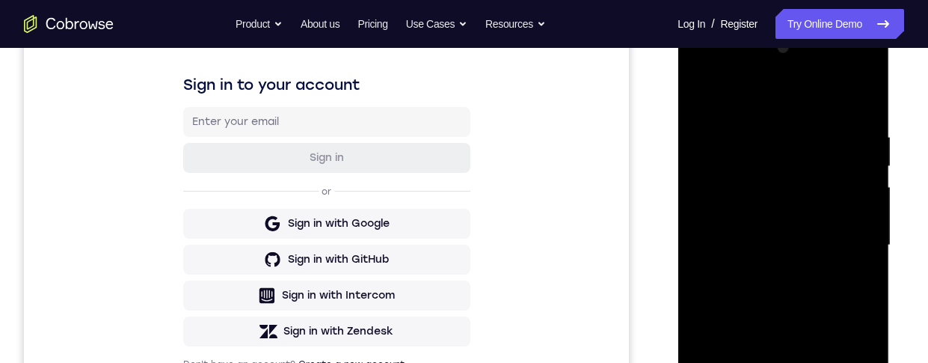
click at [807, 96] on div at bounding box center [782, 245] width 188 height 419
click at [855, 241] on div at bounding box center [782, 245] width 188 height 419
click at [770, 362] on div at bounding box center [782, 245] width 188 height 419
click at [827, 230] on div at bounding box center [782, 245] width 188 height 419
click at [819, 218] on div at bounding box center [782, 245] width 188 height 419
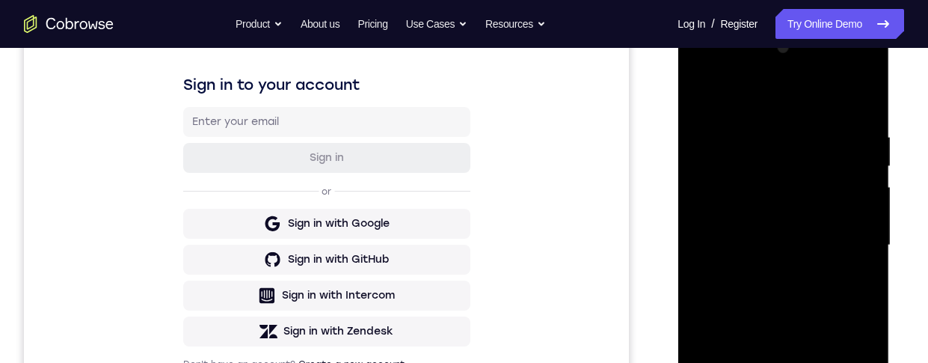
click at [834, 239] on div at bounding box center [782, 245] width 188 height 419
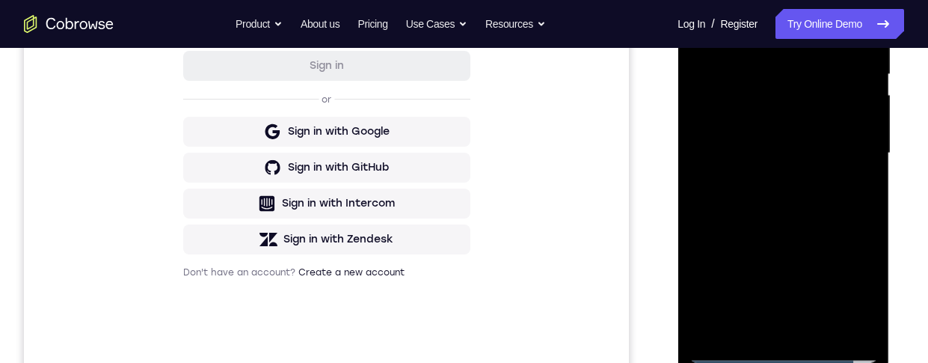
scroll to position [324, 0]
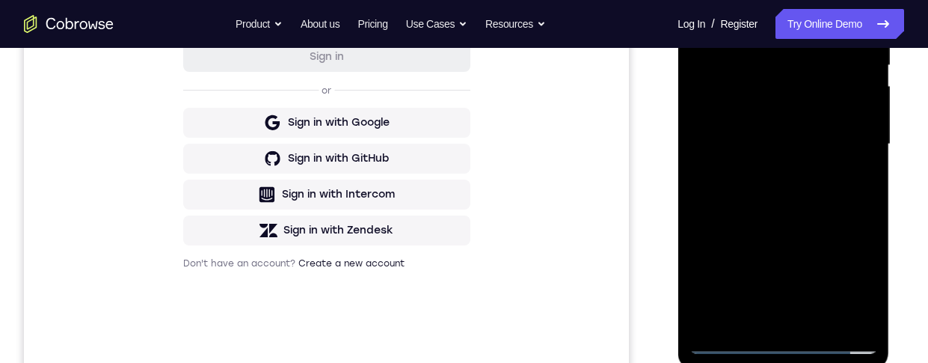
click at [718, 208] on div at bounding box center [782, 144] width 188 height 419
click at [700, 182] on div at bounding box center [782, 144] width 188 height 419
click at [865, 197] on div at bounding box center [782, 144] width 188 height 419
click at [869, 203] on div at bounding box center [782, 144] width 188 height 419
click at [866, 202] on div at bounding box center [782, 144] width 188 height 419
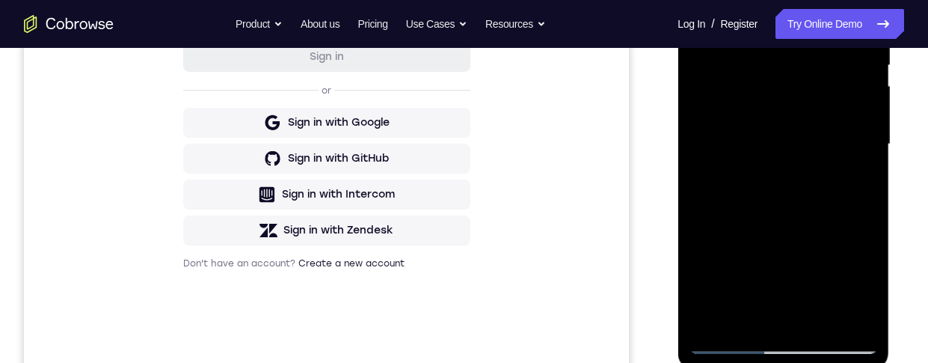
click at [866, 202] on div at bounding box center [782, 144] width 188 height 419
click at [866, 203] on div at bounding box center [782, 144] width 188 height 419
click at [866, 184] on div at bounding box center [782, 144] width 188 height 419
click at [866, 186] on div at bounding box center [782, 144] width 188 height 419
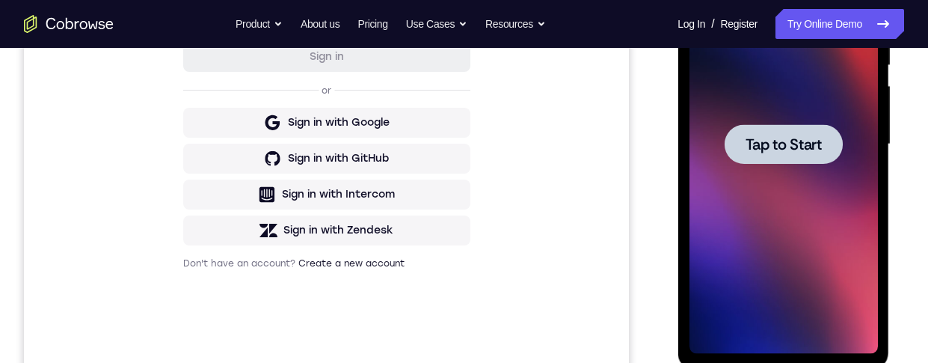
click at [792, 146] on span "Tap to Start" at bounding box center [783, 144] width 76 height 15
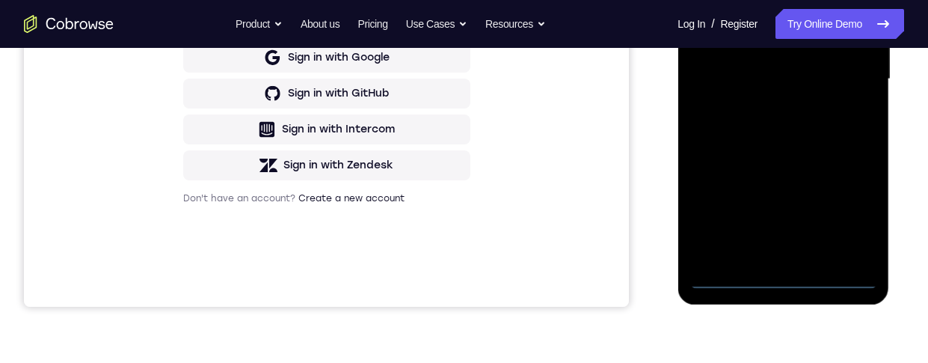
scroll to position [410, 0]
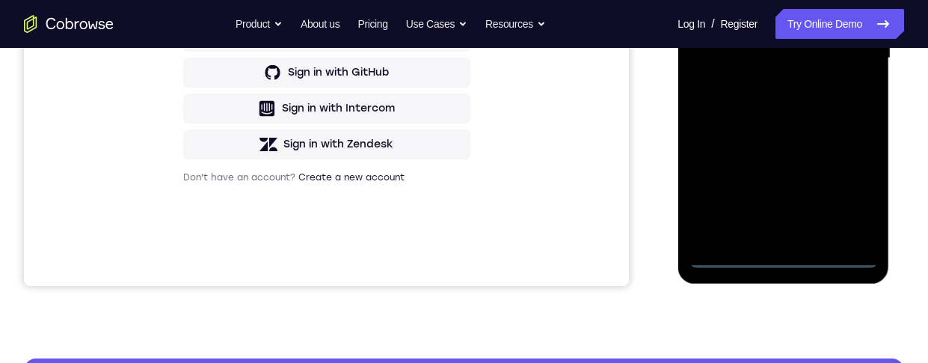
click at [786, 256] on div at bounding box center [782, 58] width 188 height 419
click at [849, 196] on div at bounding box center [782, 58] width 188 height 419
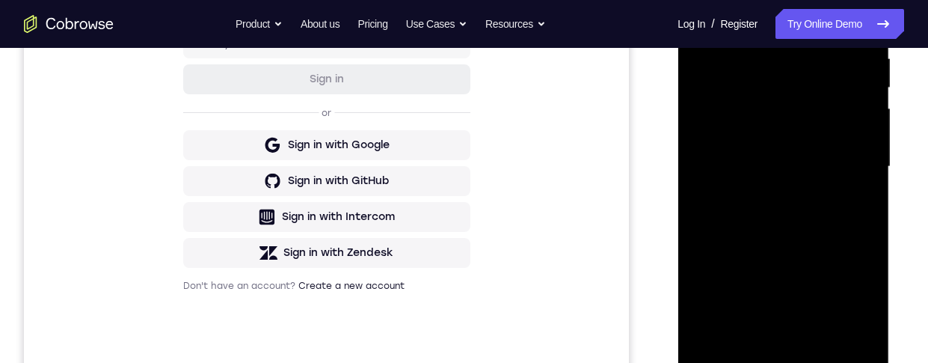
scroll to position [194, 0]
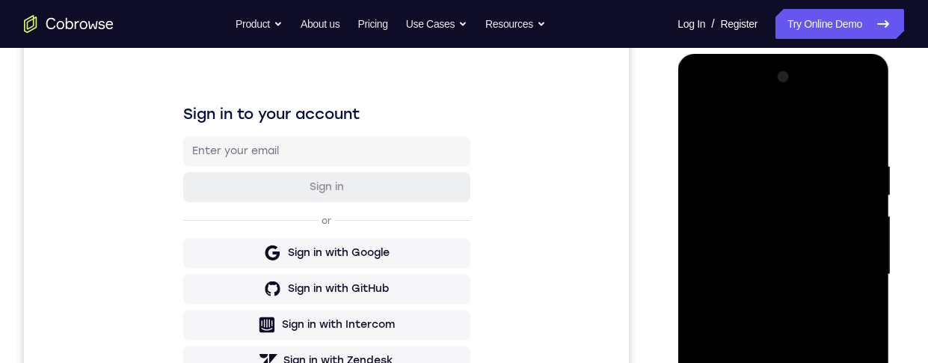
click at [816, 129] on div at bounding box center [782, 274] width 188 height 419
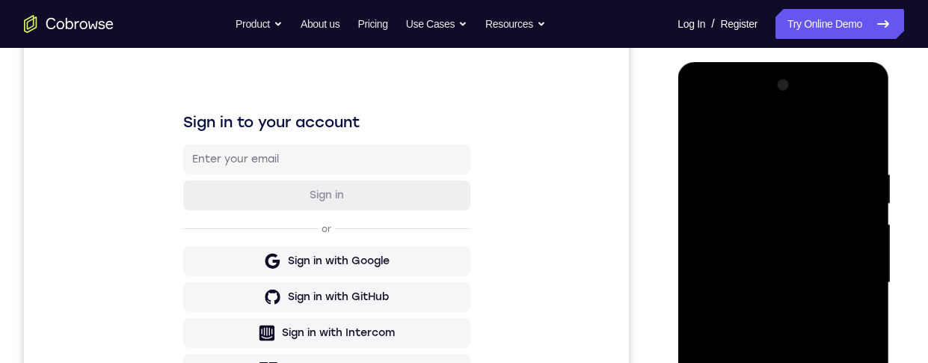
click at [845, 277] on div at bounding box center [782, 282] width 188 height 419
click at [768, 316] on div at bounding box center [782, 282] width 188 height 419
click at [814, 278] on div at bounding box center [782, 282] width 188 height 419
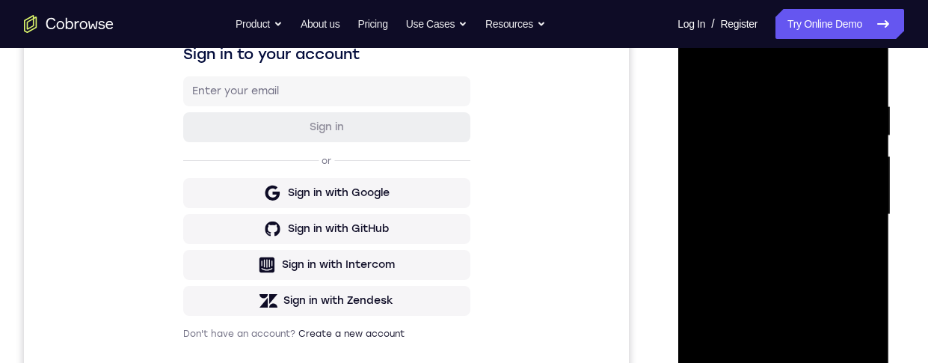
scroll to position [259, 0]
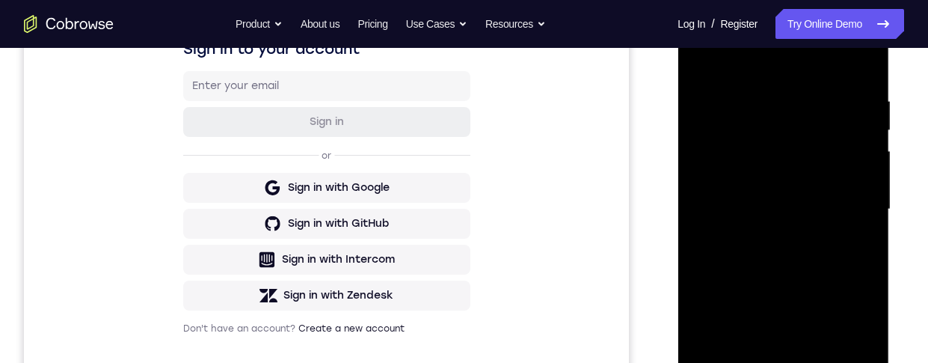
click at [865, 347] on div at bounding box center [782, 209] width 188 height 419
click at [870, 348] on div at bounding box center [782, 208] width 188 height 419
click at [865, 345] on div at bounding box center [782, 208] width 188 height 419
click at [864, 345] on div at bounding box center [782, 208] width 188 height 419
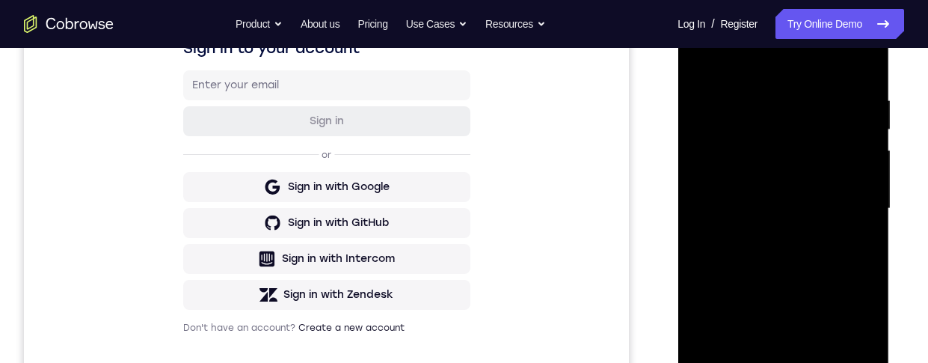
click at [863, 345] on div at bounding box center [782, 208] width 188 height 419
click at [862, 345] on div at bounding box center [782, 208] width 188 height 419
click at [861, 345] on div at bounding box center [782, 208] width 188 height 419
click at [862, 345] on div at bounding box center [782, 208] width 188 height 419
click at [817, 179] on div at bounding box center [782, 208] width 188 height 419
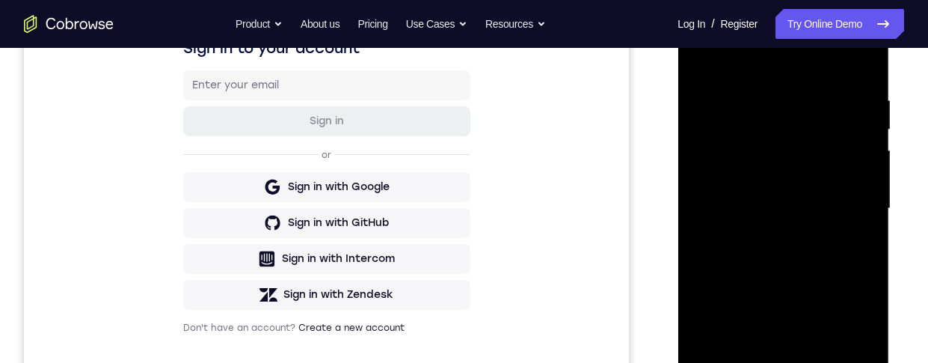
click at [810, 179] on div at bounding box center [782, 208] width 188 height 419
click at [841, 203] on div at bounding box center [782, 208] width 188 height 419
click at [836, 254] on div at bounding box center [782, 208] width 188 height 419
click at [848, 29] on div at bounding box center [782, 208] width 188 height 419
click at [731, 36] on div at bounding box center [782, 208] width 188 height 419
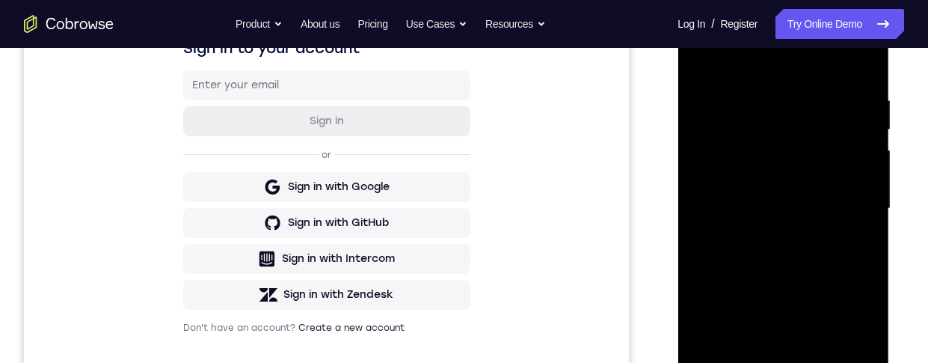
scroll to position [176, 0]
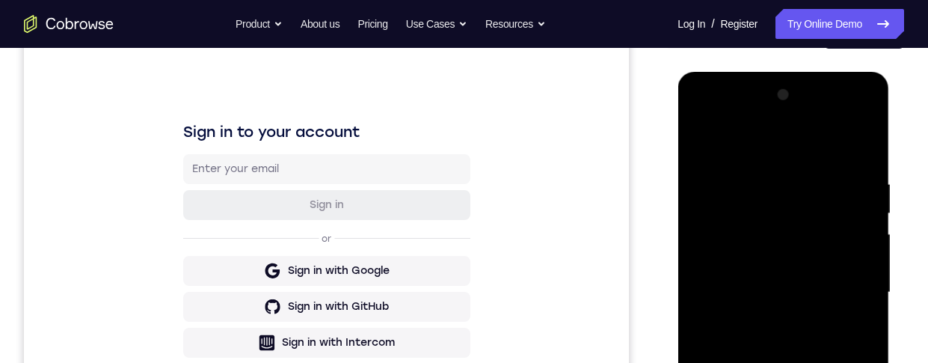
click at [789, 201] on div at bounding box center [782, 292] width 188 height 419
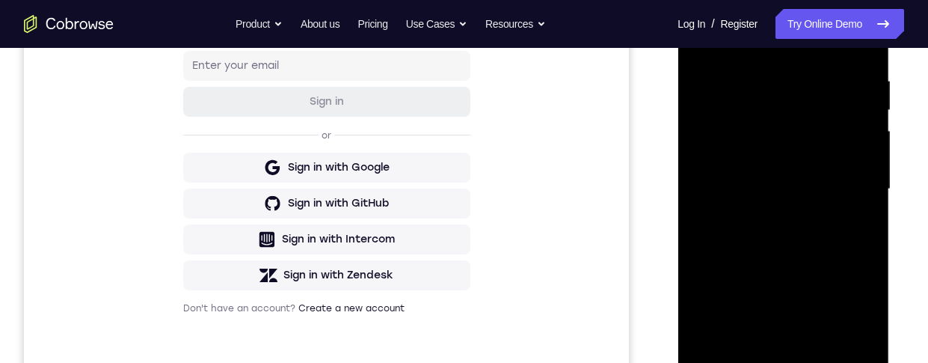
scroll to position [280, 0]
click at [827, 149] on div at bounding box center [782, 188] width 188 height 419
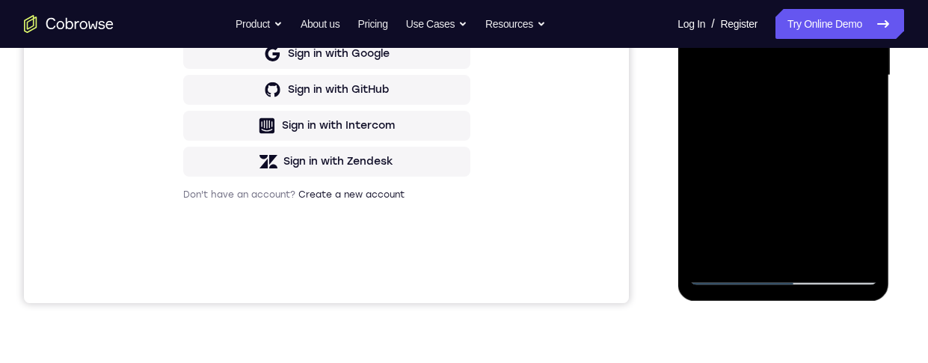
scroll to position [256, 0]
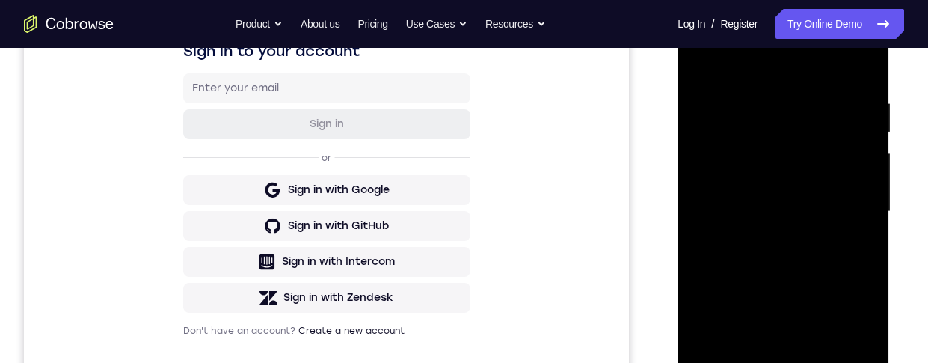
click at [829, 154] on div at bounding box center [782, 211] width 188 height 419
click at [831, 157] on div at bounding box center [782, 211] width 188 height 419
click at [816, 188] on div at bounding box center [782, 211] width 188 height 419
click at [852, 188] on div at bounding box center [782, 211] width 188 height 419
click at [841, 362] on div at bounding box center [782, 211] width 188 height 419
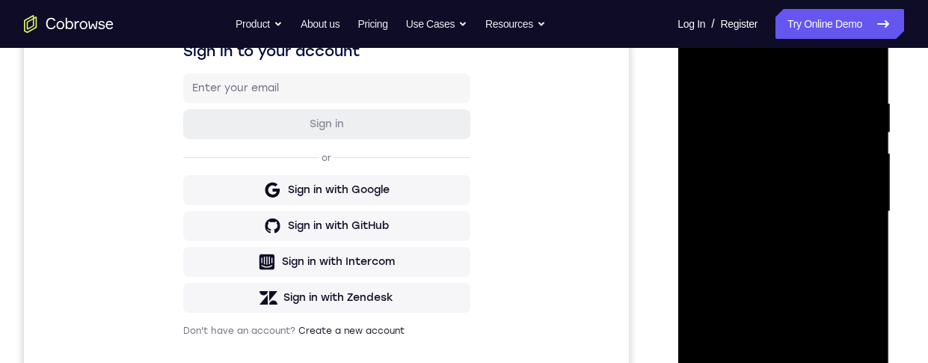
scroll to position [266, 0]
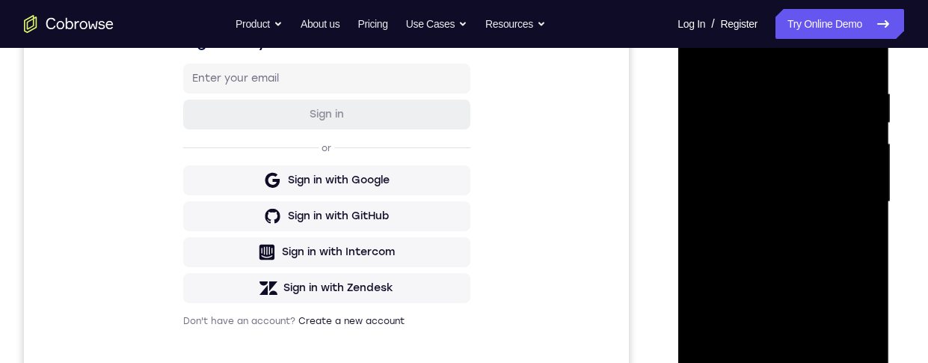
click at [718, 232] on div at bounding box center [782, 202] width 188 height 419
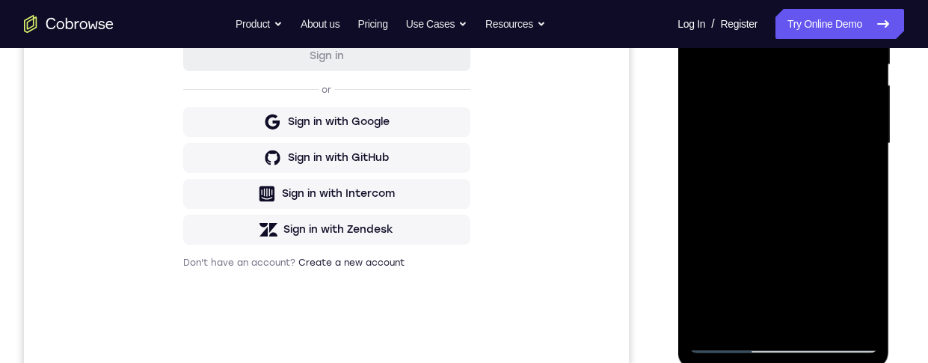
scroll to position [328, 0]
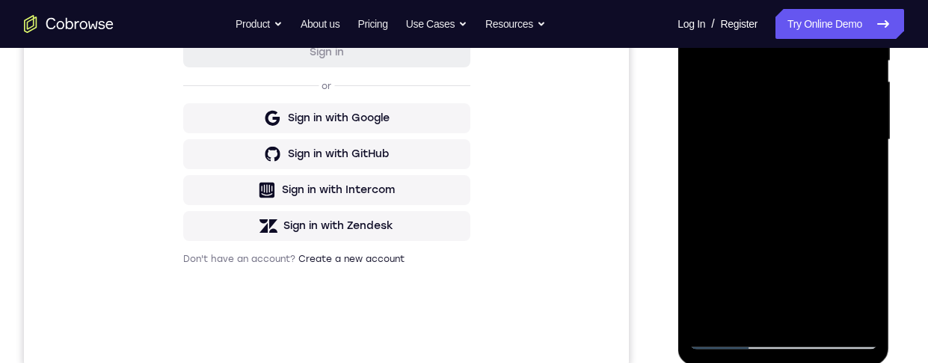
click at [816, 276] on div at bounding box center [782, 139] width 188 height 419
click at [842, 179] on div at bounding box center [782, 139] width 188 height 419
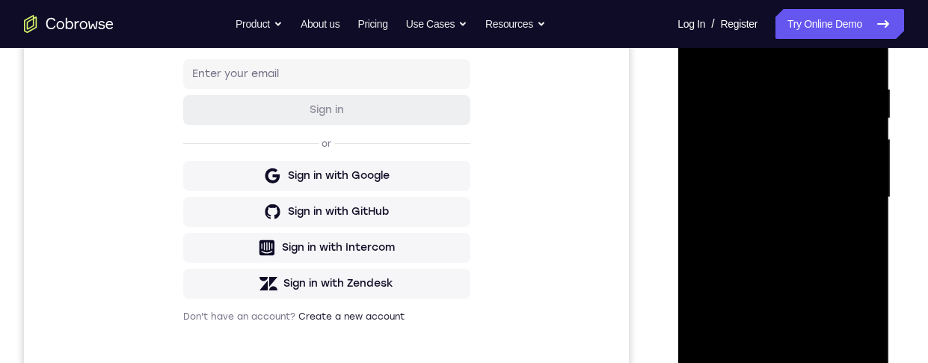
scroll to position [342, 0]
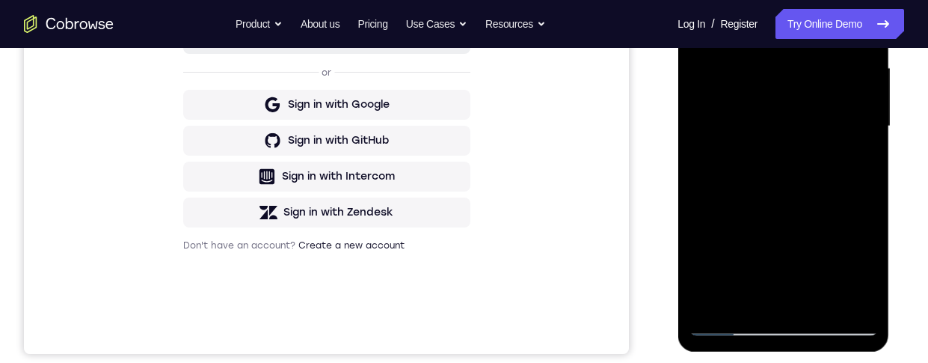
click at [731, 318] on div at bounding box center [782, 126] width 188 height 419
click at [730, 326] on div at bounding box center [782, 126] width 188 height 419
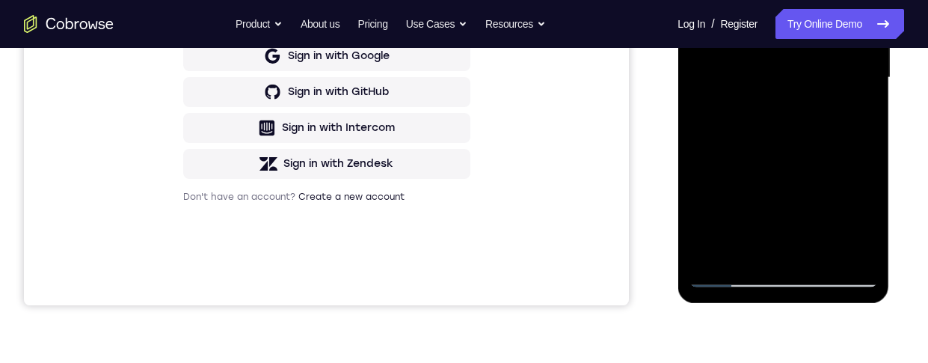
scroll to position [389, 0]
click at [723, 280] on div at bounding box center [782, 78] width 188 height 419
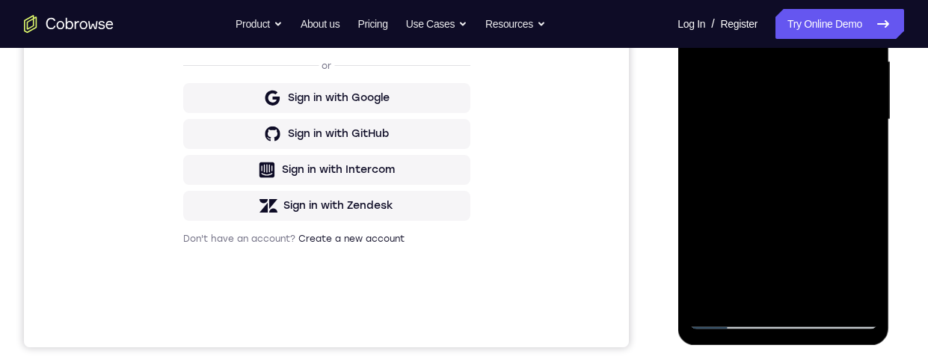
click at [833, 274] on div at bounding box center [782, 119] width 188 height 419
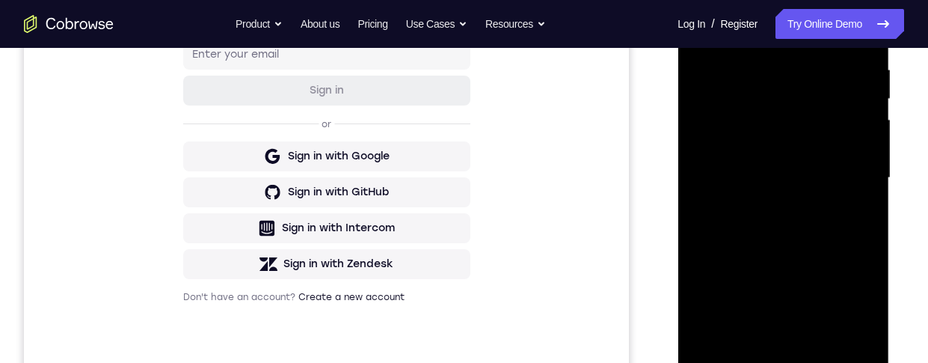
scroll to position [289, 0]
click at [857, 95] on div at bounding box center [782, 178] width 188 height 419
click at [854, 97] on div at bounding box center [782, 178] width 188 height 419
click at [719, 210] on div at bounding box center [782, 178] width 188 height 419
click at [722, 251] on div at bounding box center [782, 178] width 188 height 419
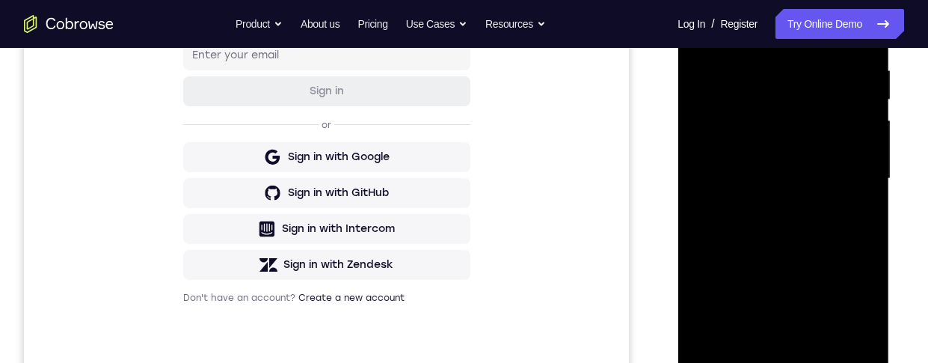
scroll to position [295, 0]
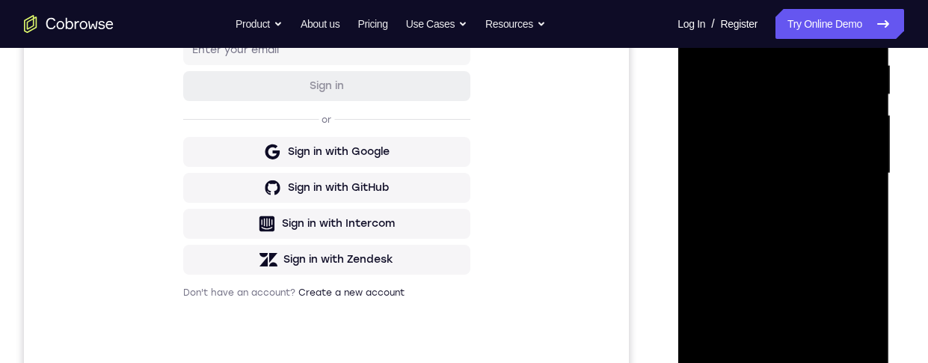
click at [818, 229] on div at bounding box center [782, 173] width 188 height 419
click at [762, 227] on div at bounding box center [782, 173] width 188 height 419
click at [827, 329] on div at bounding box center [782, 173] width 188 height 419
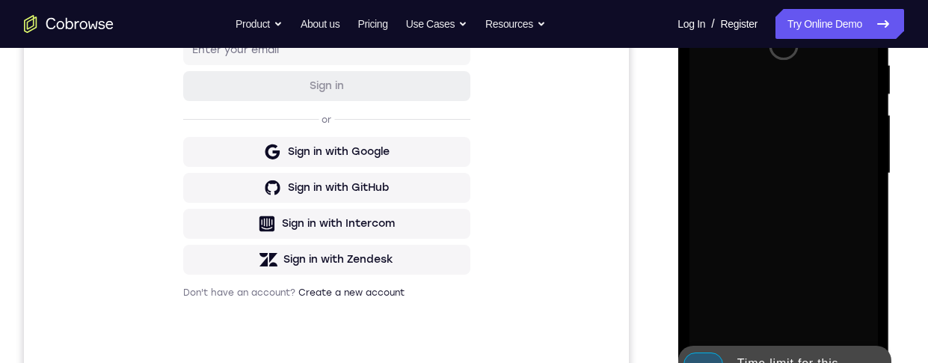
scroll to position [340, 0]
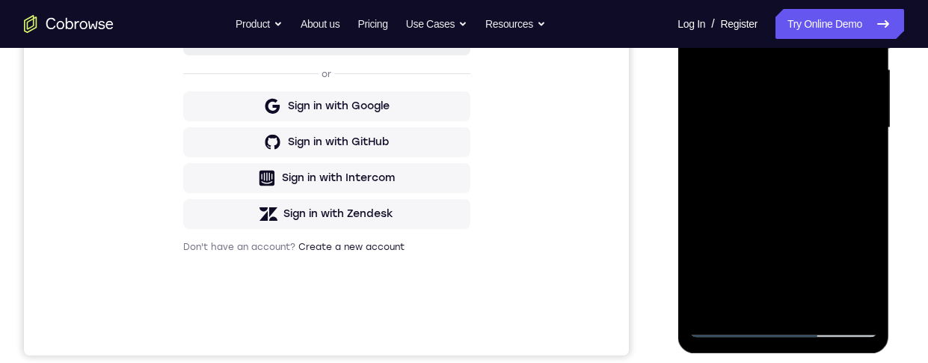
click at [825, 215] on div at bounding box center [782, 128] width 188 height 419
click at [787, 327] on div at bounding box center [782, 128] width 188 height 419
click at [848, 263] on div at bounding box center [782, 128] width 188 height 419
click at [813, 0] on div at bounding box center [782, 128] width 188 height 419
click at [789, 46] on div at bounding box center [782, 128] width 188 height 419
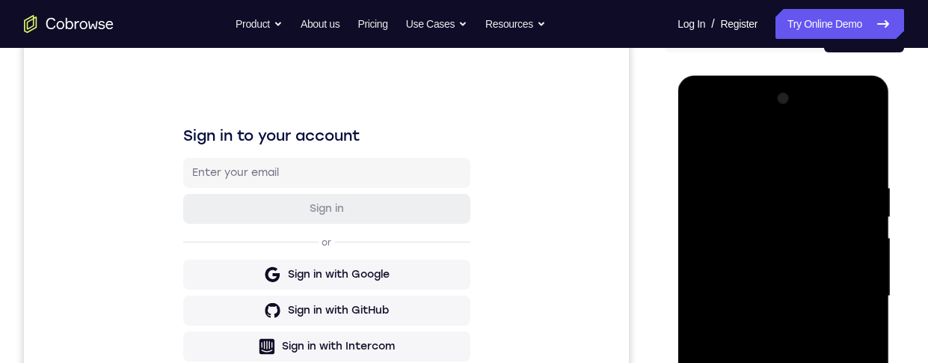
scroll to position [239, 0]
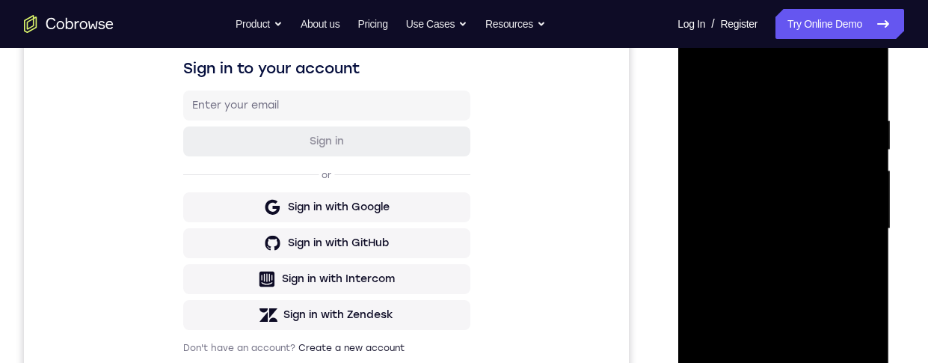
click at [782, 290] on div at bounding box center [782, 228] width 188 height 419
click at [826, 362] on div at bounding box center [782, 228] width 188 height 419
click at [815, 276] on div at bounding box center [782, 228] width 188 height 419
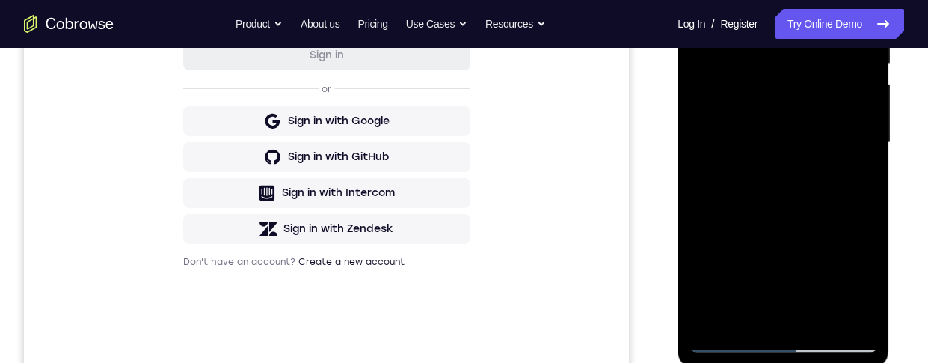
scroll to position [378, 0]
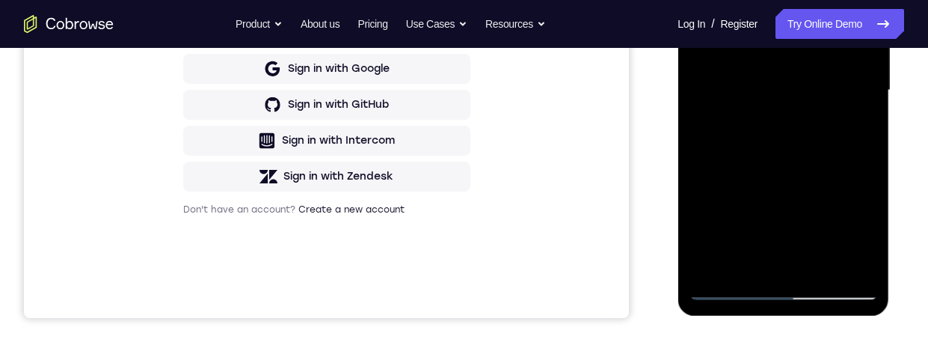
click at [730, 294] on div at bounding box center [782, 90] width 188 height 419
click at [794, 242] on div at bounding box center [782, 90] width 188 height 419
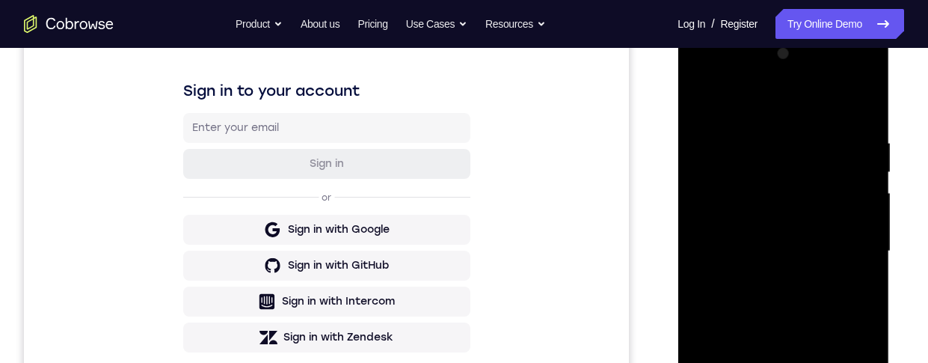
scroll to position [343, 0]
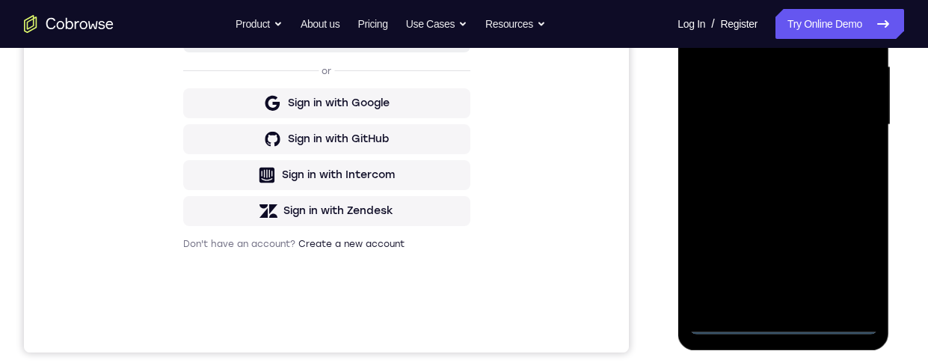
click at [787, 330] on div at bounding box center [782, 125] width 188 height 419
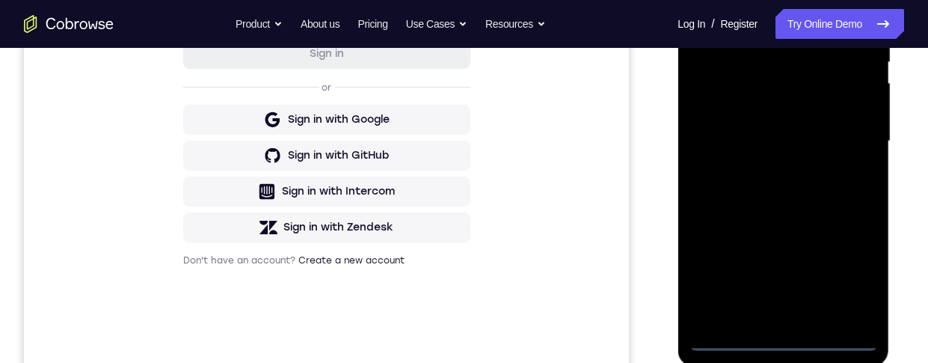
click at [855, 278] on div at bounding box center [782, 141] width 188 height 419
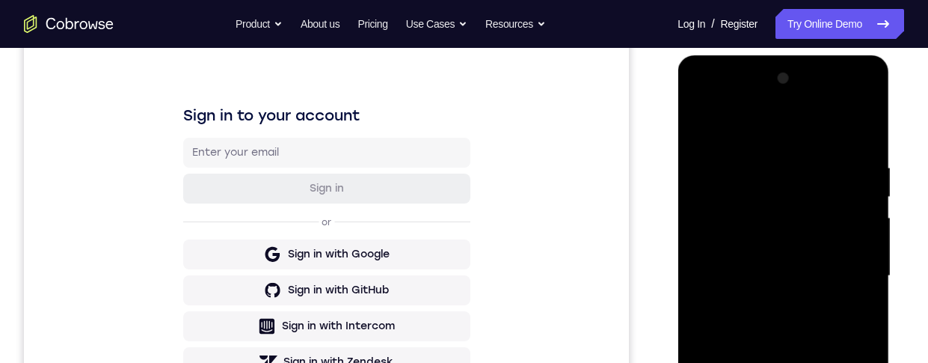
scroll to position [147, 0]
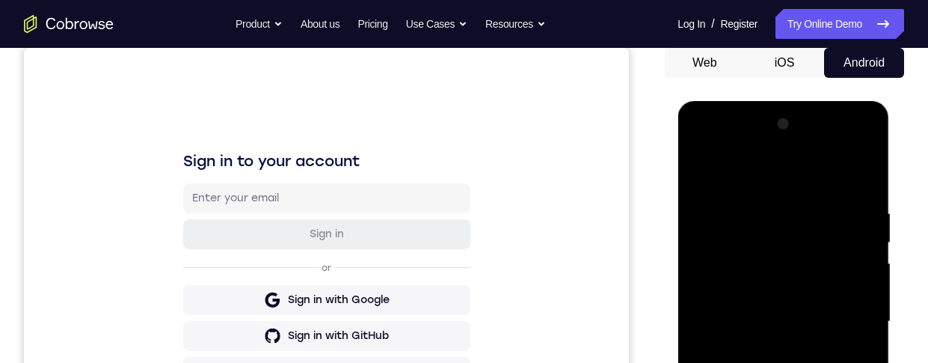
click at [815, 179] on div at bounding box center [782, 321] width 188 height 419
click at [801, 241] on div at bounding box center [782, 321] width 188 height 419
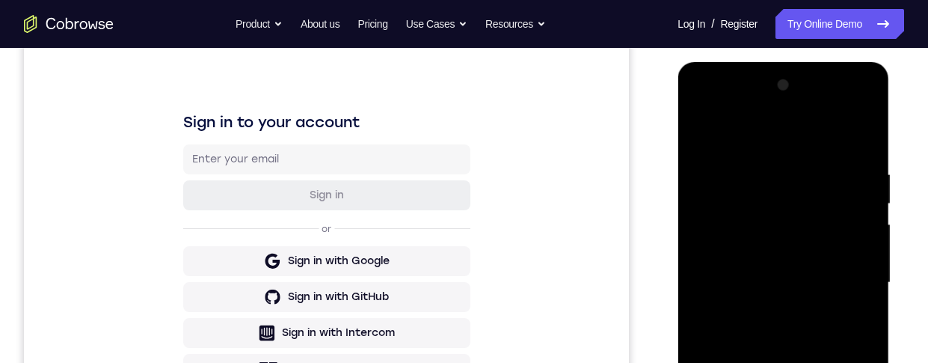
click at [804, 322] on div at bounding box center [782, 282] width 188 height 419
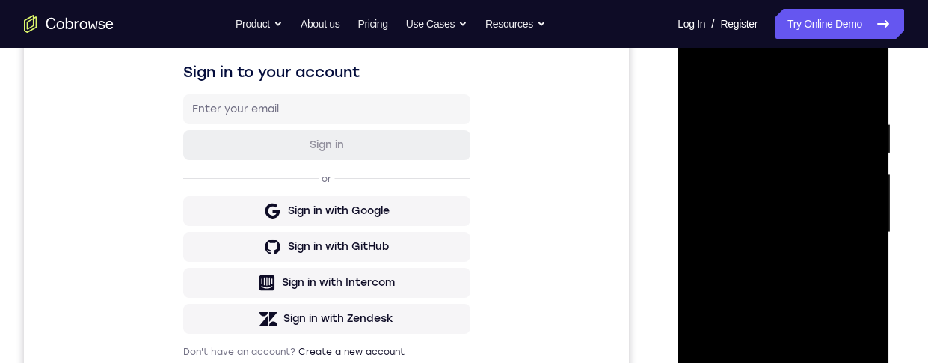
click at [814, 228] on div at bounding box center [782, 232] width 188 height 419
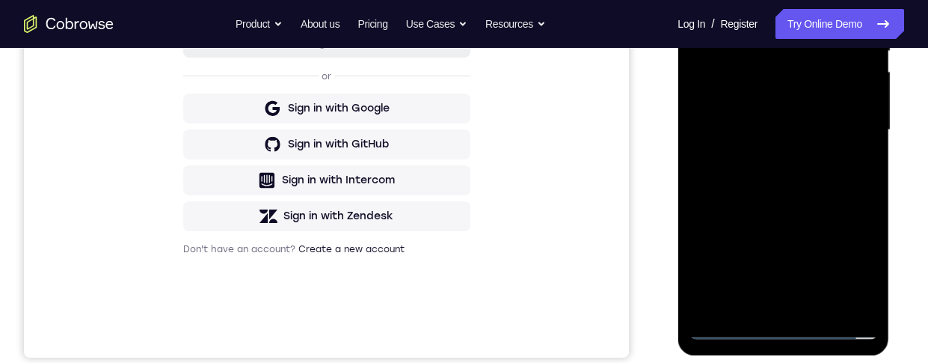
scroll to position [335, 0]
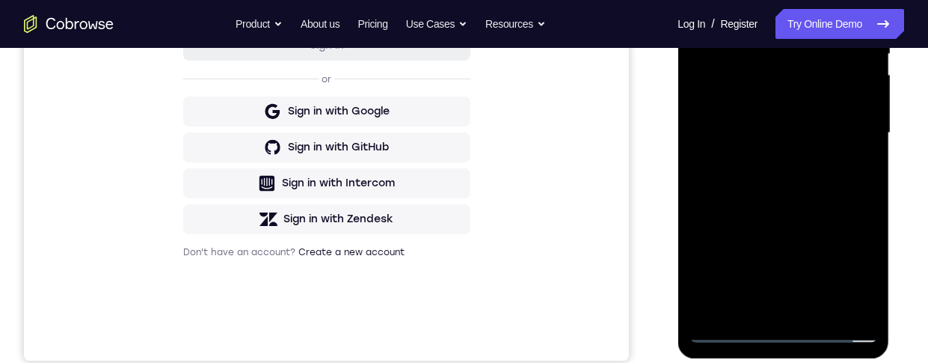
click at [846, 309] on div at bounding box center [782, 133] width 188 height 419
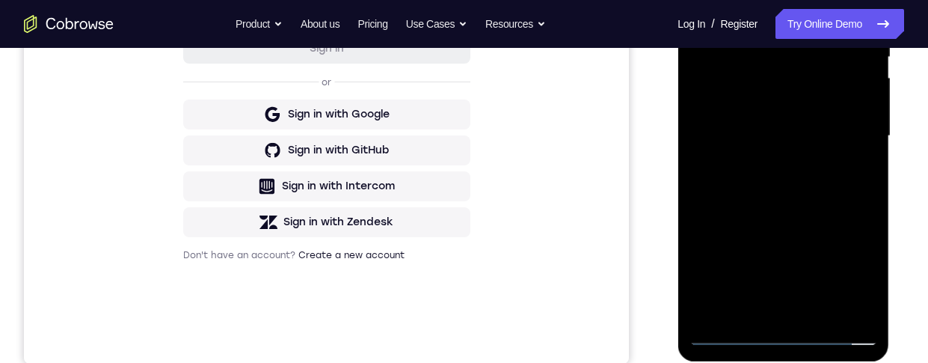
scroll to position [111, 0]
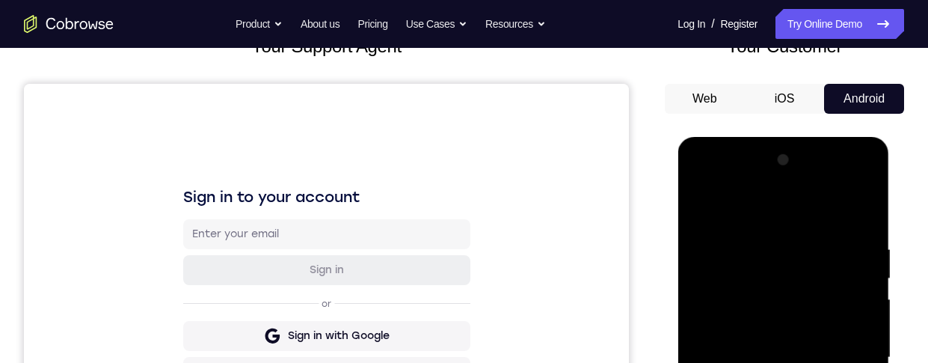
click at [810, 177] on div at bounding box center [782, 357] width 188 height 419
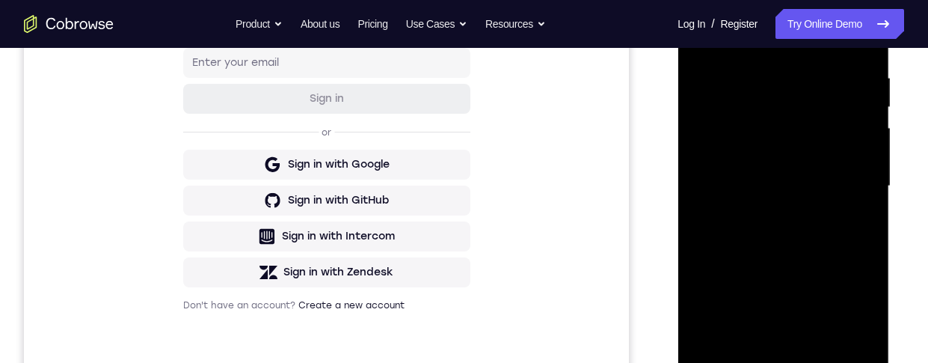
scroll to position [274, 0]
